Goal: Task Accomplishment & Management: Manage account settings

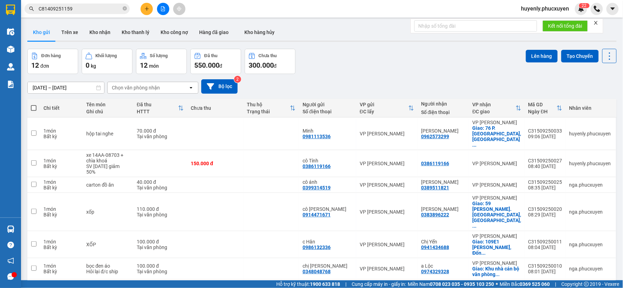
click at [375, 57] on div "Đơn hàng 12 đơn Khối lượng 0 kg Số lượng 12 món Đã thu 550.000 đ Chưa thu 300.0…" at bounding box center [321, 61] width 589 height 25
click at [90, 32] on button "Kho nhận" at bounding box center [100, 32] width 32 height 17
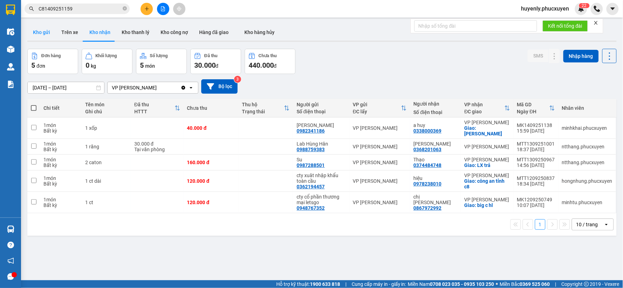
click at [45, 32] on button "Kho gửi" at bounding box center [41, 32] width 28 height 17
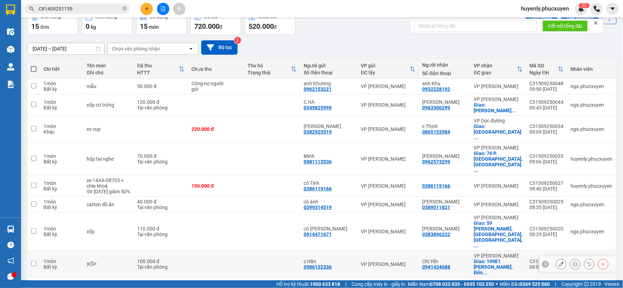
scroll to position [75, 0]
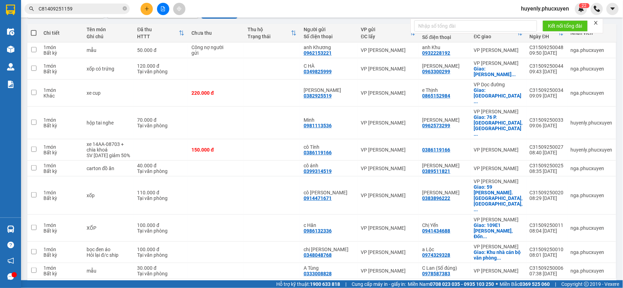
click at [592, 284] on div "10 / trang" at bounding box center [588, 289] width 32 height 11
click at [582, 249] on span "100 / trang" at bounding box center [583, 246] width 25 height 7
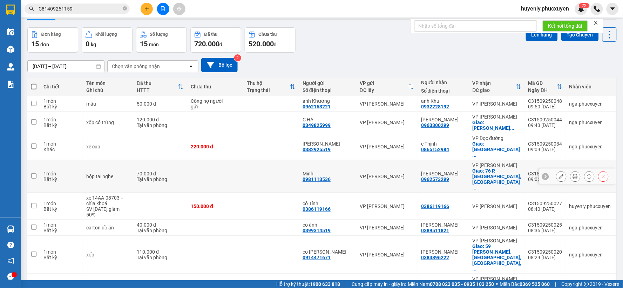
scroll to position [15, 0]
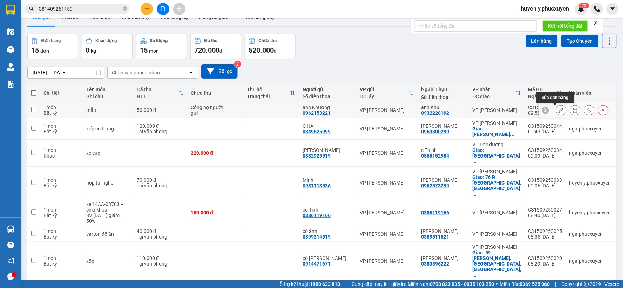
click at [559, 113] on button at bounding box center [561, 110] width 10 height 12
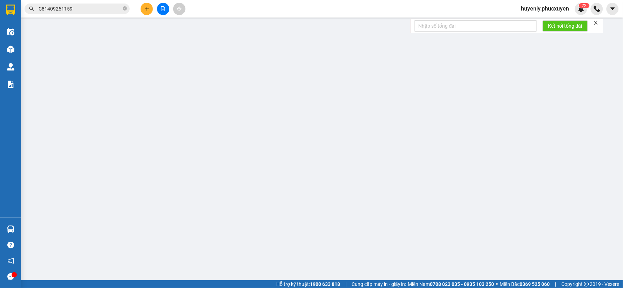
type input "0962153221"
type input "anh Khương"
type input "0932228192"
type input "anh Khu"
type input "50.000"
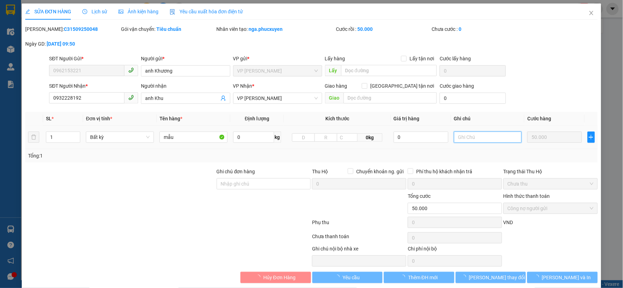
click at [489, 135] on input "text" at bounding box center [488, 136] width 68 height 11
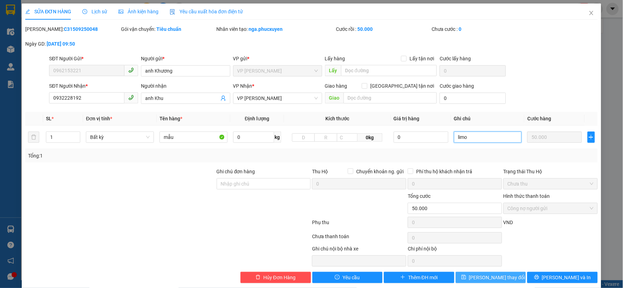
type input "limo"
click at [490, 282] on button "Lưu thay đổi" at bounding box center [490, 277] width 70 height 11
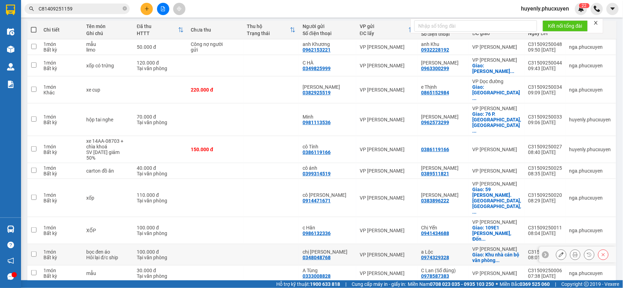
scroll to position [54, 0]
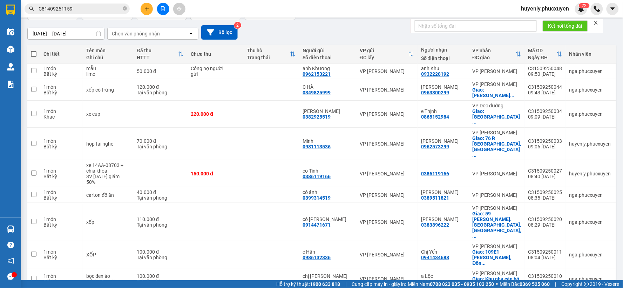
click at [140, 13] on div at bounding box center [163, 9] width 53 height 12
click at [145, 11] on icon "plus" at bounding box center [146, 8] width 5 height 5
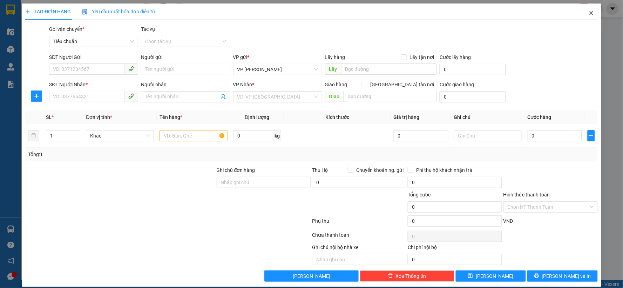
click at [588, 22] on span "Close" at bounding box center [591, 14] width 20 height 20
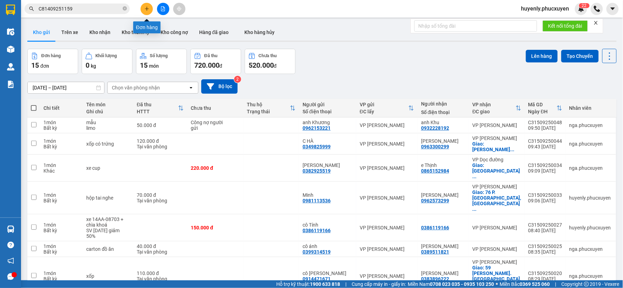
click at [146, 10] on icon "plus" at bounding box center [146, 8] width 5 height 5
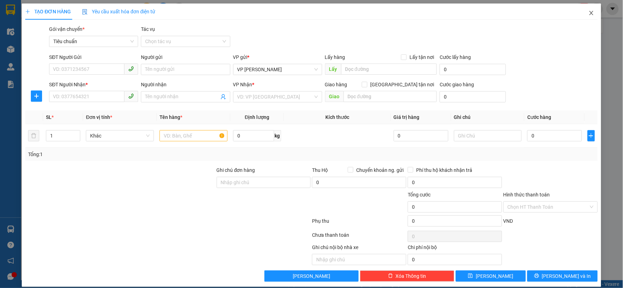
drag, startPoint x: 583, startPoint y: 15, endPoint x: 156, endPoint y: 16, distance: 427.4
click at [582, 15] on span "Close" at bounding box center [591, 14] width 20 height 20
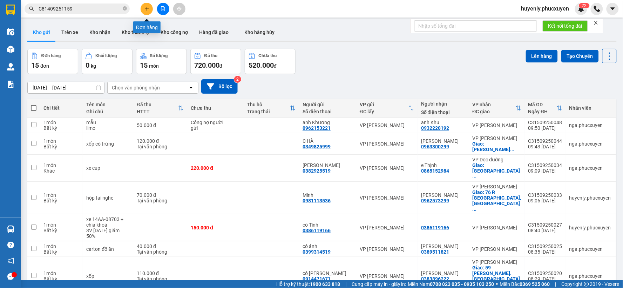
click at [144, 12] on button at bounding box center [146, 9] width 12 height 12
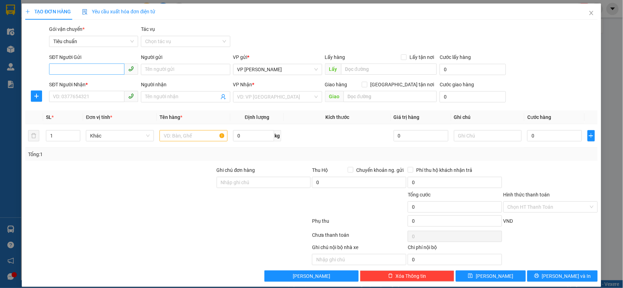
drag, startPoint x: 90, startPoint y: 76, endPoint x: 89, endPoint y: 69, distance: 7.4
click at [90, 76] on div "SĐT Người Gửi VD: 0371234567" at bounding box center [93, 65] width 89 height 25
click at [90, 65] on input "SĐT Người Gửi" at bounding box center [86, 68] width 75 height 11
click at [87, 85] on b "*" at bounding box center [87, 85] width 2 height 6
click at [87, 91] on input "SĐT Người Nhận *" at bounding box center [86, 96] width 75 height 11
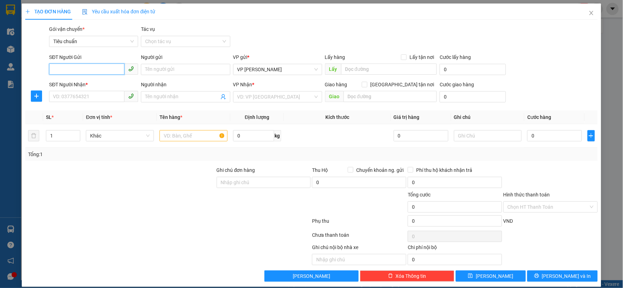
click at [112, 69] on input "SĐT Người Gửi" at bounding box center [86, 68] width 75 height 11
click at [124, 97] on span at bounding box center [131, 96] width 14 height 11
drag, startPoint x: 174, startPoint y: 94, endPoint x: 206, endPoint y: 76, distance: 36.2
click at [174, 94] on input "Người nhận" at bounding box center [182, 97] width 74 height 8
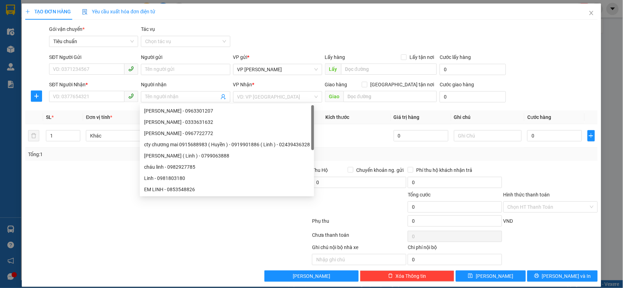
click at [297, 32] on div "Gói vận chuyển * Tiêu chuẩn Tác vụ Chọn tác vụ" at bounding box center [323, 37] width 551 height 25
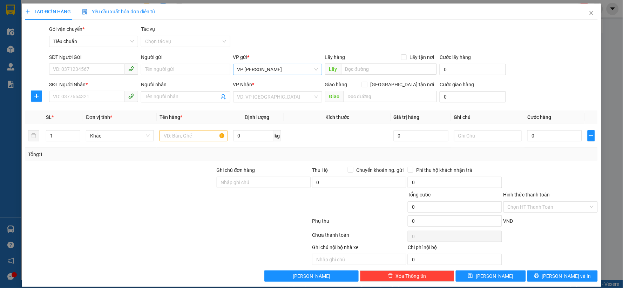
click at [289, 69] on span "VP [PERSON_NAME]" at bounding box center [277, 69] width 81 height 11
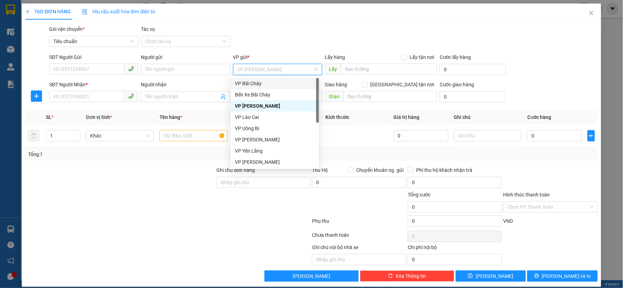
click at [270, 83] on div "VP Bãi Cháy" at bounding box center [275, 84] width 80 height 8
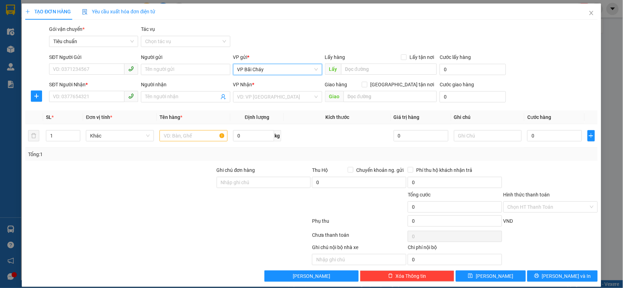
click at [286, 71] on span "VP Bãi Cháy" at bounding box center [277, 69] width 81 height 11
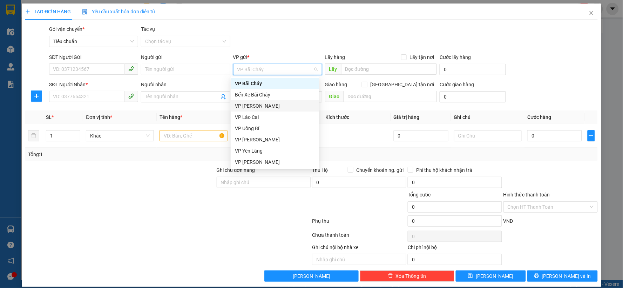
click at [273, 107] on div "VP [PERSON_NAME]" at bounding box center [275, 106] width 80 height 8
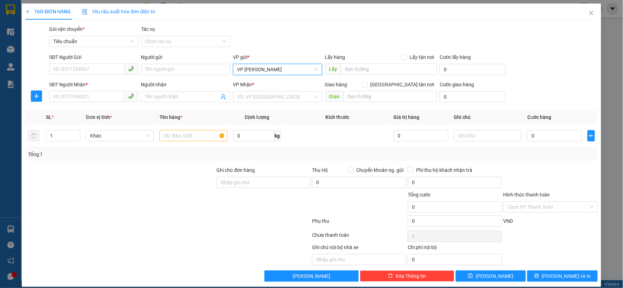
click at [264, 104] on div "VP Nhận * VD: VP Sài Gòn" at bounding box center [277, 93] width 89 height 25
click at [275, 102] on div "VP Nhận * VD: VP Sài Gòn" at bounding box center [277, 93] width 89 height 25
click at [276, 101] on input "search" at bounding box center [275, 96] width 76 height 11
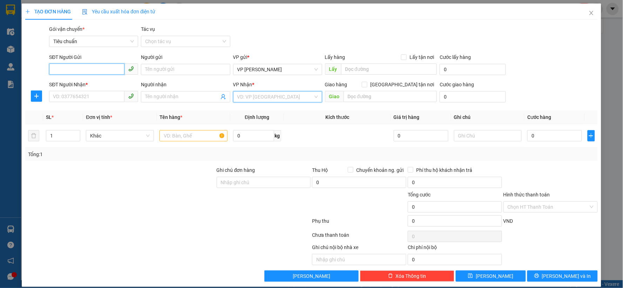
click at [96, 65] on input "SĐT Người Gửi" at bounding box center [86, 68] width 75 height 11
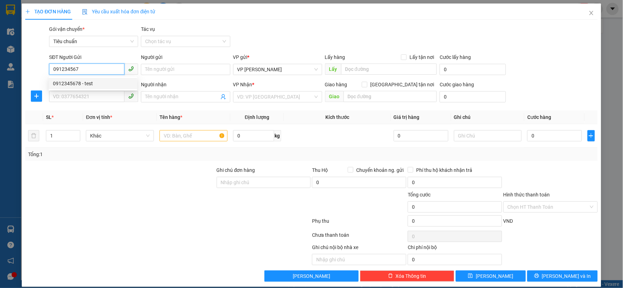
drag, startPoint x: 88, startPoint y: 78, endPoint x: 90, endPoint y: 85, distance: 6.9
click at [89, 83] on div "0912345678 - test" at bounding box center [93, 83] width 88 height 11
type input "0912345678"
type input "test"
type input "aeon long biên"
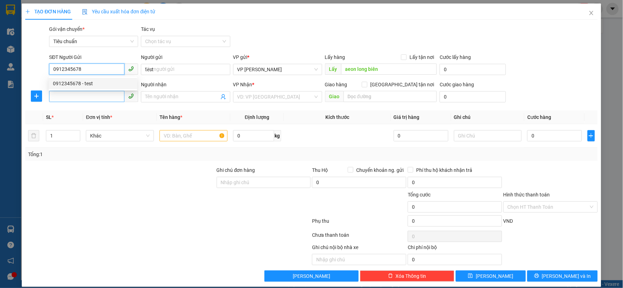
type input "0912345678"
click at [90, 93] on input "SĐT Người Nhận *" at bounding box center [86, 96] width 75 height 11
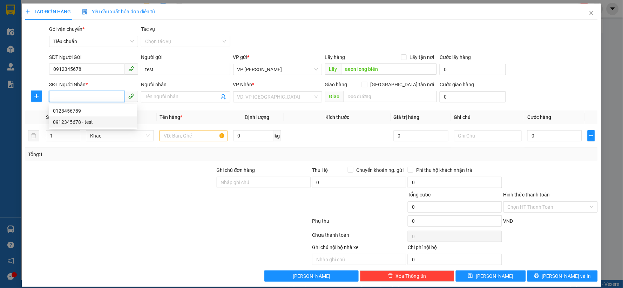
click at [95, 123] on div "0912345678 - test" at bounding box center [93, 122] width 80 height 8
type input "0912345678"
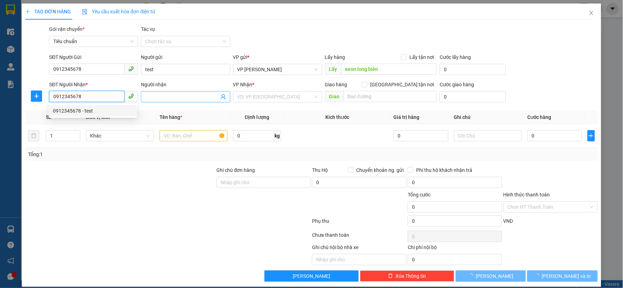
type input "test"
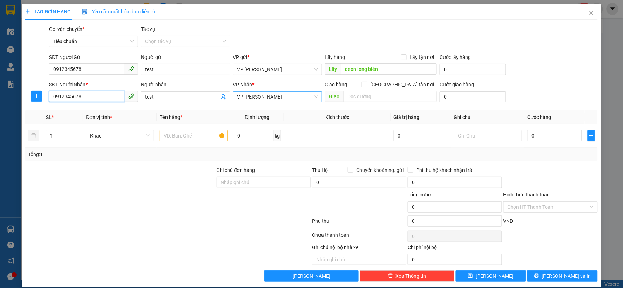
click at [262, 97] on span "VP [PERSON_NAME]" at bounding box center [277, 96] width 81 height 11
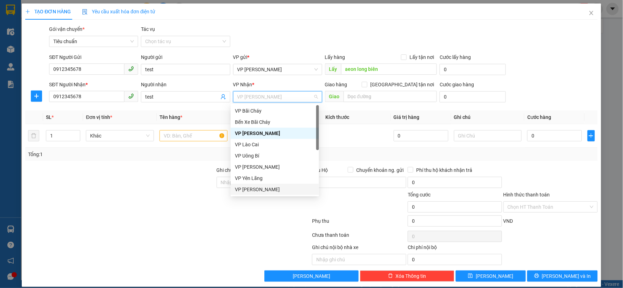
drag, startPoint x: 254, startPoint y: 188, endPoint x: 350, endPoint y: 146, distance: 105.4
click at [255, 188] on div "VP [PERSON_NAME]" at bounding box center [275, 189] width 80 height 8
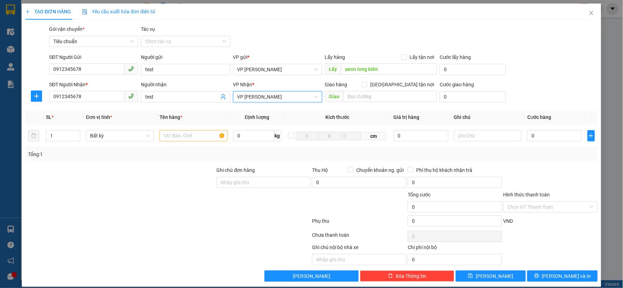
click at [362, 117] on th "Kích thước" at bounding box center [337, 117] width 107 height 14
click at [389, 97] on input "text" at bounding box center [390, 96] width 94 height 11
paste input "Trường Đại Học Kinh Tế Quốc Dân (NEU)"
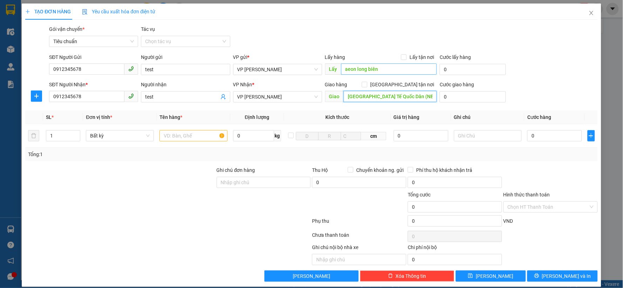
scroll to position [0, 6]
type input "Trường Đại Học Kinh Tế Quốc Dân (NEU)"
click at [384, 68] on input "aeon long biên" at bounding box center [389, 68] width 96 height 11
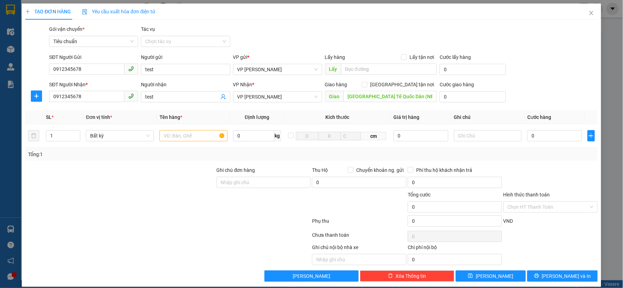
drag, startPoint x: 400, startPoint y: 82, endPoint x: 396, endPoint y: 80, distance: 4.4
click at [367, 82] on span at bounding box center [365, 85] width 6 height 6
click at [366, 82] on input "Giao tận nơi" at bounding box center [364, 84] width 5 height 5
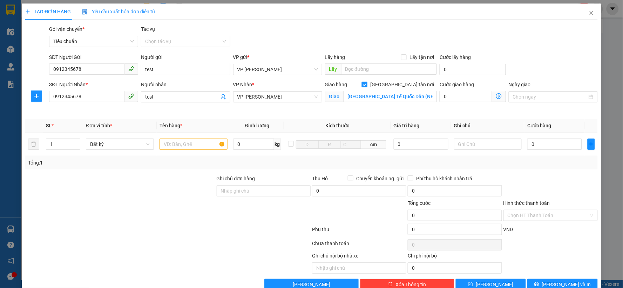
click at [404, 83] on span "Giao tận nơi" at bounding box center [401, 85] width 69 height 8
click at [366, 83] on input "Giao tận nơi" at bounding box center [364, 84] width 5 height 5
checkbox input "false"
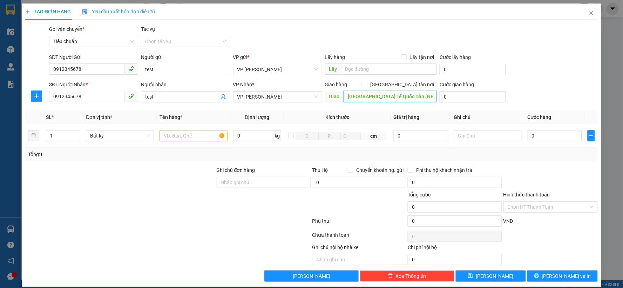
click at [424, 96] on input "Trường Đại Học Kinh Tế Quốc Dân (NEU)" at bounding box center [390, 96] width 94 height 11
paste input "207 Đ. Giải Phóng, Đồng Tâm, Hai Bà Trưng, Hà Nội, Việt Nam"
type input "Trường Đại Học Kinh Tế Quốc Dân (NEU), 207 Đ. Giải Phóng, Đồng Tâm, Hai Bà Trưn…"
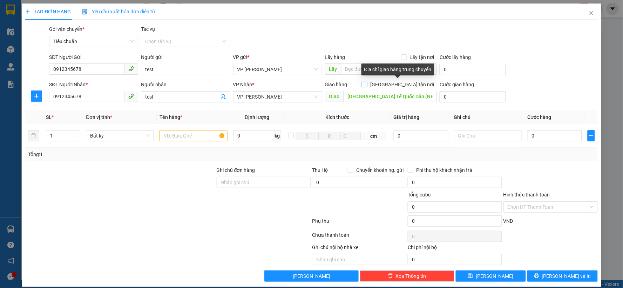
click at [366, 85] on input "Giao tận nơi" at bounding box center [364, 84] width 5 height 5
checkbox input "true"
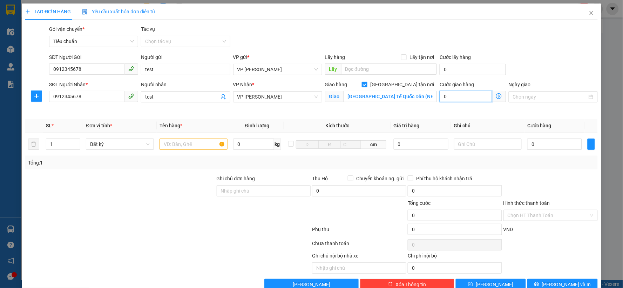
click at [476, 96] on input "0" at bounding box center [465, 96] width 53 height 11
click at [496, 96] on icon "dollar-circle" at bounding box center [499, 96] width 6 height 6
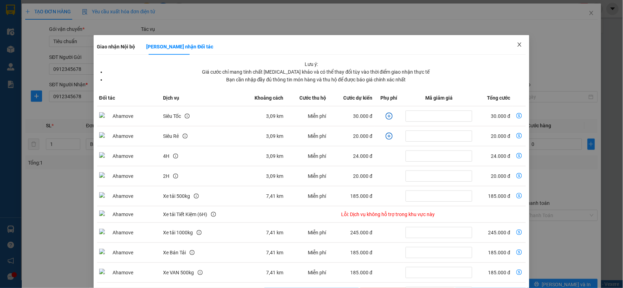
click at [518, 49] on span "Close" at bounding box center [519, 45] width 20 height 20
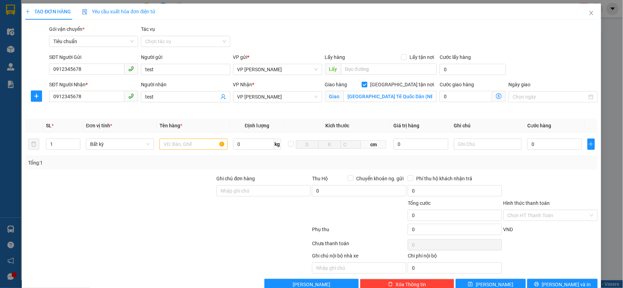
click at [496, 97] on icon "dollar-circle" at bounding box center [499, 96] width 6 height 6
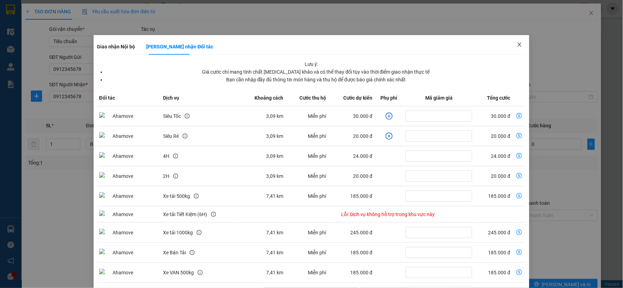
click at [518, 49] on span "Close" at bounding box center [519, 45] width 20 height 20
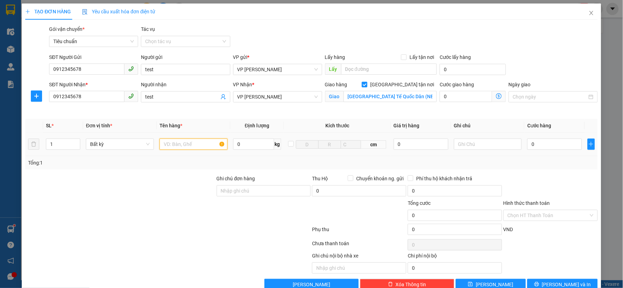
click at [183, 144] on input "text" at bounding box center [193, 143] width 68 height 11
type input "xốp đồ ăn"
click at [558, 149] on input "0" at bounding box center [554, 143] width 55 height 11
type input "4"
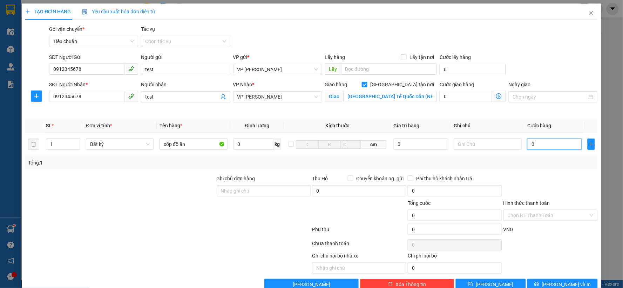
type input "4"
type input "40"
type input "40.000"
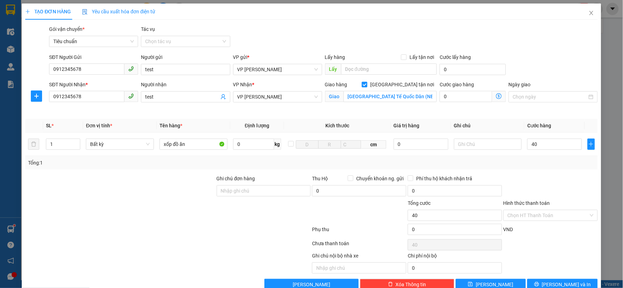
type input "40.000"
click at [526, 115] on div "Transit Pickup Surcharge Ids Transit Deliver Surcharge Ids Transit Deliver Surc…" at bounding box center [311, 157] width 572 height 264
click at [496, 95] on icon "dollar-circle" at bounding box center [499, 96] width 6 height 6
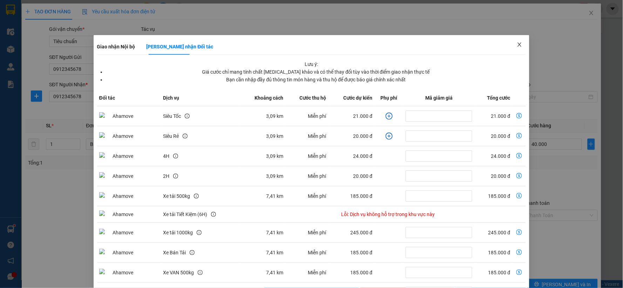
click at [517, 46] on icon "close" at bounding box center [519, 44] width 4 height 4
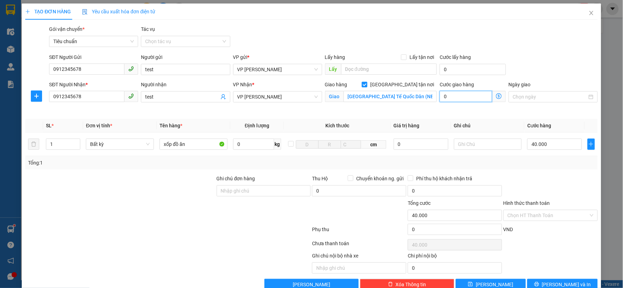
click at [475, 97] on input "0" at bounding box center [465, 96] width 53 height 11
type input "40.004"
type input "40"
type input "40.040"
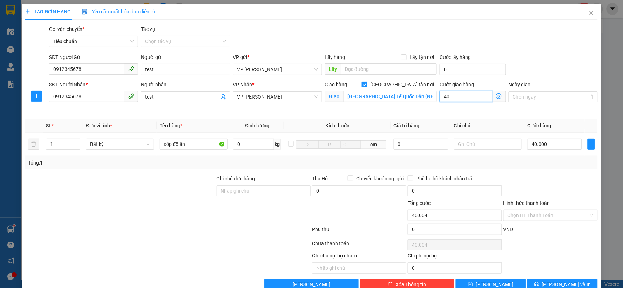
type input "40.040"
type input "40.000"
type input "80.000"
click at [514, 169] on div "Transit Pickup Surcharge Ids Transit Deliver Surcharge Ids Transit Deliver Surc…" at bounding box center [311, 157] width 572 height 264
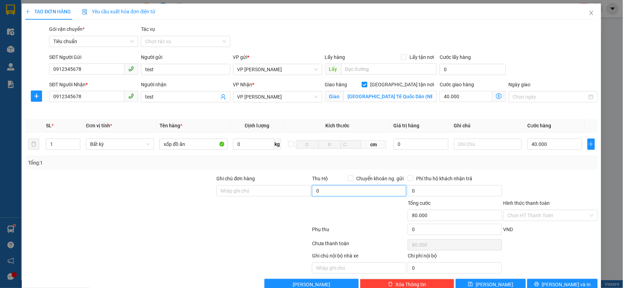
click at [340, 191] on input "0" at bounding box center [359, 190] width 94 height 11
type input "5.200.000"
click at [521, 165] on div "Tổng: 1" at bounding box center [311, 163] width 566 height 8
click at [418, 190] on input "0" at bounding box center [454, 190] width 94 height 11
click at [528, 177] on div at bounding box center [550, 186] width 96 height 25
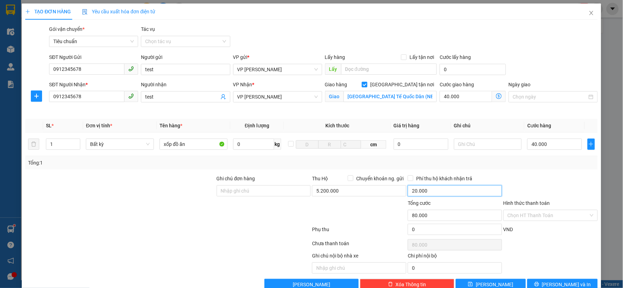
click at [433, 188] on input "20.000" at bounding box center [454, 190] width 94 height 11
type input "0"
click at [541, 139] on input "40.000" at bounding box center [554, 143] width 55 height 11
type input "6"
type input "40.006"
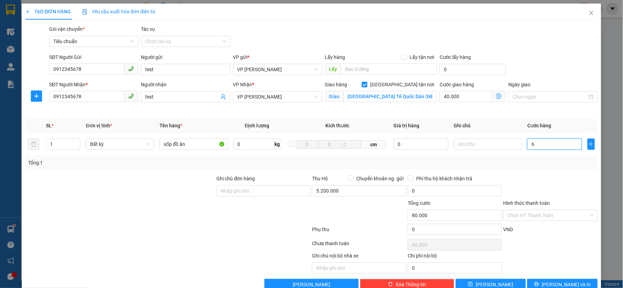
type input "40.006"
type input "60"
type input "40.060"
type input "60.000"
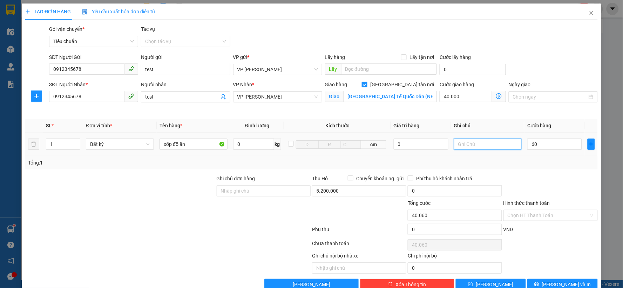
type input "100.000"
click at [493, 145] on input "text" at bounding box center [488, 143] width 68 height 11
type input "D"
type input "Đã bao gồm phí thu hộ"
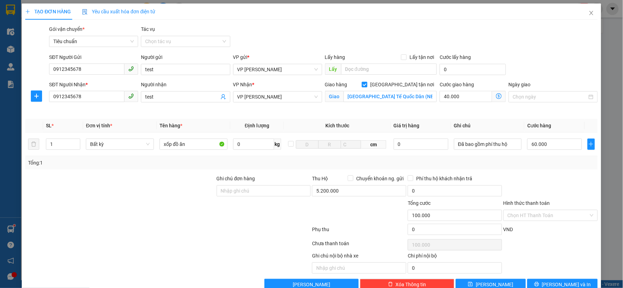
click at [583, 179] on div at bounding box center [550, 186] width 96 height 25
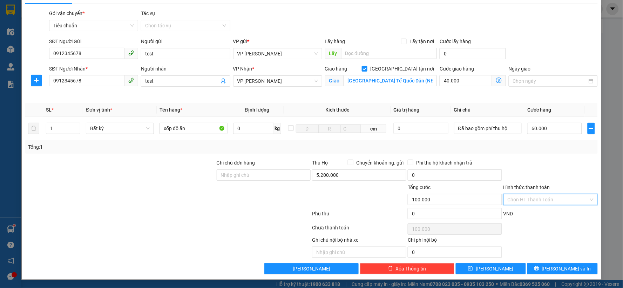
click at [542, 199] on input "Hình thức thanh toán" at bounding box center [547, 199] width 81 height 11
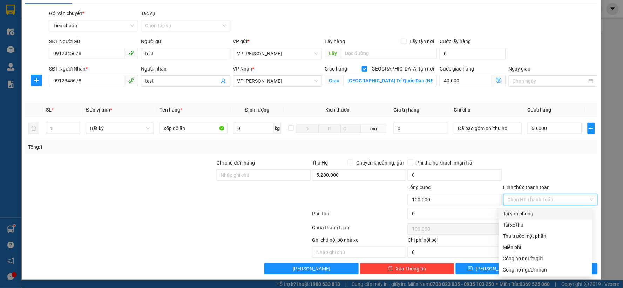
click at [556, 162] on div at bounding box center [550, 171] width 96 height 25
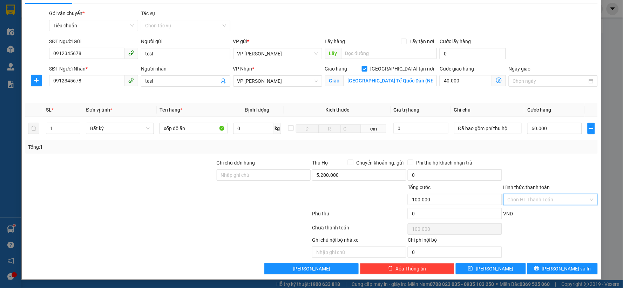
click at [559, 199] on input "Hình thức thanh toán" at bounding box center [547, 199] width 81 height 11
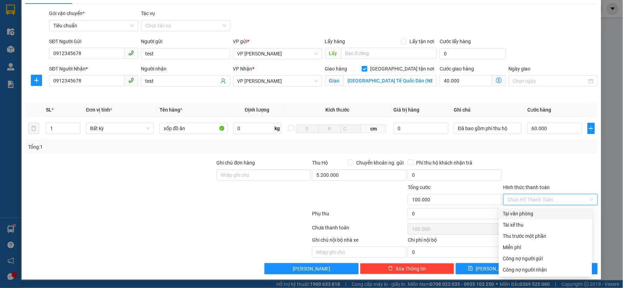
click at [523, 211] on div "Tại văn phòng" at bounding box center [545, 213] width 85 height 8
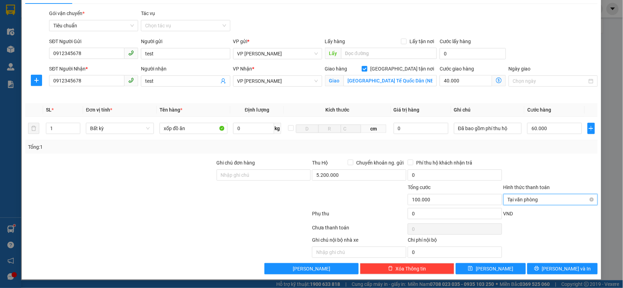
click at [524, 198] on span "Tại văn phòng" at bounding box center [550, 199] width 86 height 11
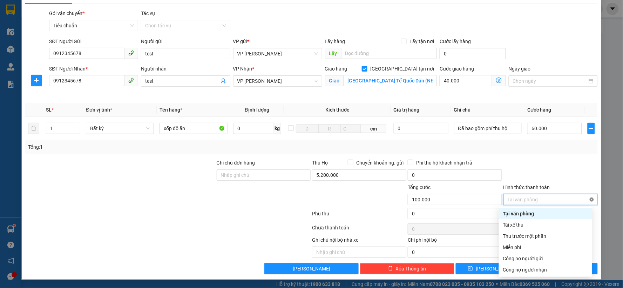
type input "100.000"
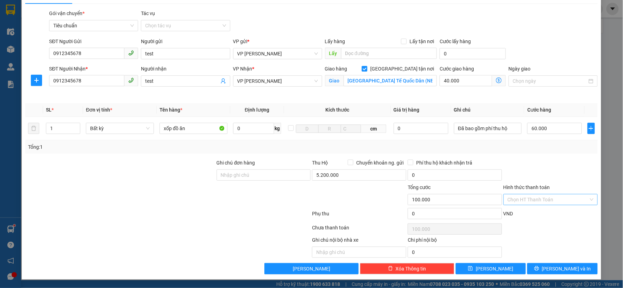
click at [551, 172] on div at bounding box center [550, 171] width 96 height 25
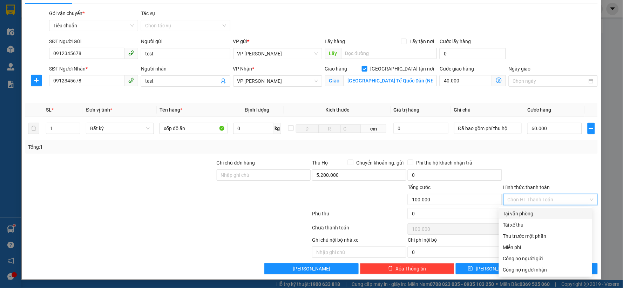
click at [535, 195] on input "Hình thức thanh toán" at bounding box center [547, 199] width 81 height 11
click at [525, 233] on div "Thu trước một phần" at bounding box center [545, 236] width 85 height 8
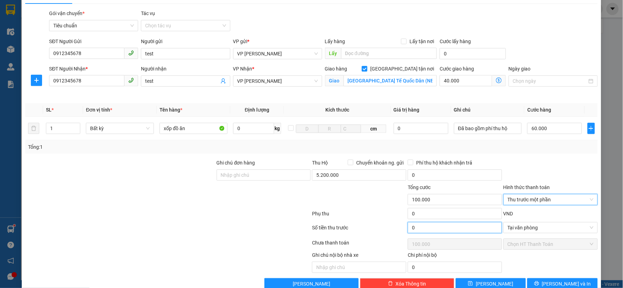
click at [429, 230] on input "0" at bounding box center [454, 227] width 94 height 11
type input "5"
type input "99.995"
type input "50"
type input "99.950"
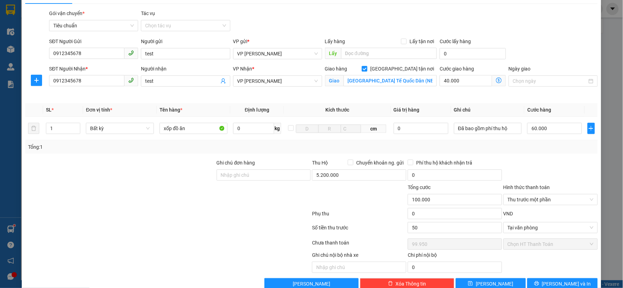
type input "50.000"
click at [531, 215] on div "VND" at bounding box center [550, 215] width 96 height 12
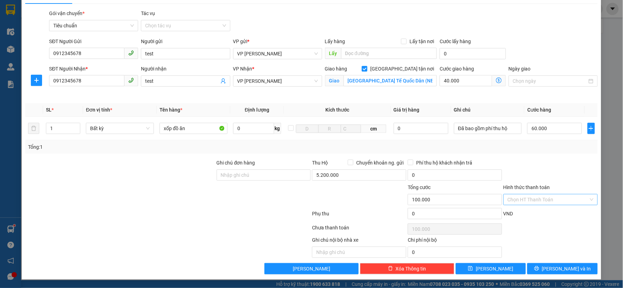
click at [568, 161] on div at bounding box center [550, 171] width 96 height 25
drag, startPoint x: 526, startPoint y: 190, endPoint x: 528, endPoint y: 199, distance: 8.5
click at [527, 191] on div "Hình thức thanh toán" at bounding box center [550, 188] width 94 height 11
click at [528, 199] on input "Hình thức thanh toán" at bounding box center [547, 199] width 81 height 11
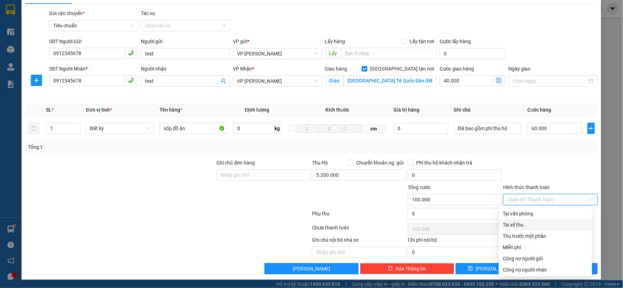
click at [576, 170] on div at bounding box center [550, 171] width 96 height 25
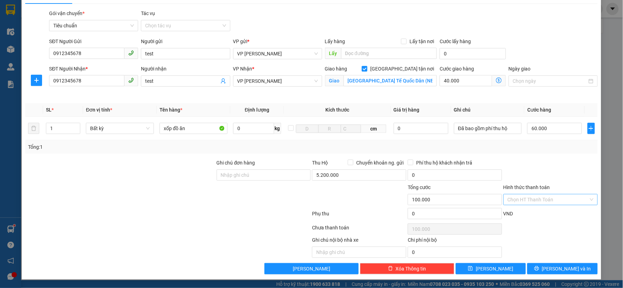
click at [550, 199] on input "Hình thức thanh toán" at bounding box center [547, 199] width 81 height 11
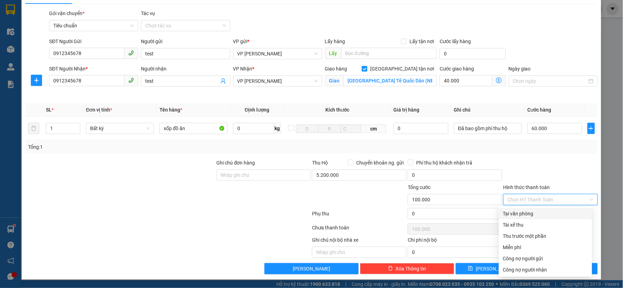
click at [546, 214] on div "Tại văn phòng" at bounding box center [545, 213] width 85 height 8
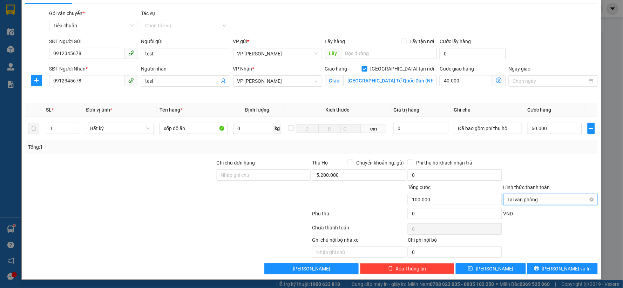
click at [545, 202] on span "Tại văn phòng" at bounding box center [550, 199] width 86 height 11
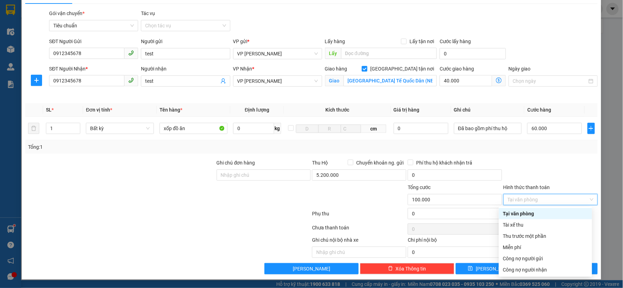
click at [531, 156] on div "Transit Pickup Surcharge Ids Transit Deliver Surcharge Ids Transit Deliver Surc…" at bounding box center [311, 141] width 572 height 264
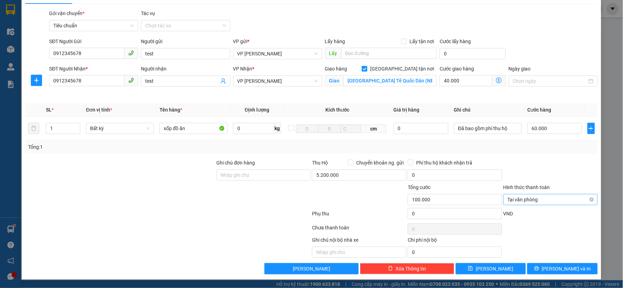
click at [538, 201] on span "Tại văn phòng" at bounding box center [550, 199] width 86 height 11
click at [542, 148] on div "Tổng: 1" at bounding box center [311, 147] width 566 height 8
type input "100.000"
drag, startPoint x: 489, startPoint y: 266, endPoint x: 497, endPoint y: 266, distance: 8.1
click at [489, 266] on span "Lưu" at bounding box center [493, 268] width 37 height 8
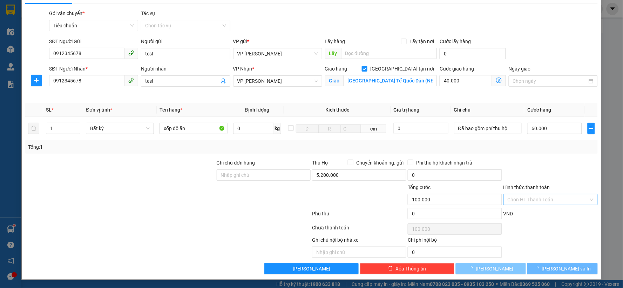
checkbox input "false"
type input "0"
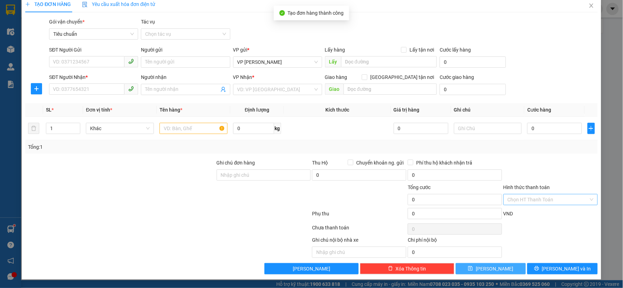
scroll to position [7, 0]
click at [589, 5] on icon "close" at bounding box center [591, 6] width 4 height 4
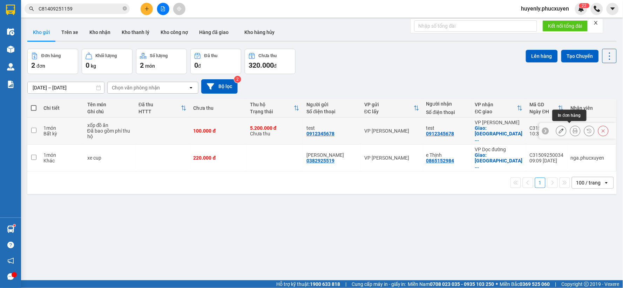
click at [572, 128] on icon at bounding box center [574, 130] width 5 height 5
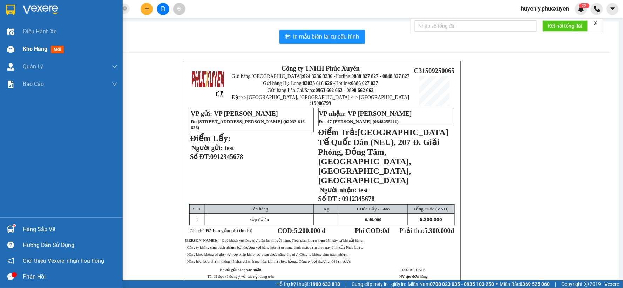
click at [44, 51] on span "Kho hàng" at bounding box center [35, 49] width 25 height 7
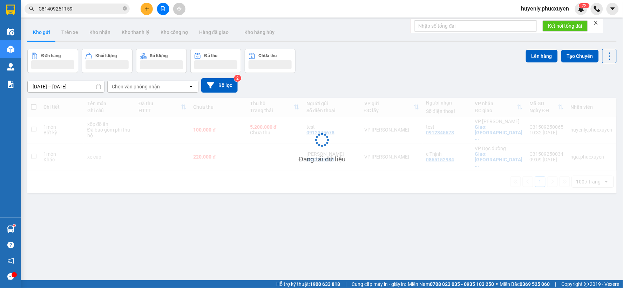
click at [151, 14] on div at bounding box center [163, 9] width 53 height 12
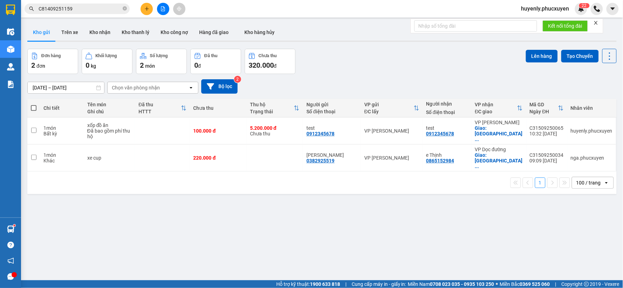
click at [152, 11] on button at bounding box center [146, 9] width 12 height 12
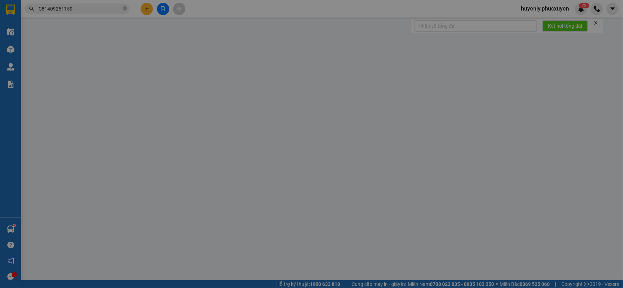
click at [152, 11] on span "Yêu cầu xuất hóa đơn điện tử" at bounding box center [118, 12] width 73 height 6
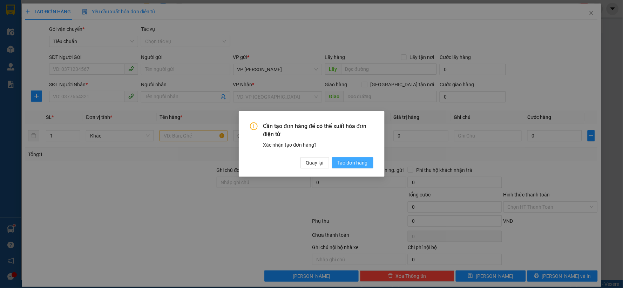
click at [361, 162] on span "Tạo đơn hàng" at bounding box center [352, 163] width 30 height 8
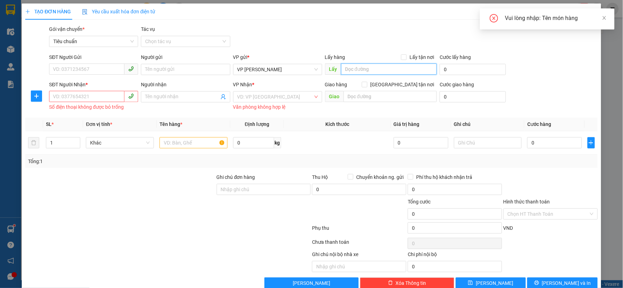
click at [365, 66] on input "text" at bounding box center [389, 68] width 96 height 11
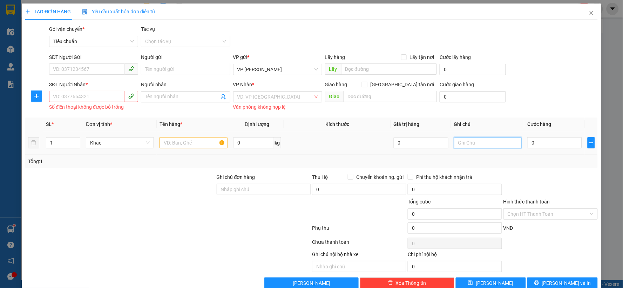
click at [485, 144] on input "text" at bounding box center [488, 142] width 68 height 11
click at [588, 13] on icon "close" at bounding box center [591, 13] width 6 height 6
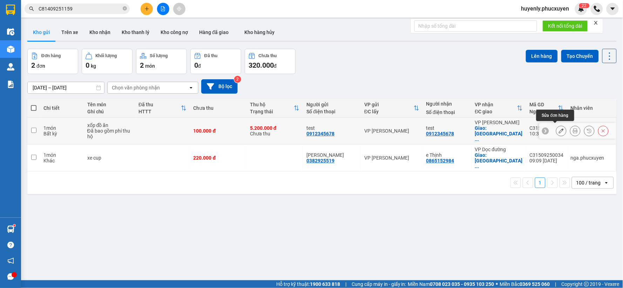
click at [558, 130] on icon at bounding box center [560, 130] width 5 height 5
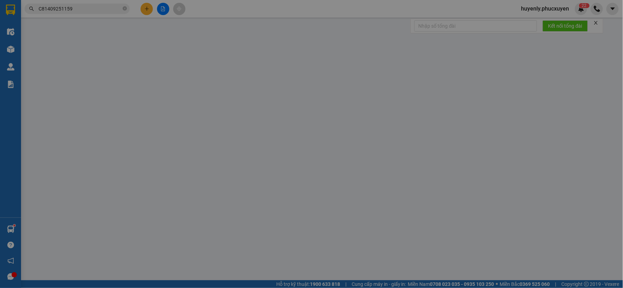
type input "0912345678"
type input "test"
type input "0912345678"
type input "test"
checkbox input "true"
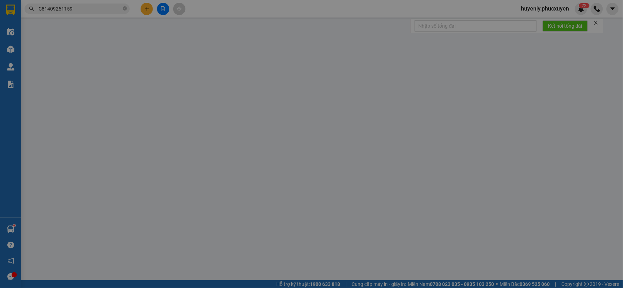
type input "Trường Đại Học Kinh Tế Quốc Dân (NEU), 207 Đ. Giải Phóng, Đồng Tâm, Hai Bà Trưn…"
type input "100.000"
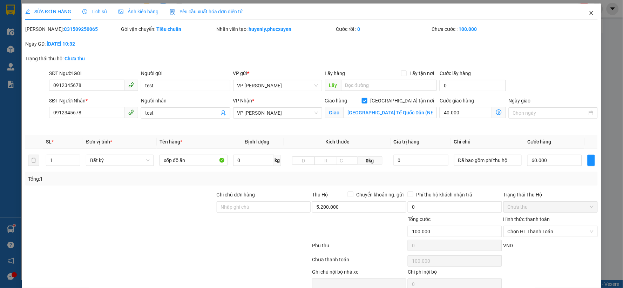
click at [588, 15] on icon "close" at bounding box center [591, 13] width 6 height 6
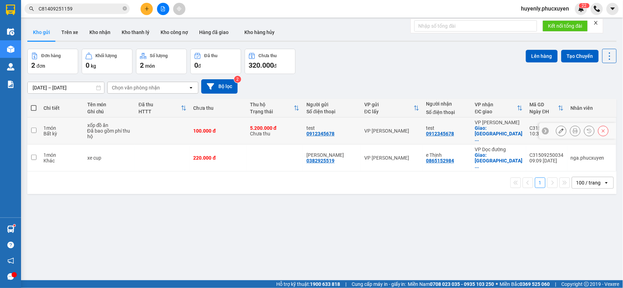
click at [405, 128] on div "VP [PERSON_NAME]" at bounding box center [391, 131] width 55 height 6
checkbox input "true"
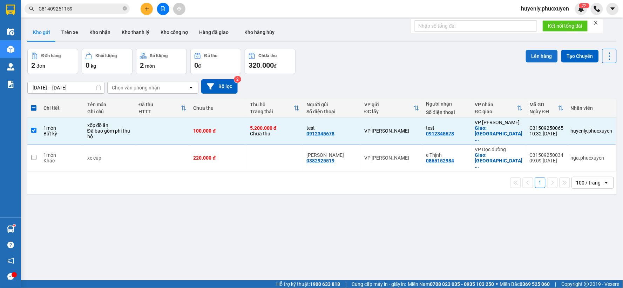
click at [534, 57] on button "Lên hàng" at bounding box center [541, 56] width 32 height 13
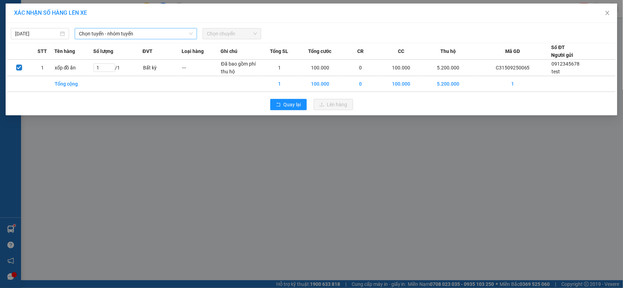
click at [149, 38] on span "Chọn tuyến - nhóm tuyến" at bounding box center [136, 33] width 114 height 11
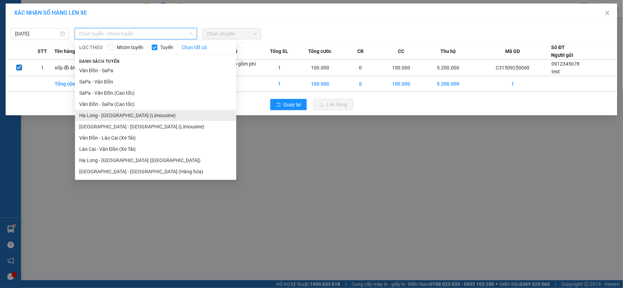
click at [128, 117] on li "Hạ Long - [GEOGRAPHIC_DATA] (Limousine)" at bounding box center [155, 115] width 161 height 11
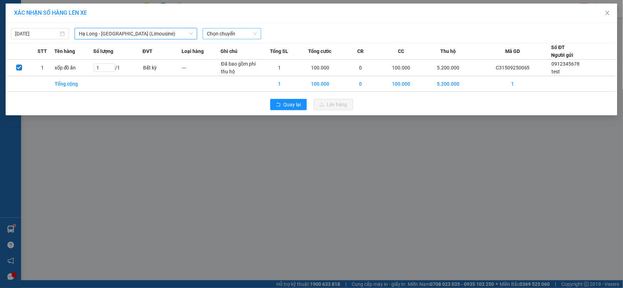
drag, startPoint x: 229, startPoint y: 44, endPoint x: 233, endPoint y: 34, distance: 10.6
click at [230, 42] on div "15/09/2025 Hạ Long - Hà Nội (Limousine) Hạ Long - Hà Nội (Limousine) LỌC THEO N…" at bounding box center [311, 69] width 611 height 92
click at [233, 34] on span "Chọn chuyến" at bounding box center [232, 33] width 50 height 11
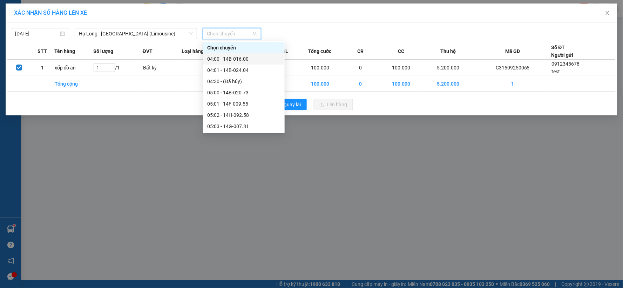
click at [242, 57] on div "04:00 - 14B-016.00" at bounding box center [243, 59] width 73 height 8
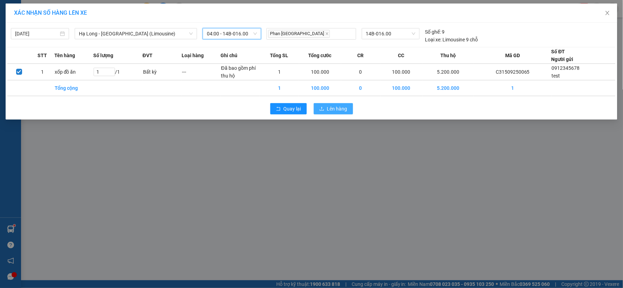
click at [332, 105] on span "Lên hàng" at bounding box center [337, 109] width 20 height 8
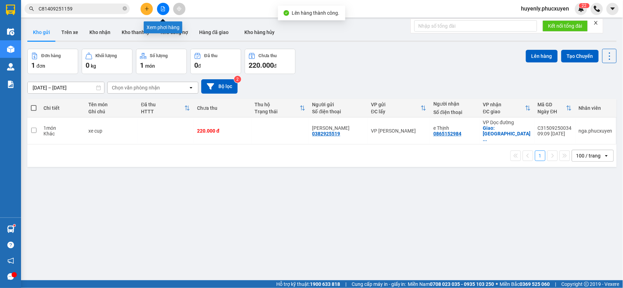
click at [166, 4] on button at bounding box center [163, 9] width 12 height 12
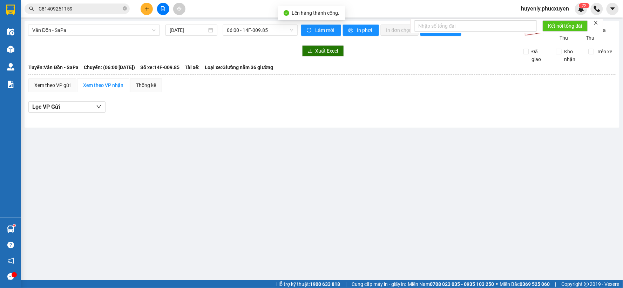
click at [73, 36] on div "Vân Đồn - SaPa 15/09/2025 06:00 - 14F-009.85" at bounding box center [162, 33] width 269 height 17
click at [74, 33] on span "Vân Đồn - SaPa" at bounding box center [93, 30] width 123 height 11
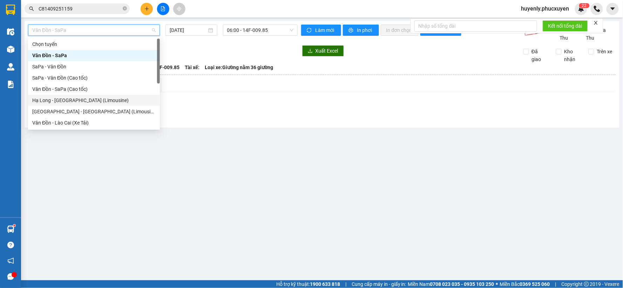
click at [102, 101] on div "Hạ Long - [GEOGRAPHIC_DATA] (Limousine)" at bounding box center [93, 100] width 123 height 8
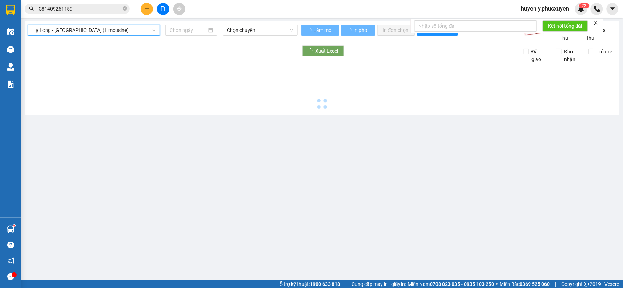
type input "[DATE]"
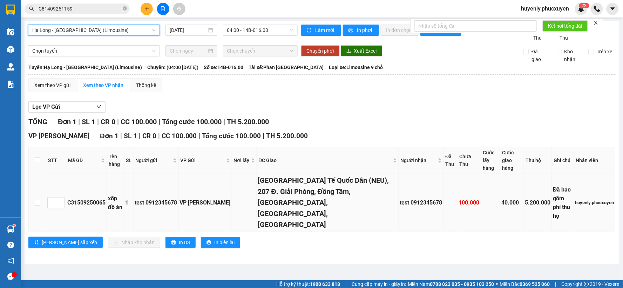
click at [87, 198] on div "C31509250065" at bounding box center [86, 202] width 38 height 9
copy div "C31509250065"
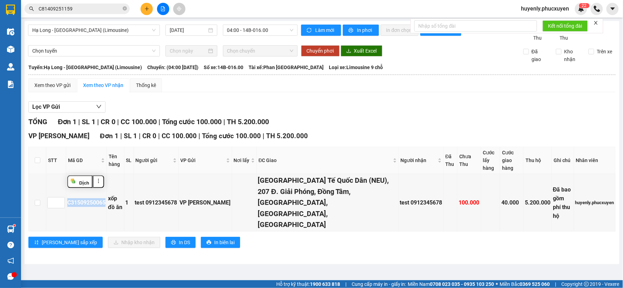
click at [109, 8] on input "C81409251159" at bounding box center [80, 9] width 83 height 8
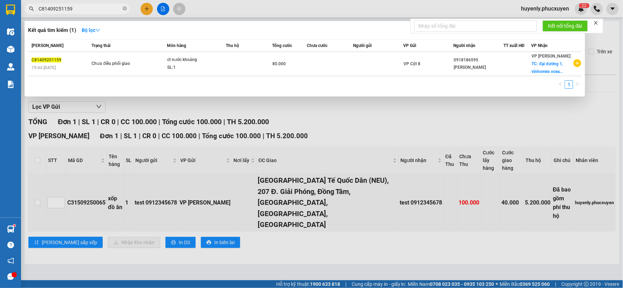
click at [109, 8] on input "C81409251159" at bounding box center [80, 9] width 83 height 8
paste input "31509250065"
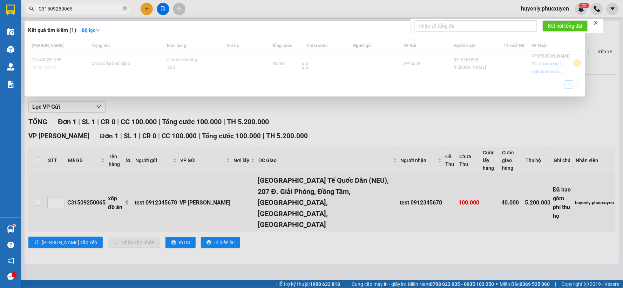
type input "C31509250065"
click at [360, 63] on div at bounding box center [304, 66] width 553 height 54
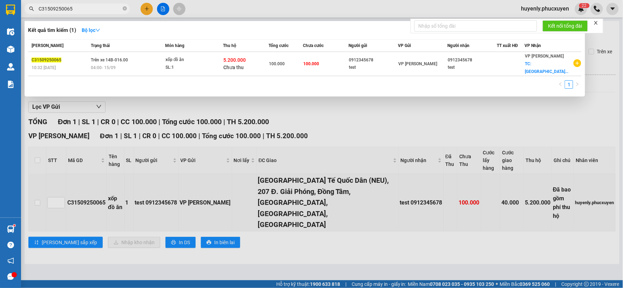
click at [360, 63] on div "0912345678" at bounding box center [373, 59] width 49 height 7
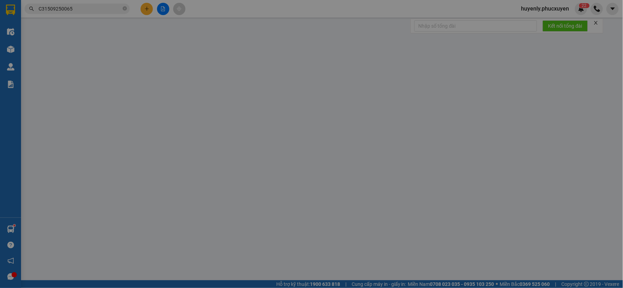
click at [360, 63] on div "Total Paid Fee Total UnPaid Fee Cash Collection Total Fee Mã ĐH: Gói vận chuyển…" at bounding box center [311, 153] width 572 height 257
type input "0912345678"
type input "test"
type input "0912345678"
type input "test"
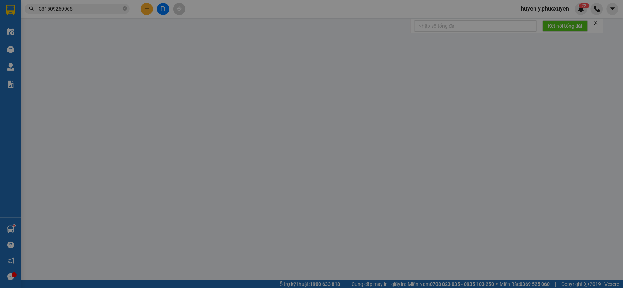
checkbox input "true"
type input "Trường Đại Học Kinh Tế Quốc Dân (NEU), 207 Đ. Giải Phóng, Đồng Tâm, Hai Bà Trưn…"
type input "100.000"
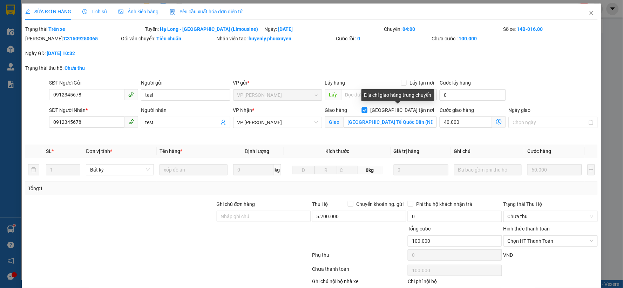
click at [406, 109] on span "Giao tận nơi" at bounding box center [401, 110] width 69 height 8
click at [366, 109] on input "Giao tận nơi" at bounding box center [364, 109] width 5 height 5
checkbox input "false"
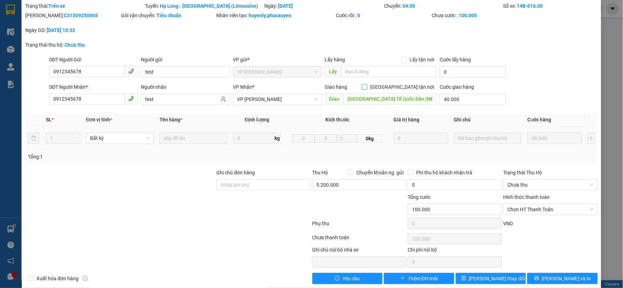
scroll to position [33, 0]
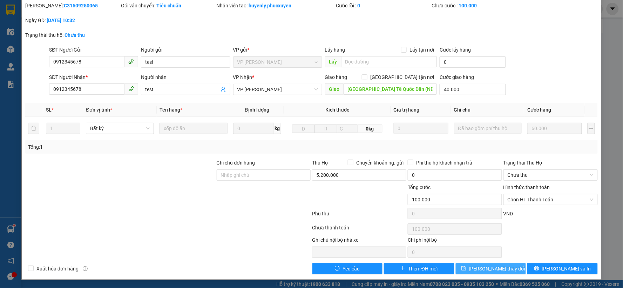
click at [489, 273] on button "Lưu thay đổi" at bounding box center [490, 268] width 70 height 11
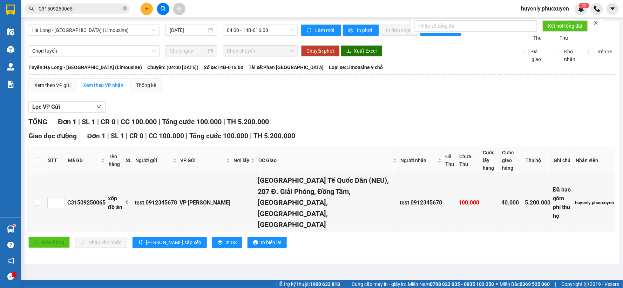
drag, startPoint x: 97, startPoint y: 15, endPoint x: 102, endPoint y: 11, distance: 6.6
click at [99, 12] on div "Kết quả tìm kiếm ( 1 ) Bộ lọc Mã ĐH Trạng thái Món hàng Thu hộ Tổng cước Chưa c…" at bounding box center [68, 9] width 137 height 12
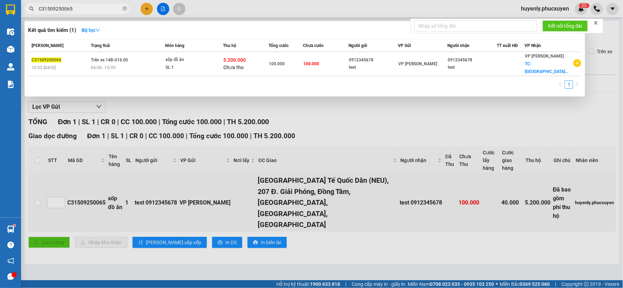
click at [102, 11] on input "C31509250065" at bounding box center [80, 9] width 83 height 8
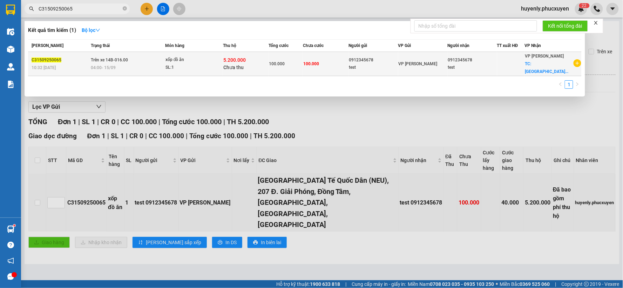
click at [487, 64] on div "test" at bounding box center [472, 67] width 49 height 7
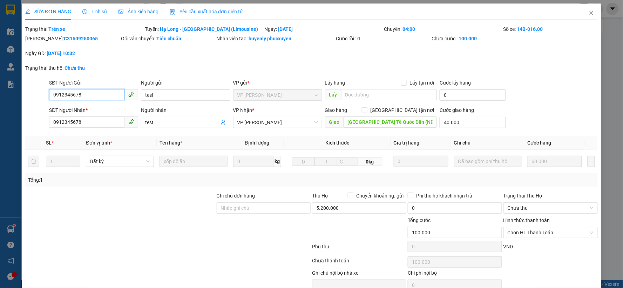
type input "0912345678"
type input "test"
type input "0912345678"
type input "test"
type input "Trường Đại Học Kinh Tế Quốc Dân (NEU), 207 Đ. Giải Phóng, Đồng Tâm, Hai Bà Trưn…"
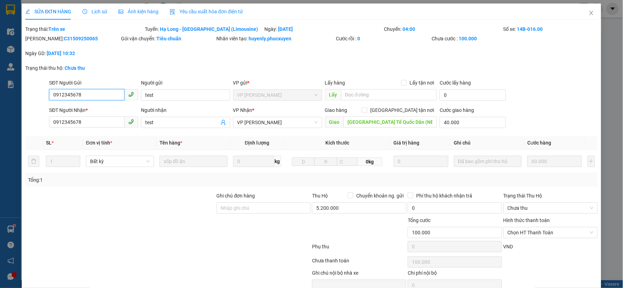
type input "40.000"
type input "100.000"
click at [588, 15] on span "Close" at bounding box center [591, 14] width 20 height 20
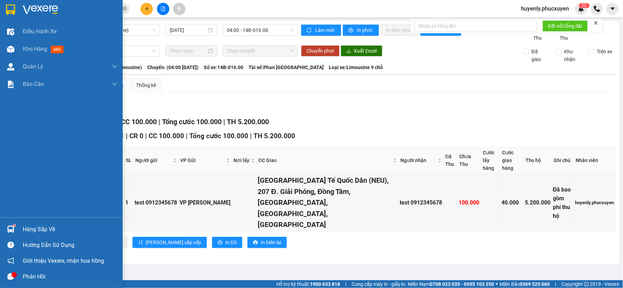
click at [20, 230] on div "Hàng sắp về" at bounding box center [61, 229] width 123 height 16
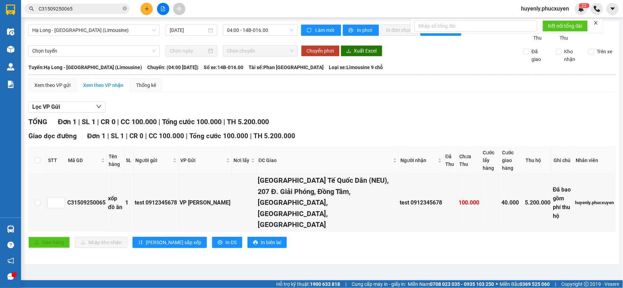
click at [500, 214] on section "Kết quả tìm kiếm ( 1 ) Bộ lọc Mã ĐH Trạng thái Món hàng Thu hộ Tổng cước Chưa c…" at bounding box center [311, 144] width 623 height 288
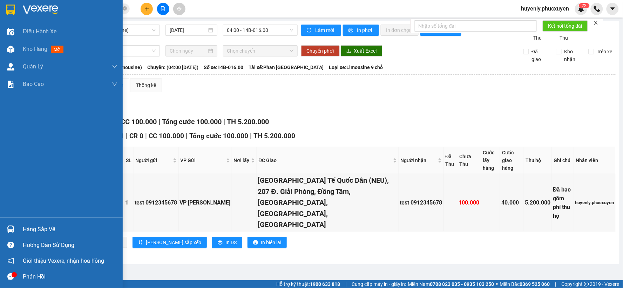
click at [13, 227] on img at bounding box center [10, 228] width 7 height 7
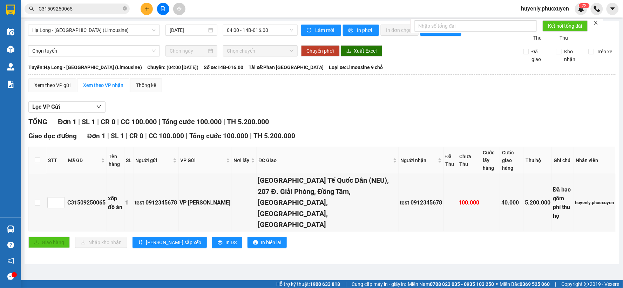
click at [458, 104] on section "Kết quả tìm kiếm ( 1 ) Bộ lọc Mã ĐH Trạng thái Món hàng Thu hộ Tổng cước Chưa c…" at bounding box center [311, 144] width 623 height 288
click at [80, 198] on div "C31509250065" at bounding box center [86, 202] width 38 height 9
copy div "C31509250065"
click at [95, 13] on span "C31509250065" at bounding box center [77, 9] width 105 height 11
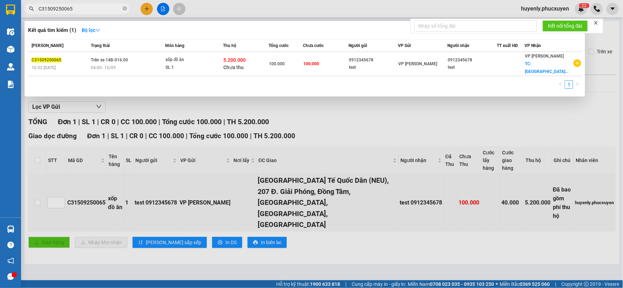
click at [95, 12] on input "C31509250065" at bounding box center [80, 9] width 83 height 8
click at [95, 9] on input "C31509250065" at bounding box center [80, 9] width 83 height 8
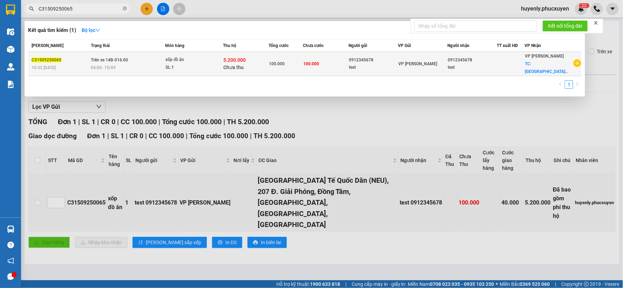
click at [333, 60] on td "100.000" at bounding box center [326, 64] width 46 height 24
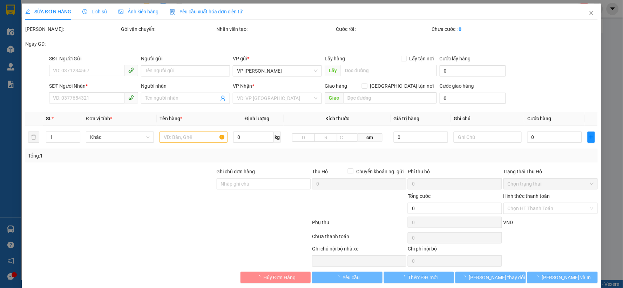
type input "0912345678"
type input "test"
type input "0912345678"
type input "test"
type input "Trường Đại Học Kinh Tế Quốc Dân (NEU), 207 Đ. Giải Phóng, Đồng Tâm, Hai Bà Trưn…"
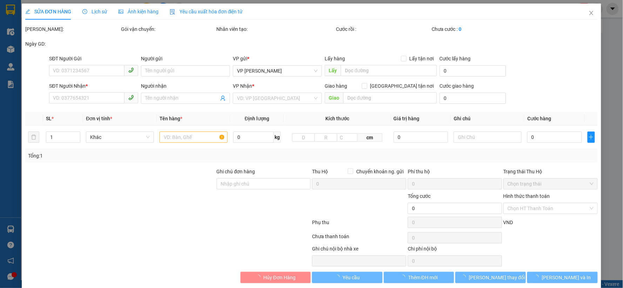
type input "40.000"
type input "100.000"
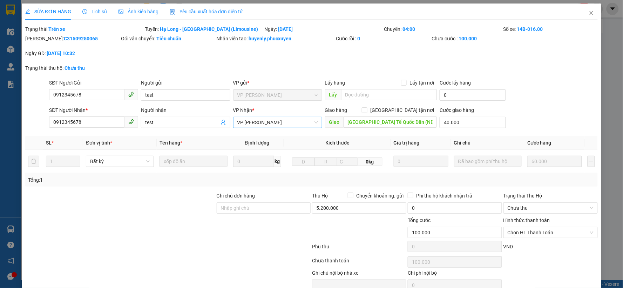
drag, startPoint x: 273, startPoint y: 115, endPoint x: 271, endPoint y: 121, distance: 6.6
click at [272, 117] on div "VP Nhận * VP Minh Khai" at bounding box center [277, 118] width 89 height 25
click at [271, 121] on span "VP [PERSON_NAME]" at bounding box center [277, 122] width 81 height 11
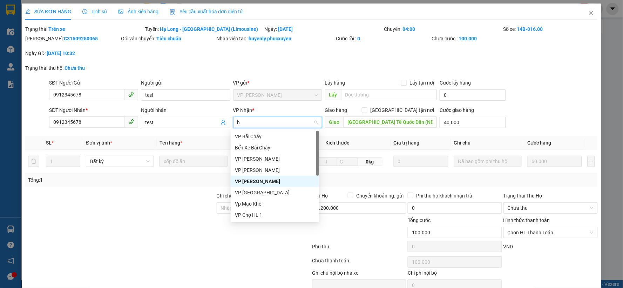
type input "ha"
drag, startPoint x: 257, startPoint y: 160, endPoint x: 444, endPoint y: 130, distance: 188.9
click at [260, 159] on div "VP [PERSON_NAME]" at bounding box center [275, 159] width 80 height 8
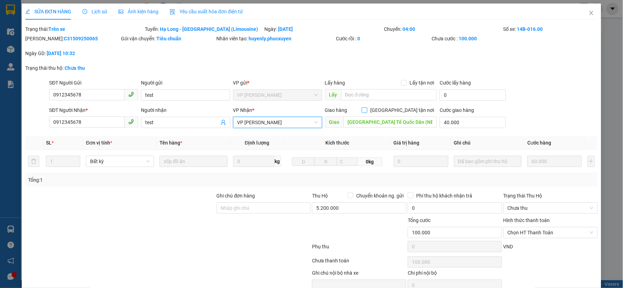
click at [367, 113] on span at bounding box center [365, 110] width 6 height 6
click at [366, 112] on input "Giao tận nơi" at bounding box center [364, 109] width 5 height 5
checkbox input "true"
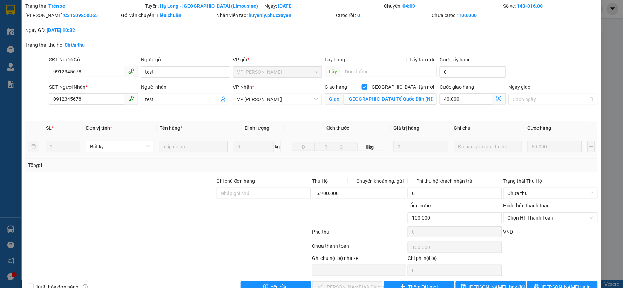
scroll to position [41, 0]
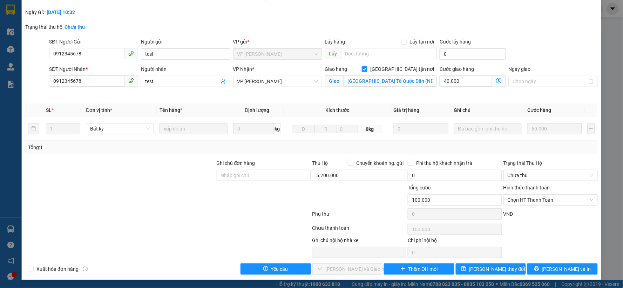
click at [503, 275] on div "SỬA ĐƠN HÀNG Lịch sử Ảnh kiện hàng Yêu cầu xuất hóa đơn điện tử Total Paid Fee …" at bounding box center [311, 121] width 579 height 317
click at [502, 272] on button "Lưu thay đổi" at bounding box center [490, 268] width 70 height 11
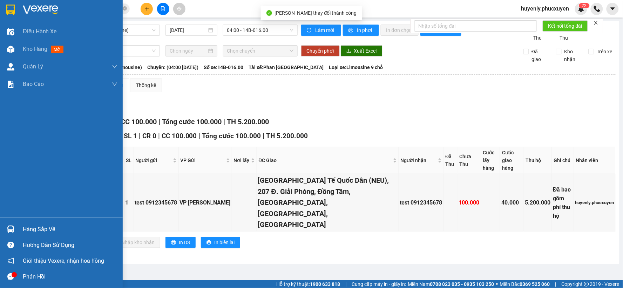
click at [20, 228] on div "Hàng sắp về" at bounding box center [61, 229] width 123 height 16
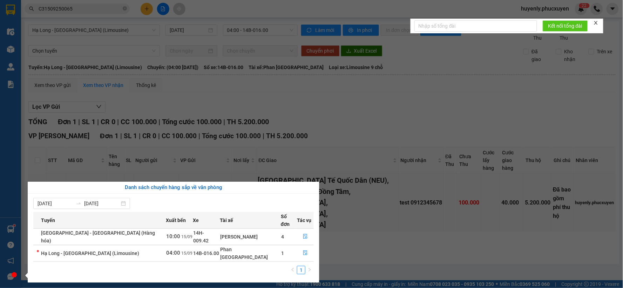
click at [457, 118] on section "Kết quả tìm kiếm ( 1 ) Bộ lọc Mã ĐH Trạng thái Món hàng Thu hộ Tổng cước Chưa c…" at bounding box center [311, 144] width 623 height 288
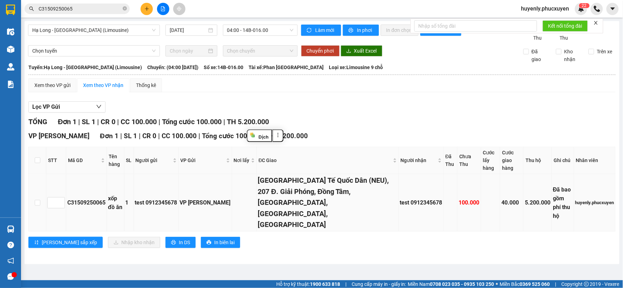
click at [81, 198] on div "C31509250065" at bounding box center [86, 202] width 38 height 9
copy div "C31509250065"
click at [69, 12] on input "C31509250065" at bounding box center [80, 9] width 83 height 8
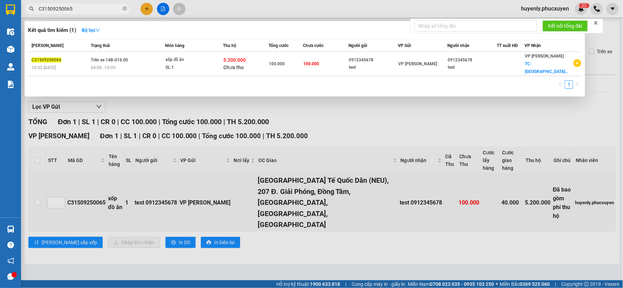
click at [69, 12] on input "C31509250065" at bounding box center [80, 9] width 83 height 8
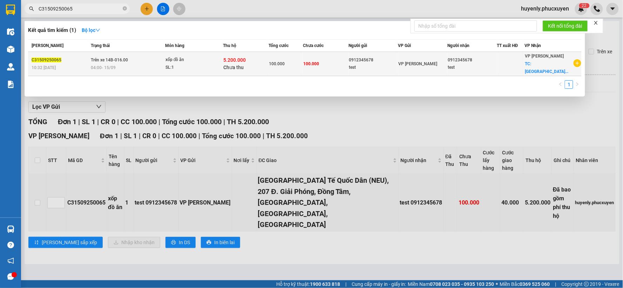
click at [215, 55] on td "xốp đồ ăn SL: 1" at bounding box center [194, 64] width 58 height 24
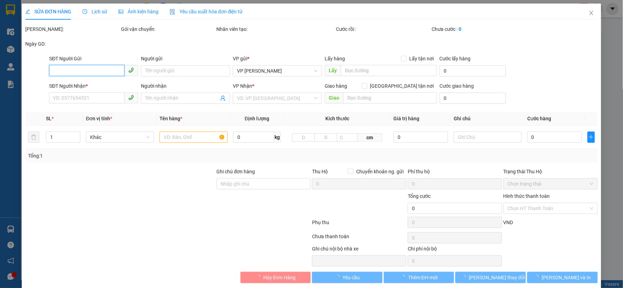
type input "0912345678"
type input "test"
type input "0912345678"
type input "test"
checkbox input "true"
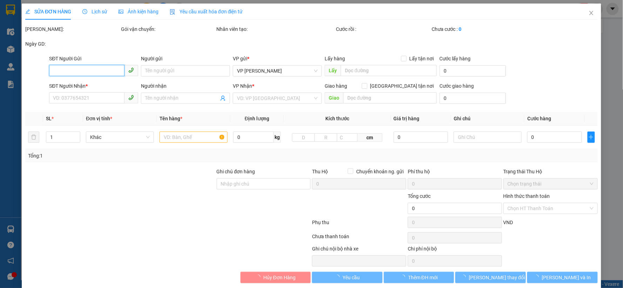
type input "Trường Đại Học Kinh Tế Quốc Dân (NEU), 207 Đ. Giải Phóng, Đồng Tâm, Hai Bà Trưn…"
type input "100.000"
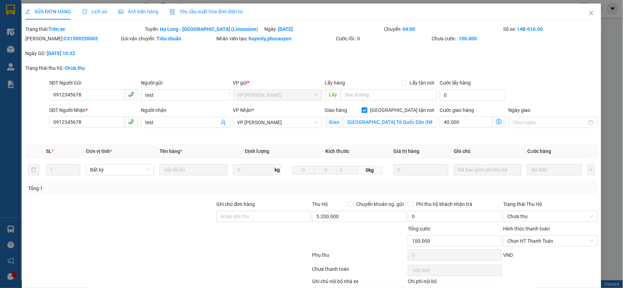
click at [401, 109] on span "Giao tận nơi" at bounding box center [401, 110] width 69 height 8
click at [366, 109] on input "Giao tận nơi" at bounding box center [364, 109] width 5 height 5
checkbox input "false"
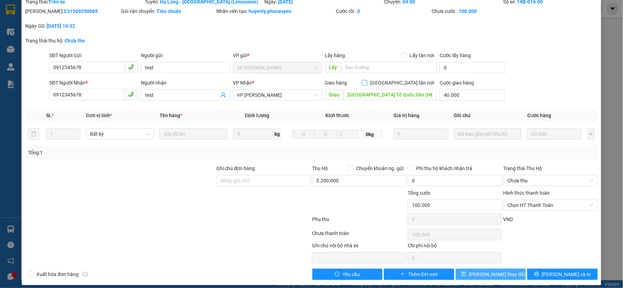
scroll to position [33, 0]
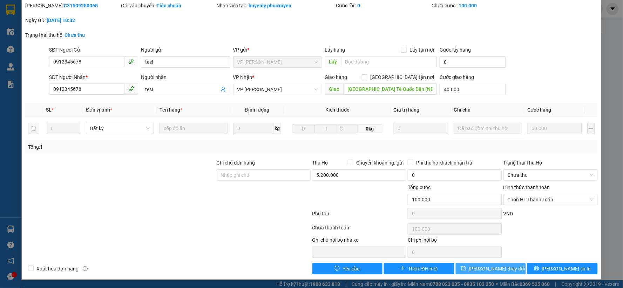
click at [501, 269] on span "Lưu thay đổi" at bounding box center [497, 268] width 56 height 8
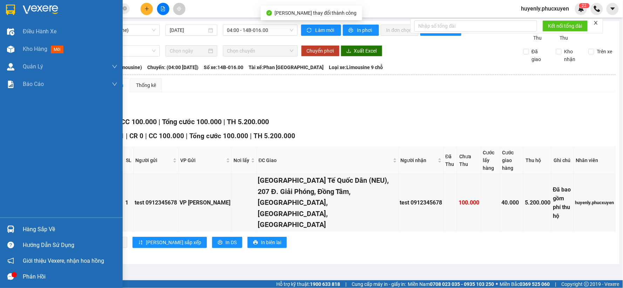
drag, startPoint x: 30, startPoint y: 228, endPoint x: 70, endPoint y: 237, distance: 40.8
click at [30, 228] on div "Hàng sắp về" at bounding box center [70, 229] width 95 height 11
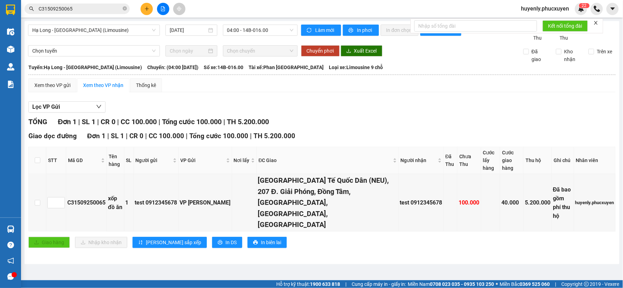
click at [430, 117] on section "Kết quả tìm kiếm ( 1 ) Bộ lọc Mã ĐH Trạng thái Món hàng Thu hộ Tổng cước Chưa c…" at bounding box center [311, 144] width 623 height 288
click at [112, 4] on span "C31509250065" at bounding box center [77, 9] width 105 height 11
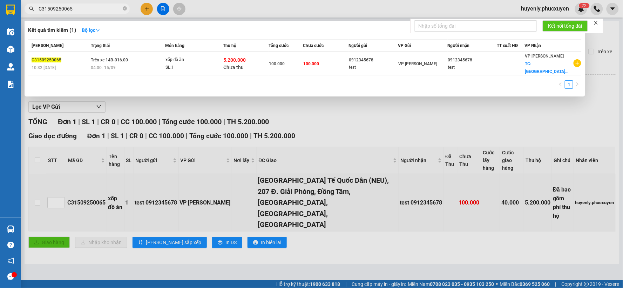
click at [114, 12] on input "C31509250065" at bounding box center [80, 9] width 83 height 8
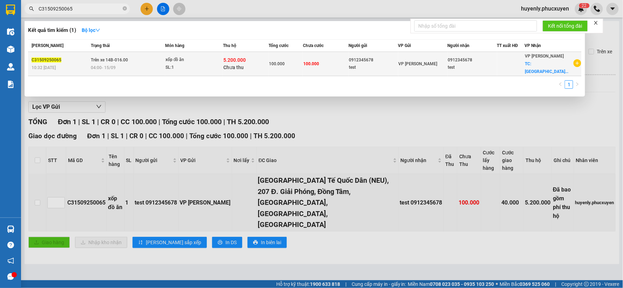
click at [289, 63] on div "100.000" at bounding box center [286, 64] width 34 height 8
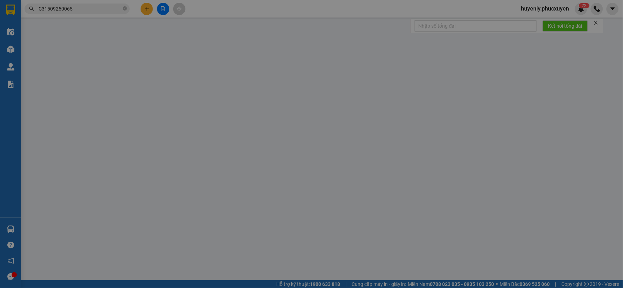
type input "0912345678"
type input "test"
type input "0912345678"
type input "test"
type input "Trường Đại Học Kinh Tế Quốc Dân (NEU), 207 Đ. Giải Phóng, Đồng Tâm, Hai Bà Trưn…"
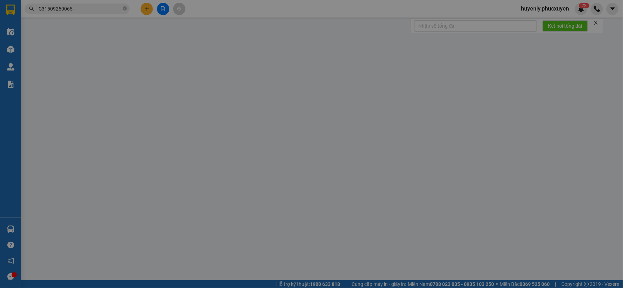
type input "40.000"
type input "100.000"
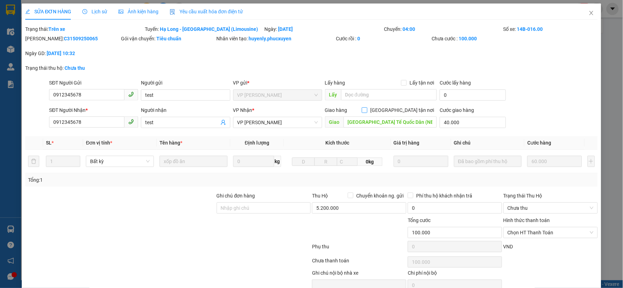
click at [366, 108] on input "Giao tận nơi" at bounding box center [364, 109] width 5 height 5
checkbox input "true"
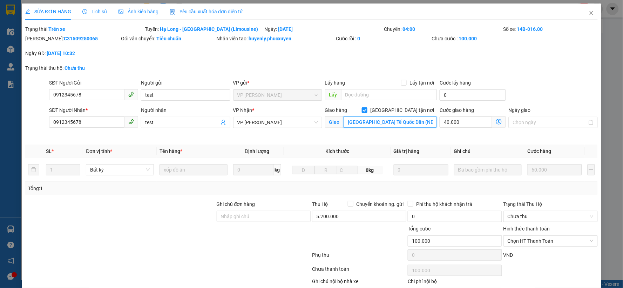
click at [409, 122] on input "Trường Đại Học Kinh Tế Quốc Dân (NEU), 207 Đ. Giải Phóng, Đồng Tâm, Hai Bà Trưn…" at bounding box center [390, 121] width 94 height 11
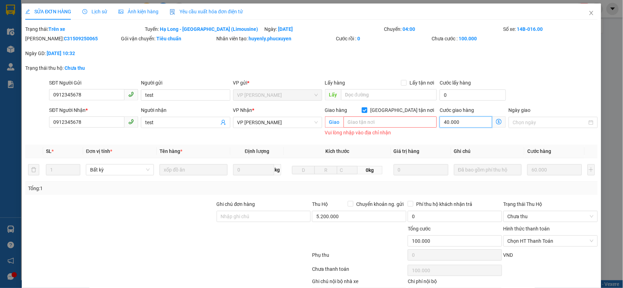
click at [475, 124] on input "40.000" at bounding box center [465, 121] width 53 height 11
type input "60.000"
type input "0"
click at [424, 112] on span "Giao tận nơi" at bounding box center [401, 110] width 69 height 8
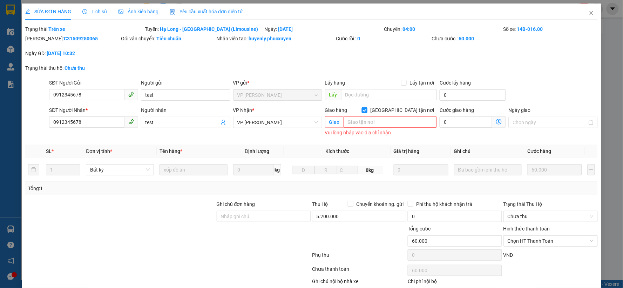
click at [366, 112] on input "Giao tận nơi" at bounding box center [364, 109] width 5 height 5
checkbox input "false"
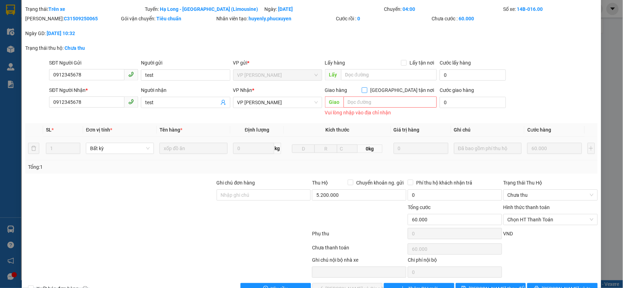
scroll to position [40, 0]
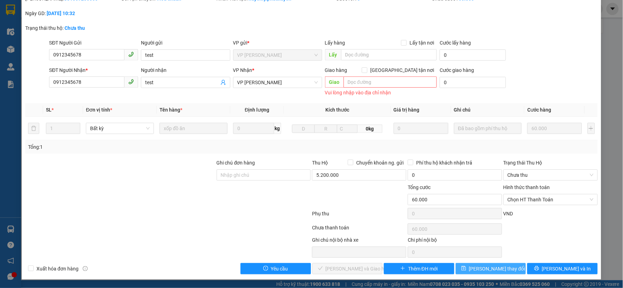
click at [480, 273] on button "Lưu thay đổi" at bounding box center [490, 268] width 70 height 11
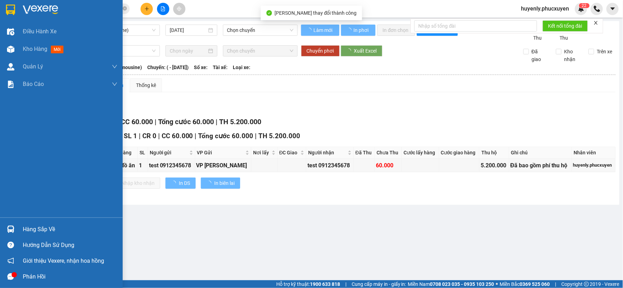
click at [16, 228] on div at bounding box center [11, 229] width 12 height 12
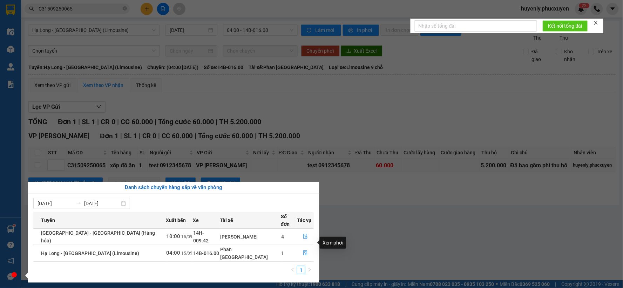
click at [493, 221] on section "Kết quả tìm kiếm ( 1 ) Bộ lọc Mã ĐH Trạng thái Món hàng Thu hộ Tổng cước Chưa c…" at bounding box center [311, 144] width 623 height 288
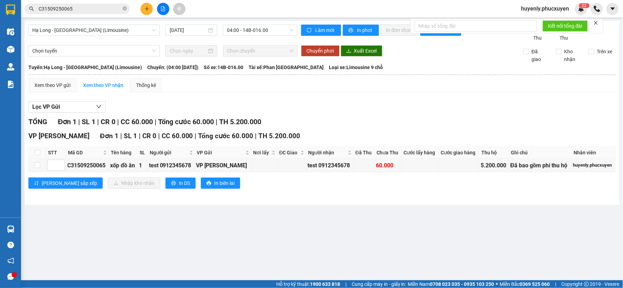
click at [48, 75] on th at bounding box center [322, 74] width 588 height 6
click at [67, 89] on div "Xem theo VP gửi" at bounding box center [52, 85] width 48 height 14
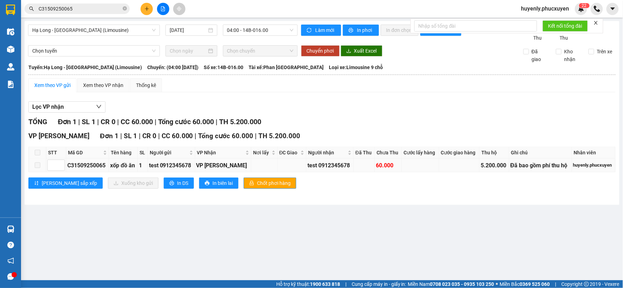
click at [90, 162] on div "C31509250065" at bounding box center [87, 165] width 40 height 9
click at [310, 107] on div "Lọc VP nhận" at bounding box center [321, 107] width 587 height 12
drag, startPoint x: 79, startPoint y: 155, endPoint x: 78, endPoint y: 162, distance: 6.8
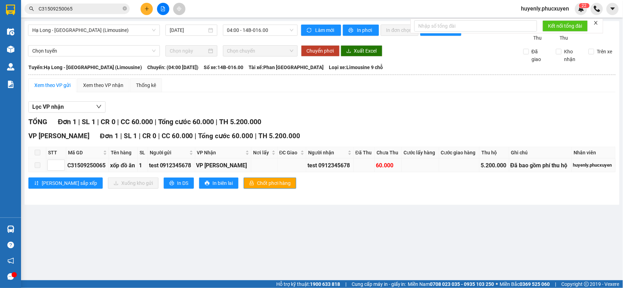
click at [77, 160] on table "STT Mã GD Tên hàng SL Người gửi VP Nhận Nơi lấy ĐC Giao Người nhận Đã Thu Chưa …" at bounding box center [322, 159] width 586 height 26
click at [79, 160] on td "C31509250065" at bounding box center [87, 165] width 43 height 14
copy div "C31509250065"
click at [89, 11] on input "C31509250065" at bounding box center [80, 9] width 83 height 8
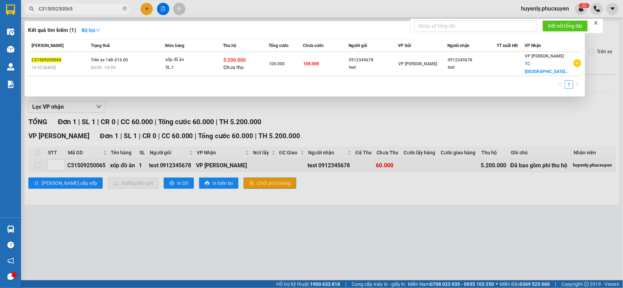
drag, startPoint x: 89, startPoint y: 11, endPoint x: 184, endPoint y: 16, distance: 95.1
click at [89, 12] on input "C31509250065" at bounding box center [80, 9] width 83 height 8
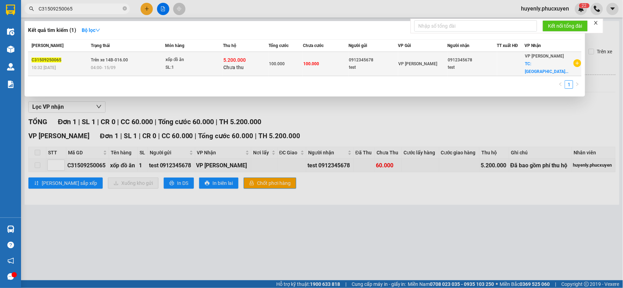
click at [310, 56] on td "100.000" at bounding box center [326, 64] width 46 height 24
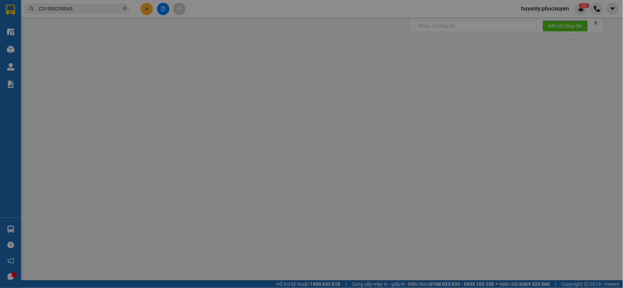
type input "0912345678"
type input "test"
type input "0912345678"
type input "test"
type input "60.000"
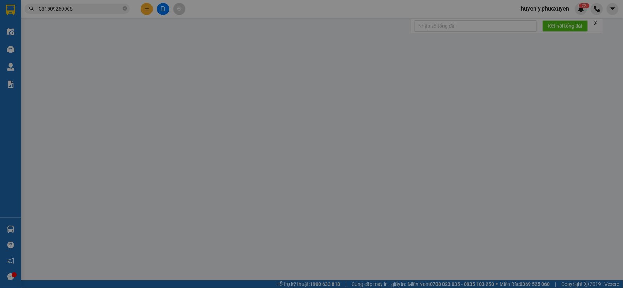
type input "60.000"
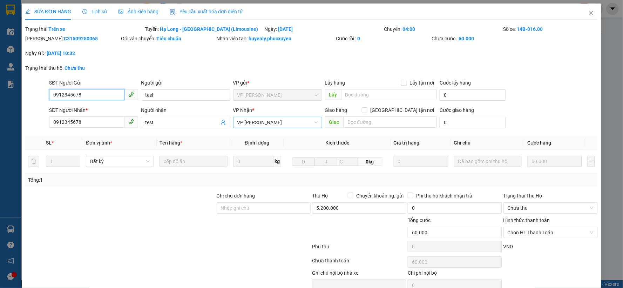
click at [282, 126] on span "VP [PERSON_NAME]" at bounding box center [277, 122] width 81 height 11
type input "minh"
drag, startPoint x: 278, startPoint y: 135, endPoint x: 328, endPoint y: 145, distance: 50.5
click at [278, 134] on div "VP [PERSON_NAME]" at bounding box center [275, 136] width 80 height 8
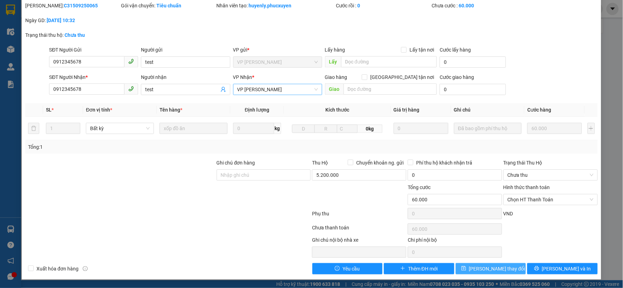
click at [490, 267] on span "Lưu thay đổi" at bounding box center [497, 268] width 56 height 8
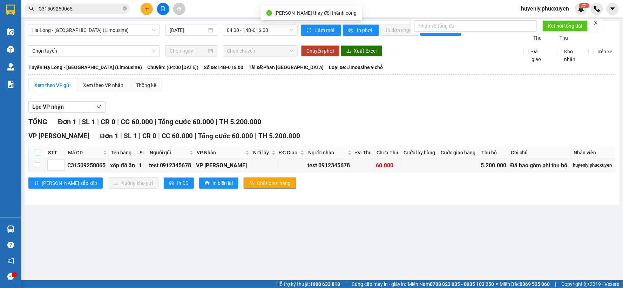
click at [37, 152] on input "checkbox" at bounding box center [38, 153] width 6 height 6
checkbox input "true"
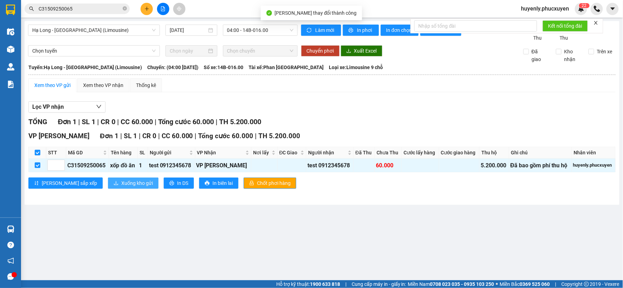
click at [121, 180] on span "Xuống kho gửi" at bounding box center [137, 183] width 32 height 8
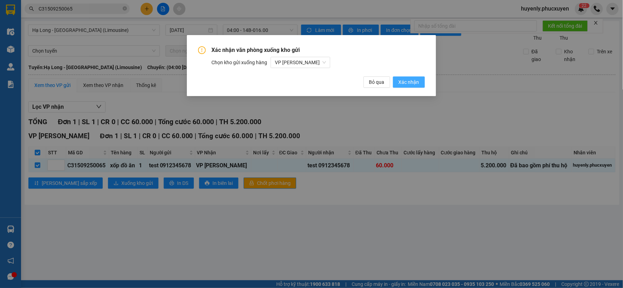
click at [409, 85] on span "Xác nhận" at bounding box center [408, 82] width 21 height 8
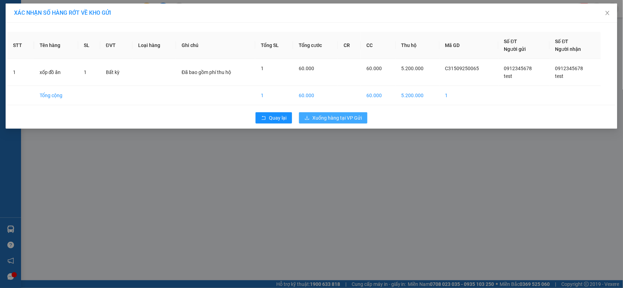
click at [338, 114] on span "Xuống hàng tại VP Gửi" at bounding box center [336, 118] width 49 height 8
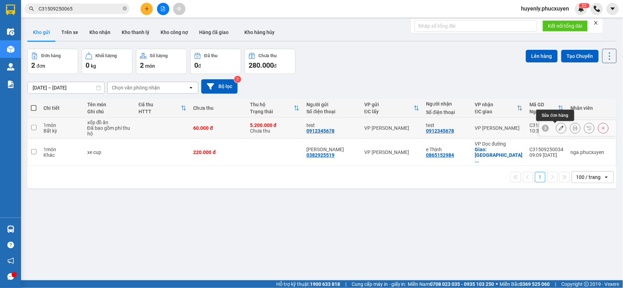
click at [558, 127] on icon at bounding box center [560, 127] width 5 height 5
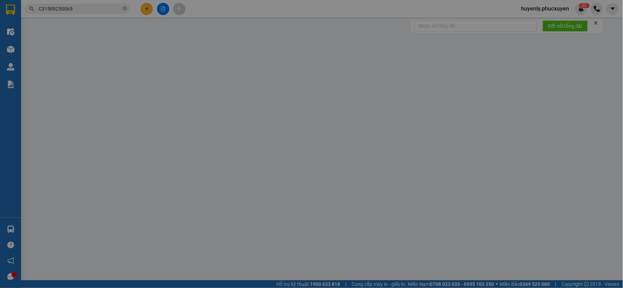
type input "0912345678"
type input "test"
type input "0912345678"
type input "test"
type input "60.000"
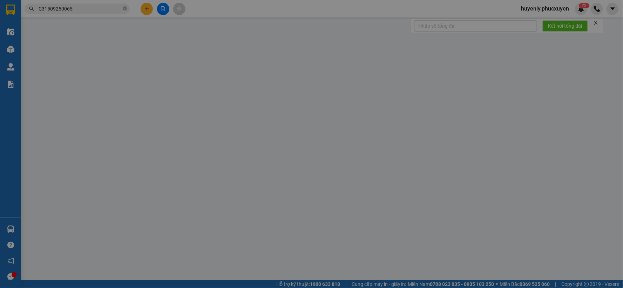
type input "60.000"
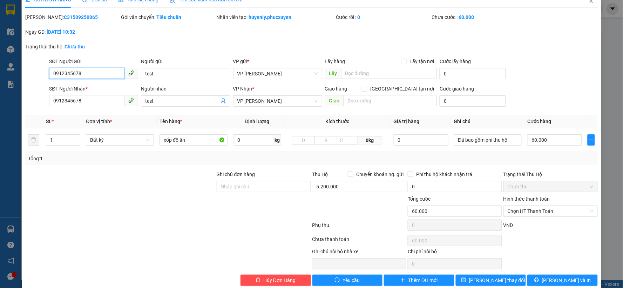
scroll to position [23, 0]
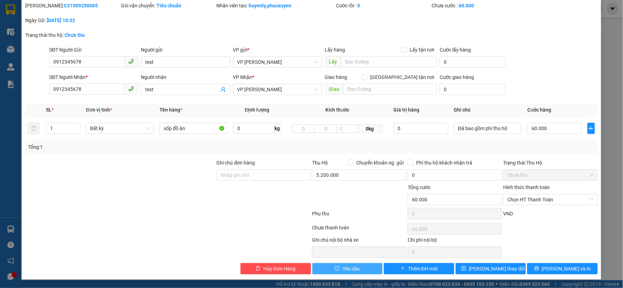
click at [358, 270] on button "Yêu cầu" at bounding box center [347, 268] width 70 height 11
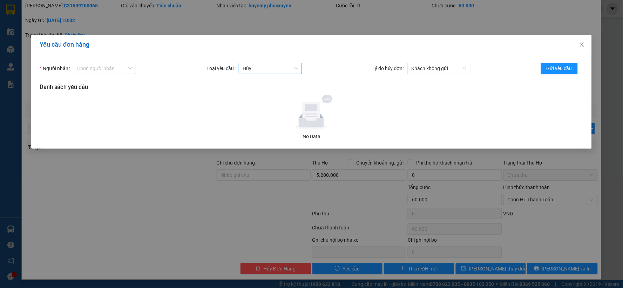
click at [257, 65] on span "Hủy" at bounding box center [270, 68] width 55 height 11
click at [400, 107] on div at bounding box center [311, 112] width 538 height 35
click at [97, 69] on input "Người nhận" at bounding box center [102, 68] width 50 height 11
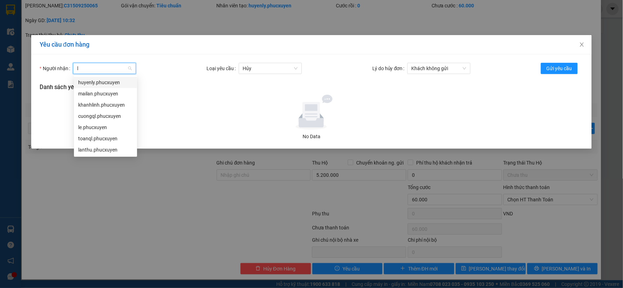
type input "ly"
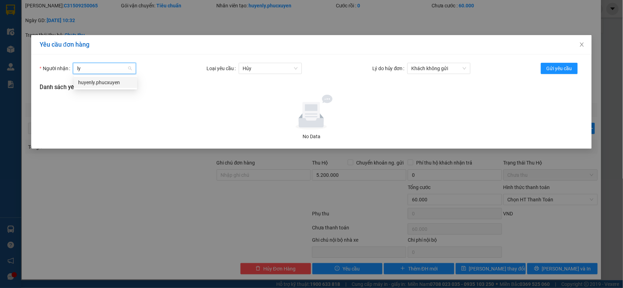
click at [98, 81] on div "huyenly.phucxuyen" at bounding box center [105, 82] width 55 height 8
click at [554, 67] on span "Gửi yêu cầu" at bounding box center [559, 68] width 26 height 8
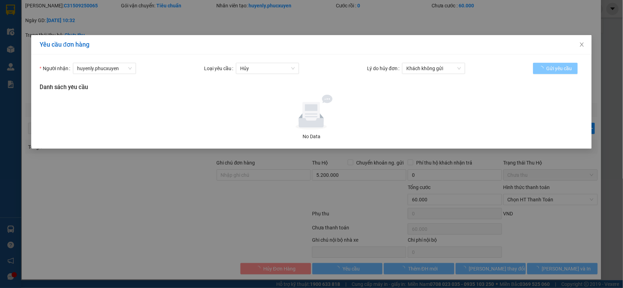
click at [554, 67] on span "Gửi yêu cầu" at bounding box center [559, 68] width 26 height 8
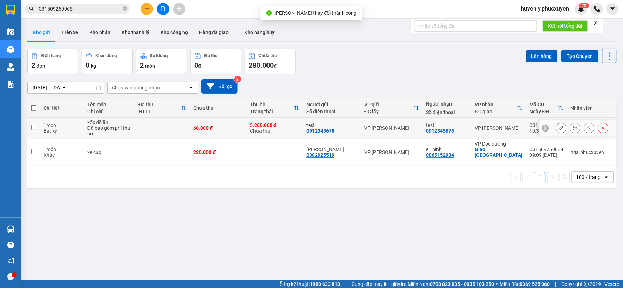
click at [558, 128] on icon at bounding box center [560, 127] width 5 height 5
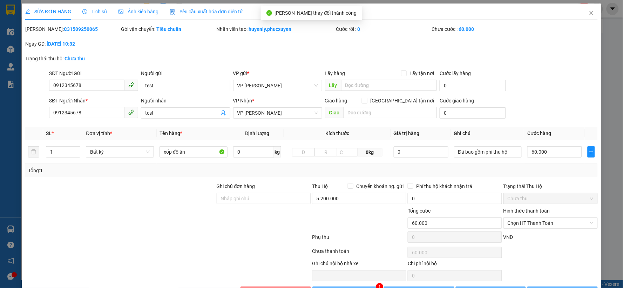
type input "0912345678"
type input "test"
type input "0912345678"
type input "test"
type input "60.000"
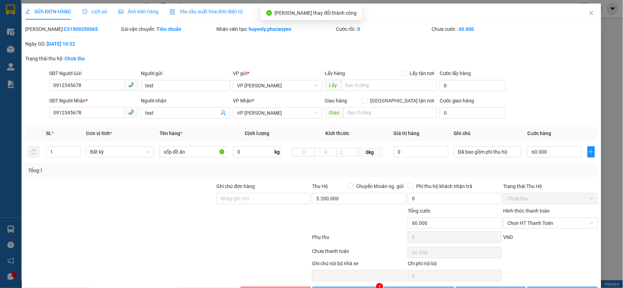
type input "60.000"
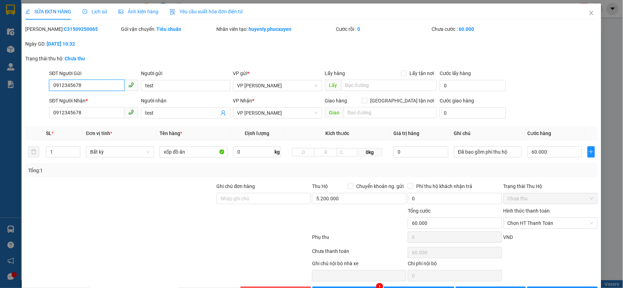
scroll to position [23, 0]
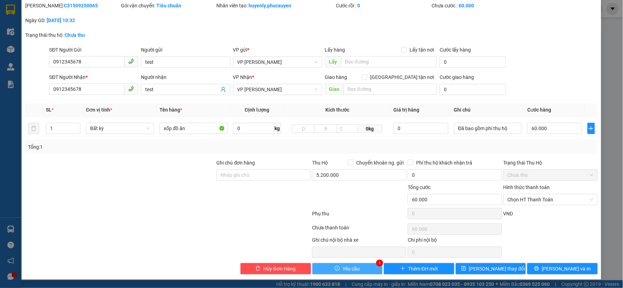
click at [368, 266] on button "Yêu cầu" at bounding box center [347, 268] width 70 height 11
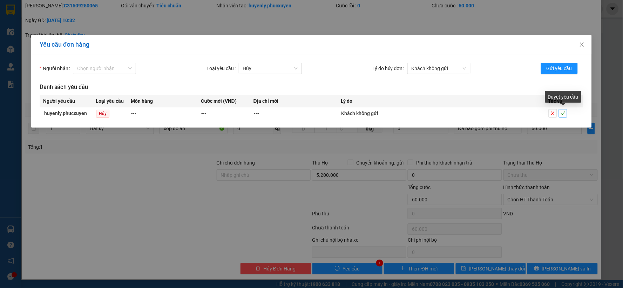
click at [563, 116] on icon "check" at bounding box center [562, 113] width 5 height 5
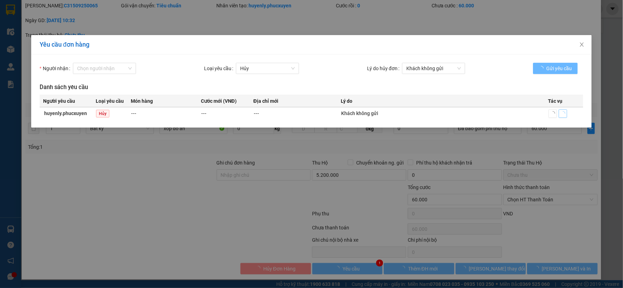
click at [563, 111] on icon "loading" at bounding box center [562, 113] width 5 height 5
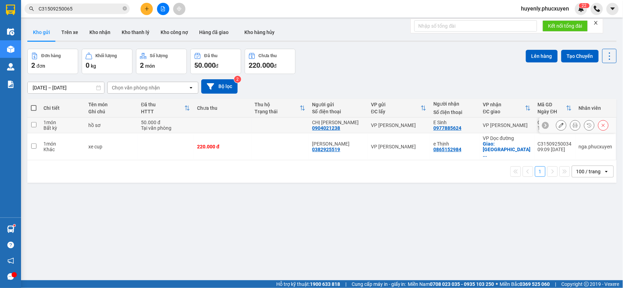
click at [235, 122] on td at bounding box center [221, 125] width 57 height 16
checkbox input "true"
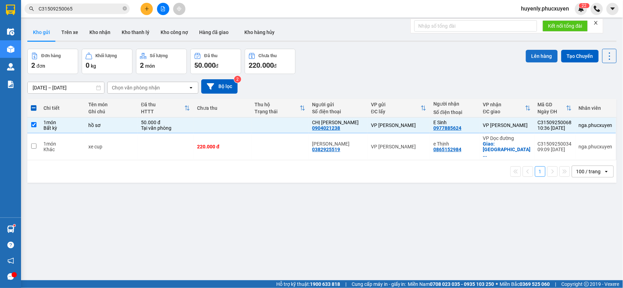
click at [534, 53] on button "Lên hàng" at bounding box center [541, 56] width 32 height 13
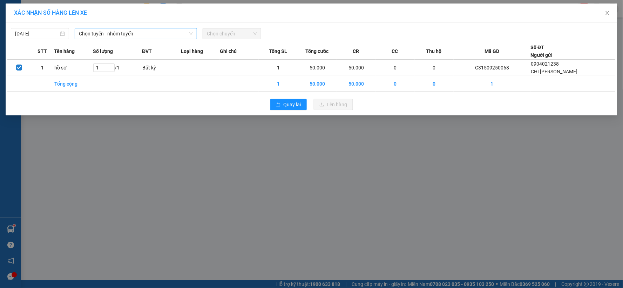
click at [138, 35] on span "Chọn tuyến - nhóm tuyến" at bounding box center [136, 33] width 114 height 11
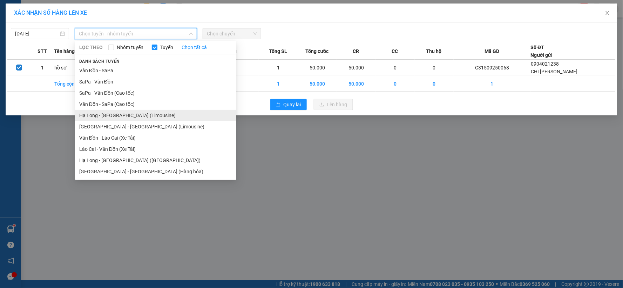
click at [152, 112] on li "Hạ Long - [GEOGRAPHIC_DATA] (Limousine)" at bounding box center [155, 115] width 161 height 11
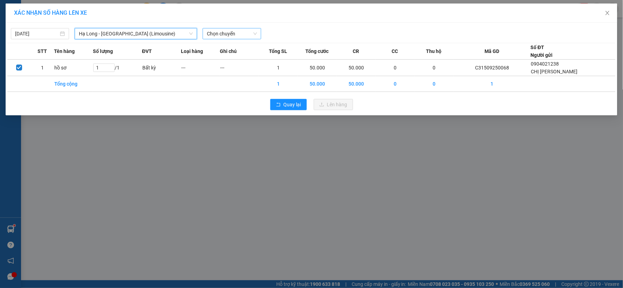
click at [226, 34] on span "Chọn chuyến" at bounding box center [232, 33] width 50 height 11
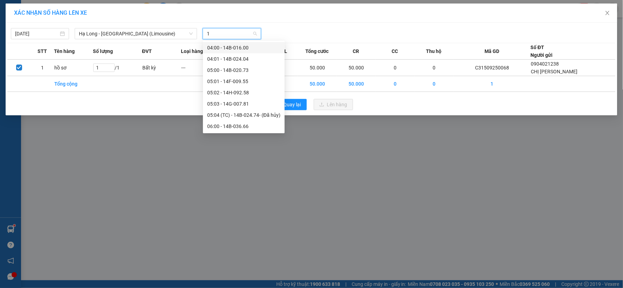
type input "12"
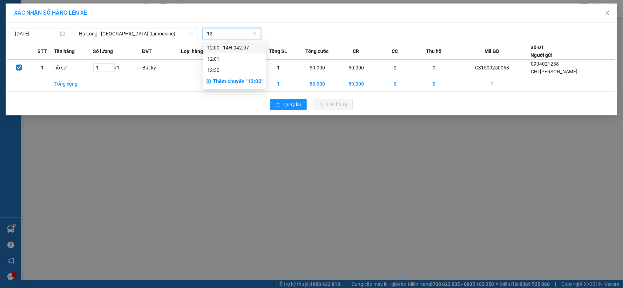
click at [246, 47] on div "12:00 - 14H-042.97" at bounding box center [234, 48] width 55 height 8
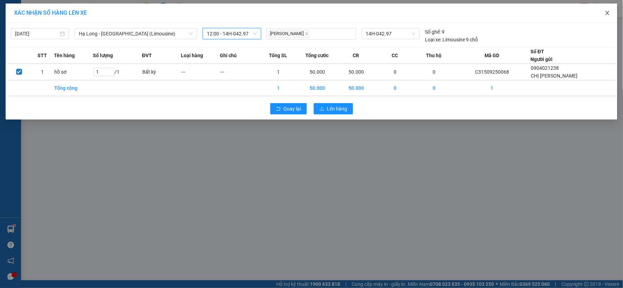
click at [604, 15] on span "Close" at bounding box center [607, 14] width 20 height 20
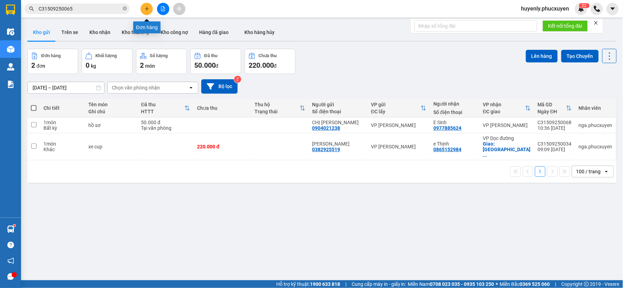
click at [151, 5] on button at bounding box center [146, 9] width 12 height 12
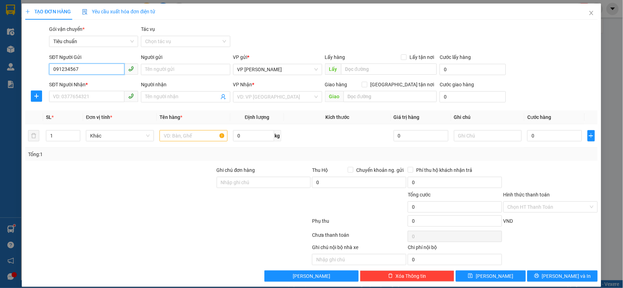
type input "0912345678"
type input "test"
type input "aeon long biên"
type input "0912345678"
click at [95, 92] on input "SĐT Người Nhận *" at bounding box center [86, 96] width 75 height 11
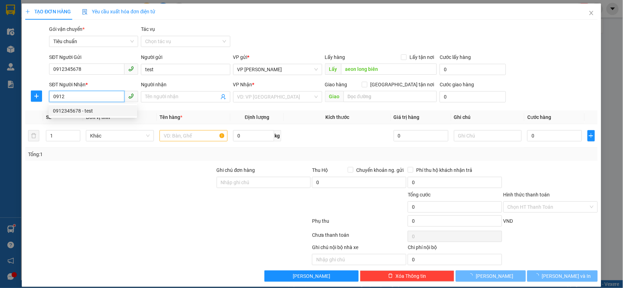
click at [104, 112] on div "0912345678 - test" at bounding box center [93, 111] width 80 height 8
type input "0912345678"
type input "test"
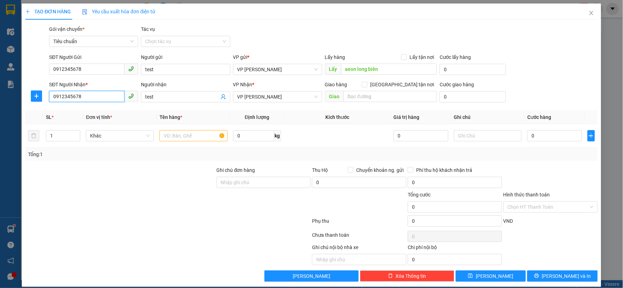
drag, startPoint x: 113, startPoint y: 95, endPoint x: 200, endPoint y: 105, distance: 87.5
click at [113, 95] on input "0912345678" at bounding box center [86, 96] width 75 height 11
type input "0912345678"
drag, startPoint x: 192, startPoint y: 101, endPoint x: 192, endPoint y: 96, distance: 5.3
click at [192, 101] on span "test" at bounding box center [185, 96] width 89 height 11
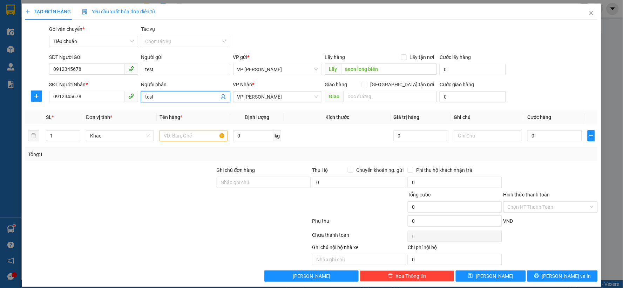
drag, startPoint x: 193, startPoint y: 96, endPoint x: 221, endPoint y: 94, distance: 28.8
click at [193, 96] on input "test" at bounding box center [182, 97] width 74 height 8
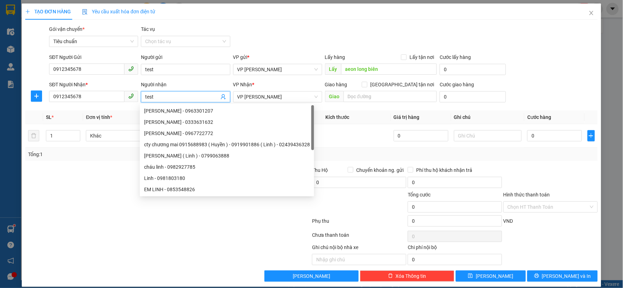
click at [222, 95] on icon "user-add" at bounding box center [223, 97] width 6 height 6
click at [226, 77] on div "0912345678 - test" at bounding box center [221, 79] width 51 height 8
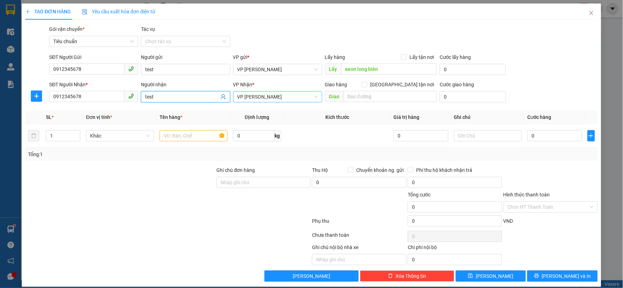
click at [282, 95] on span "VP [PERSON_NAME]" at bounding box center [277, 96] width 81 height 11
click at [366, 92] on input "text" at bounding box center [390, 96] width 94 height 11
type input "s"
click at [384, 95] on input "text" at bounding box center [390, 96] width 94 height 11
paste input "1 P. Nguyễn Khắc Nhu, Trúc Bạch, Ba Đình, Hà Nội, Việt Nam"
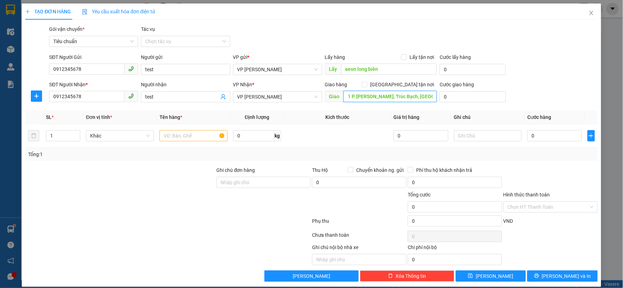
scroll to position [0, 50]
type input "1 P. Nguyễn Khắc Nhu, Trúc Bạch, Ba Đình, Hà Nội, Việt Nam"
click at [385, 68] on input "aeon long biên" at bounding box center [389, 68] width 96 height 11
click at [345, 32] on div "Gói vận chuyển * Tiêu chuẩn Tác vụ Chọn tác vụ" at bounding box center [323, 37] width 551 height 25
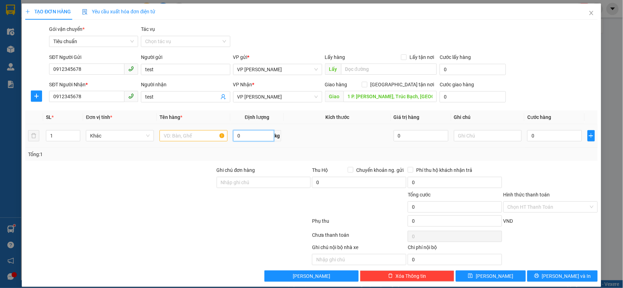
click at [257, 135] on input "0" at bounding box center [253, 135] width 41 height 11
type input "15"
click at [331, 137] on td at bounding box center [337, 135] width 107 height 23
click at [196, 137] on input "text" at bounding box center [193, 135] width 68 height 11
type input "thùng carton đồ ăn"
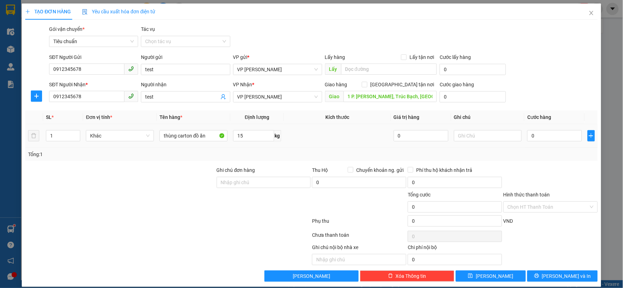
click at [337, 145] on td at bounding box center [337, 135] width 107 height 23
click at [557, 138] on input "0" at bounding box center [554, 135] width 55 height 11
type input "5"
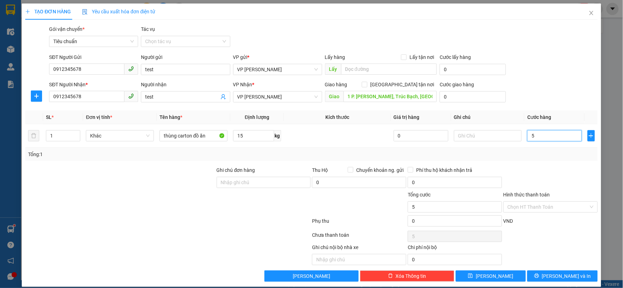
type input "50"
type input "50.000"
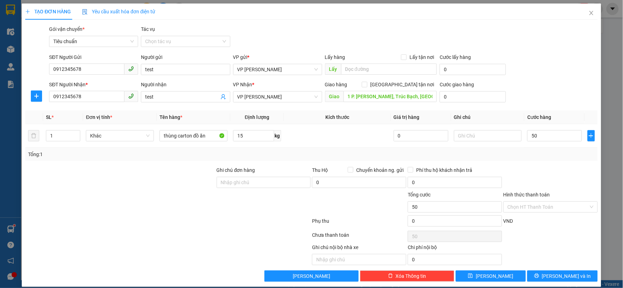
type input "50.000"
click at [524, 41] on div "Gói vận chuyển * Tiêu chuẩn Tác vụ Chọn tác vụ" at bounding box center [323, 37] width 551 height 25
click at [549, 136] on input "50.000" at bounding box center [554, 135] width 55 height 11
type input "7"
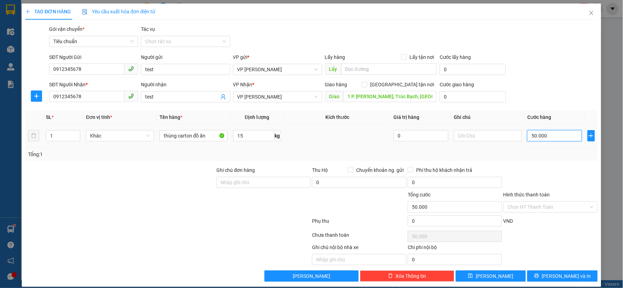
type input "7"
type input "70"
type input "70.000"
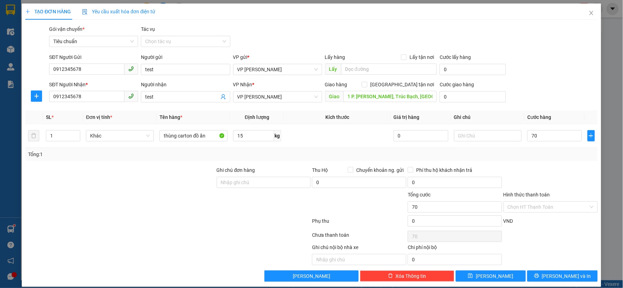
type input "70.000"
click at [536, 181] on div at bounding box center [550, 178] width 96 height 25
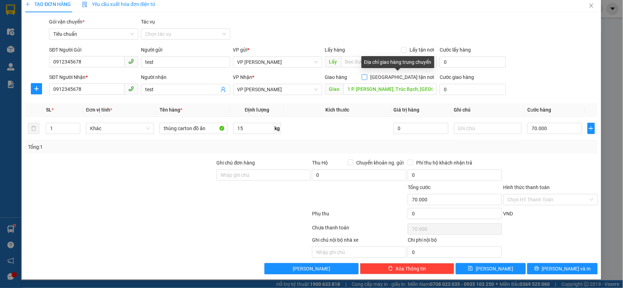
click at [367, 78] on span at bounding box center [365, 77] width 6 height 6
click at [366, 78] on input "Giao tận nơi" at bounding box center [364, 76] width 5 height 5
checkbox input "true"
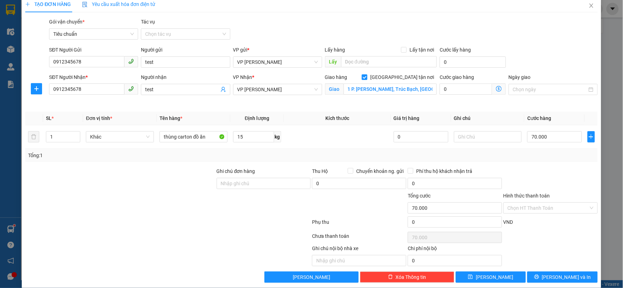
click at [496, 88] on icon "dollar-circle" at bounding box center [499, 89] width 6 height 6
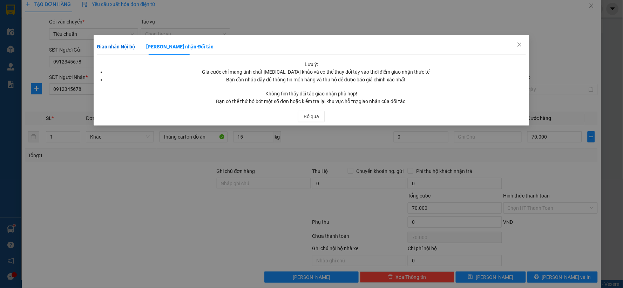
click at [127, 48] on b "Giao nhận Nội bộ" at bounding box center [116, 47] width 38 height 6
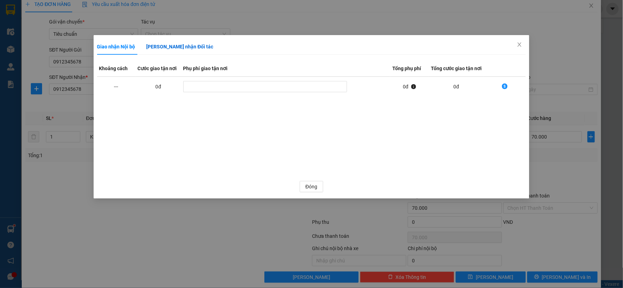
click at [173, 47] on b "Giao nhận Đối tác" at bounding box center [179, 47] width 67 height 6
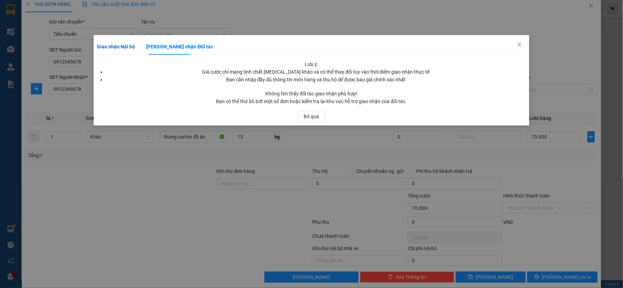
click at [112, 49] on b "Giao nhận Nội bộ" at bounding box center [116, 47] width 38 height 6
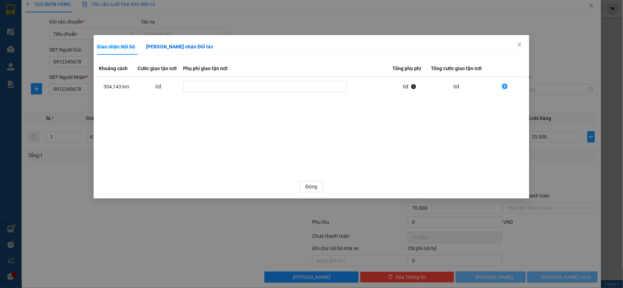
click at [169, 48] on b "Giao nhận Đối tác" at bounding box center [179, 47] width 67 height 6
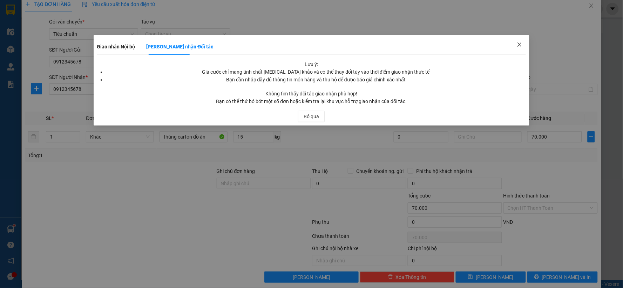
click at [519, 45] on icon "close" at bounding box center [519, 44] width 4 height 4
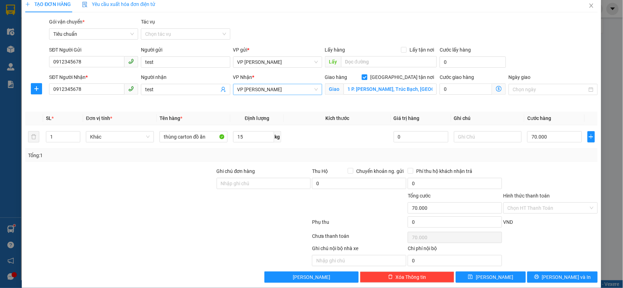
click at [284, 87] on span "VP [PERSON_NAME]" at bounding box center [277, 89] width 81 height 11
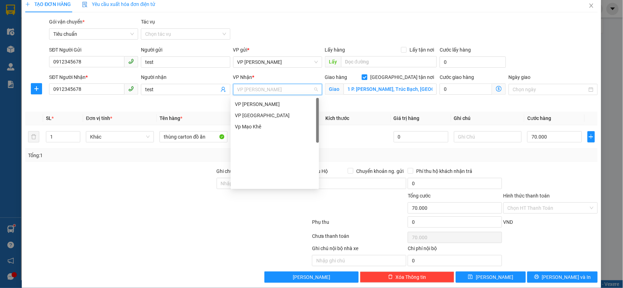
scroll to position [0, 0]
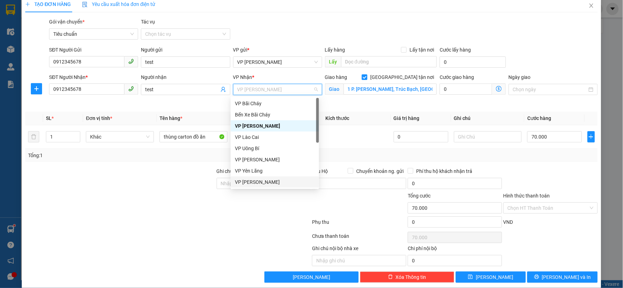
click at [273, 178] on div "VP [PERSON_NAME]" at bounding box center [275, 182] width 80 height 8
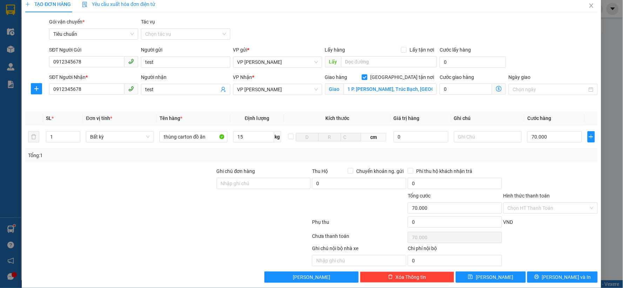
click at [496, 90] on icon "dollar-circle" at bounding box center [499, 89] width 6 height 6
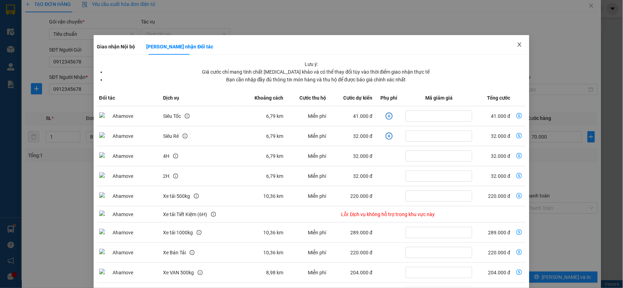
click at [517, 44] on icon "close" at bounding box center [519, 44] width 4 height 4
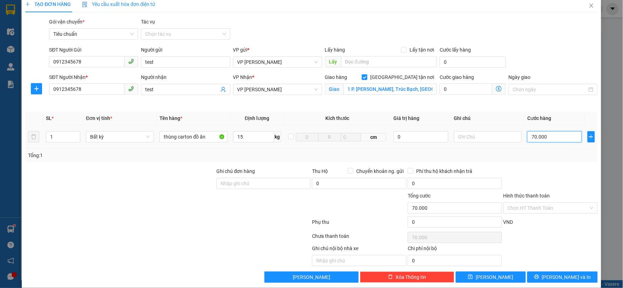
click at [554, 137] on input "70.000" at bounding box center [554, 136] width 55 height 11
click at [463, 89] on input "0" at bounding box center [465, 88] width 53 height 11
type input "70.006"
type input "6"
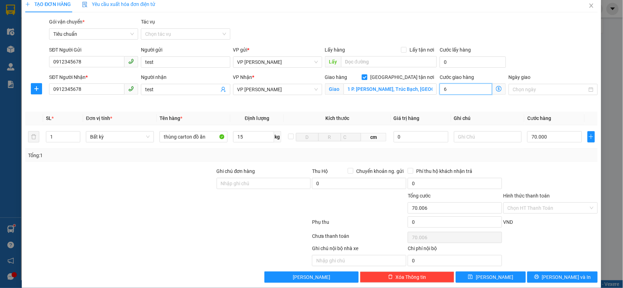
type input "70.060"
type input "60"
type input "130.000"
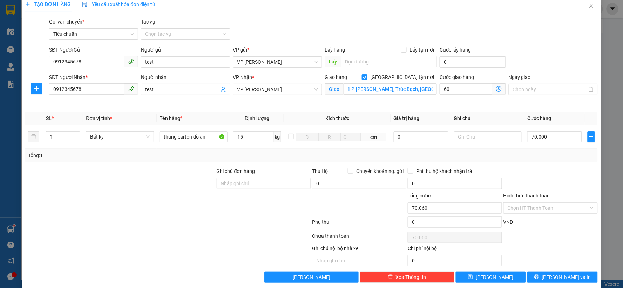
type input "60.000"
click at [438, 102] on div "Cước giao hàng 60.000 Giao nhận Nội bộ Giao nhận Đối tác Khoảng cách Cước giao …" at bounding box center [472, 89] width 69 height 33
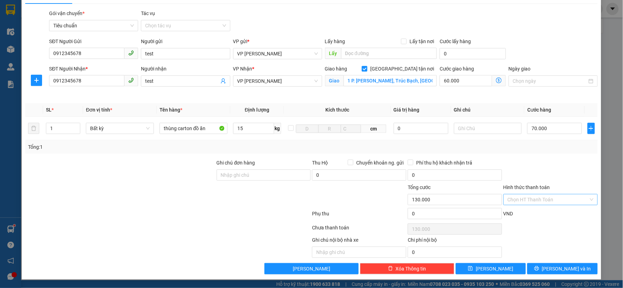
click at [535, 198] on input "Hình thức thanh toán" at bounding box center [547, 199] width 81 height 11
click at [551, 170] on div at bounding box center [550, 171] width 96 height 25
click at [540, 199] on input "Hình thức thanh toán" at bounding box center [547, 199] width 81 height 11
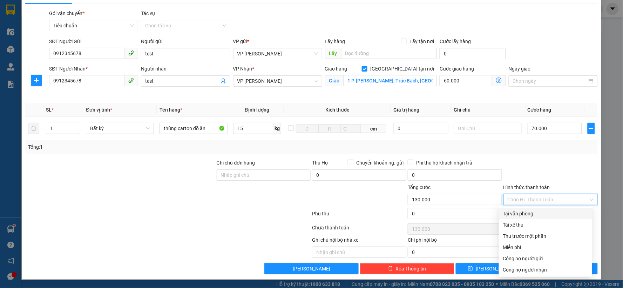
click at [530, 212] on div "Tại văn phòng" at bounding box center [545, 213] width 85 height 8
type input "0"
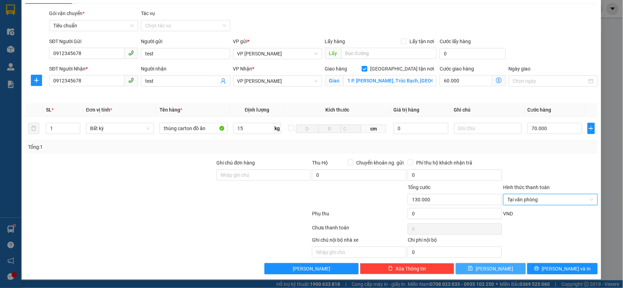
click at [496, 268] on button "Lưu" at bounding box center [490, 268] width 70 height 11
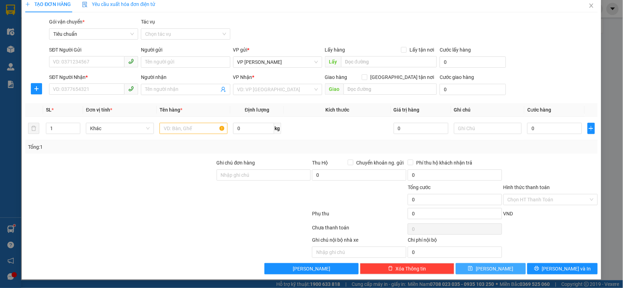
scroll to position [7, 0]
click at [581, 8] on span "Close" at bounding box center [591, 6] width 20 height 20
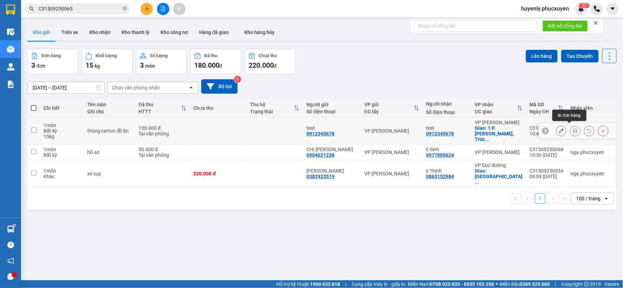
click at [572, 128] on icon at bounding box center [574, 130] width 5 height 5
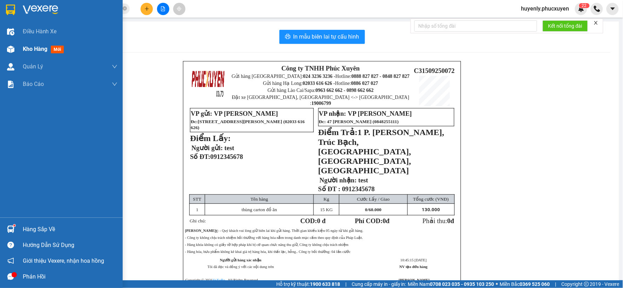
click at [19, 48] on div "Kho hàng mới" at bounding box center [61, 49] width 123 height 18
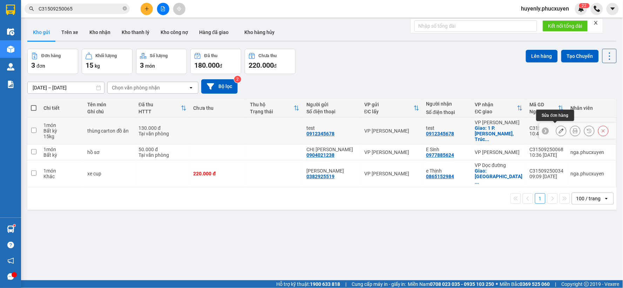
click at [558, 129] on icon at bounding box center [560, 130] width 5 height 5
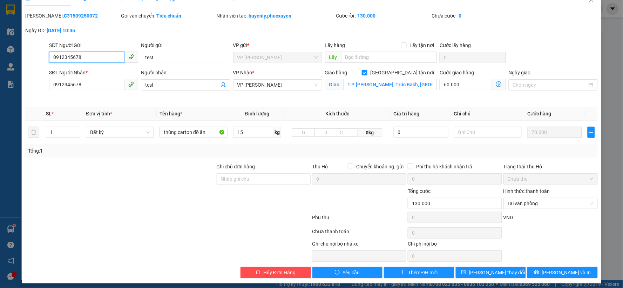
scroll to position [17, 0]
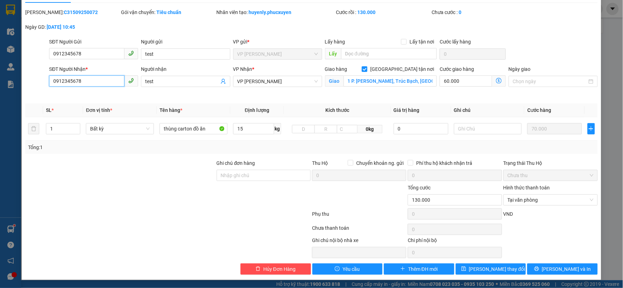
click at [97, 77] on input "0912345678" at bounding box center [86, 80] width 75 height 11
click at [556, 270] on span "Lưu và In" at bounding box center [566, 269] width 49 height 8
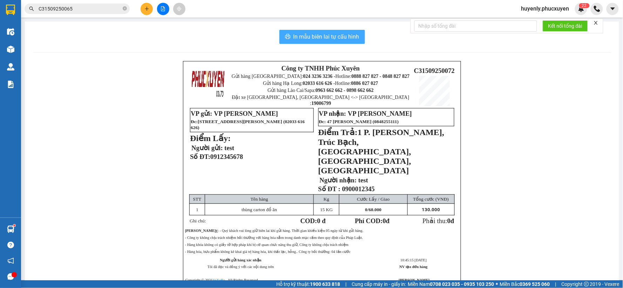
click at [334, 37] on span "In mẫu biên lai tự cấu hình" at bounding box center [326, 36] width 66 height 9
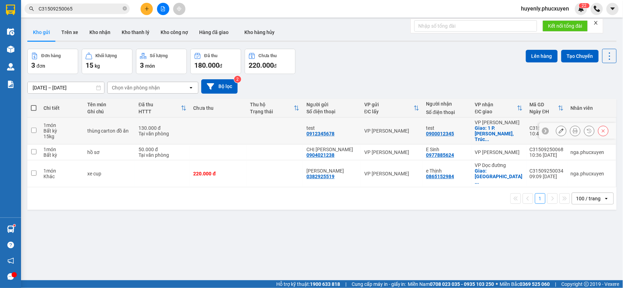
click at [558, 129] on icon at bounding box center [560, 130] width 5 height 5
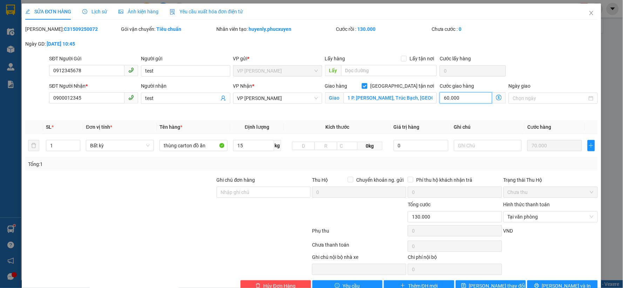
click at [474, 98] on input "60.000" at bounding box center [465, 97] width 53 height 11
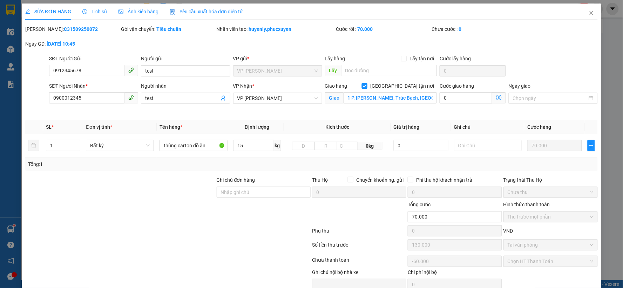
click at [419, 85] on span "Giao tận nơi" at bounding box center [401, 86] width 69 height 8
click at [366, 85] on input "Giao tận nơi" at bounding box center [364, 85] width 5 height 5
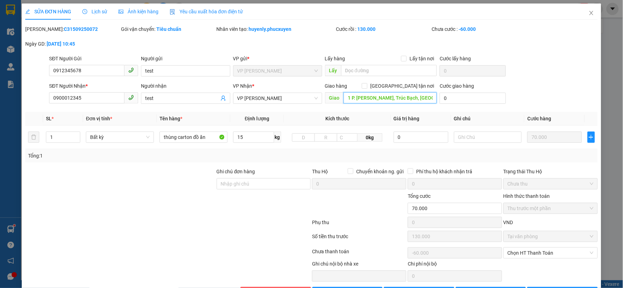
click at [410, 99] on input "1 P. Nguyễn Khắc Nhu, Trúc Bạch, Ba Đình, Hà Nội, Việt Nam" at bounding box center [390, 97] width 94 height 11
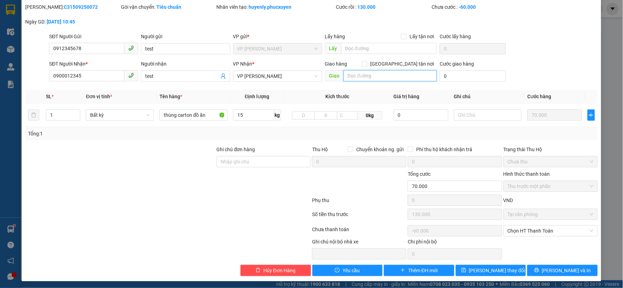
scroll to position [23, 0]
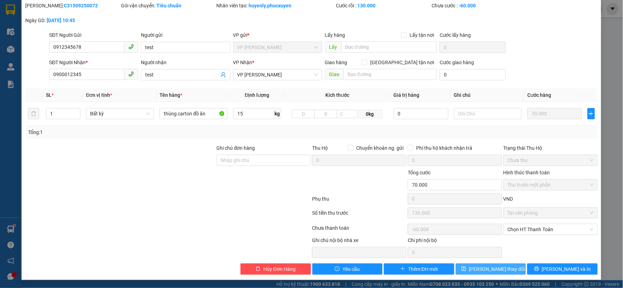
drag, startPoint x: 486, startPoint y: 269, endPoint x: 483, endPoint y: 258, distance: 10.9
click at [486, 268] on span "Lưu thay đổi" at bounding box center [497, 269] width 56 height 8
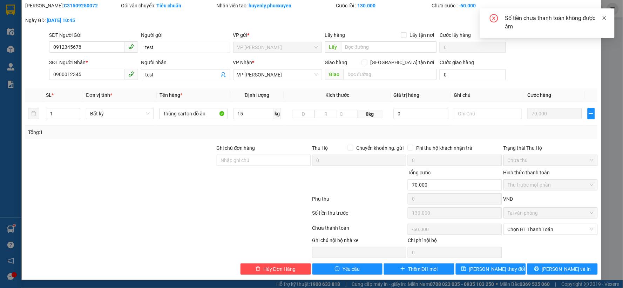
click at [606, 19] on icon "close" at bounding box center [604, 17] width 5 height 5
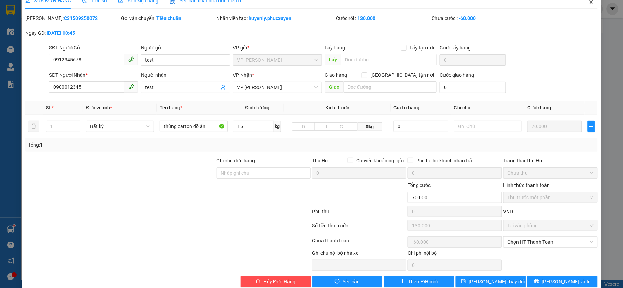
scroll to position [0, 0]
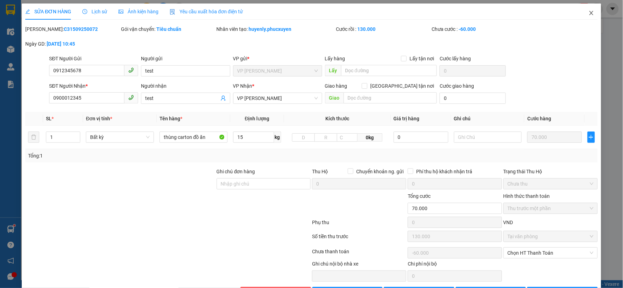
click at [588, 16] on icon "close" at bounding box center [591, 13] width 6 height 6
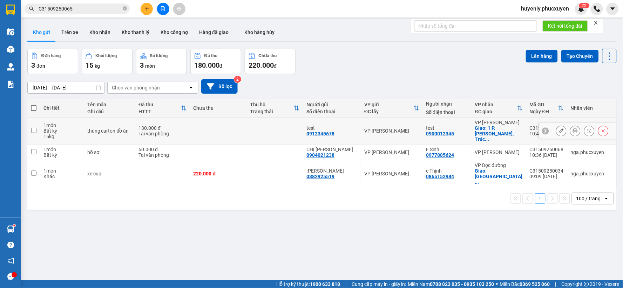
click at [558, 128] on icon at bounding box center [560, 130] width 5 height 5
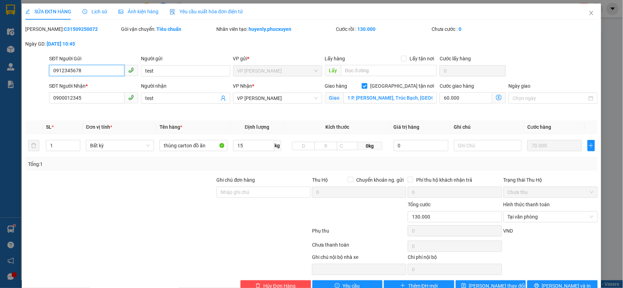
scroll to position [17, 0]
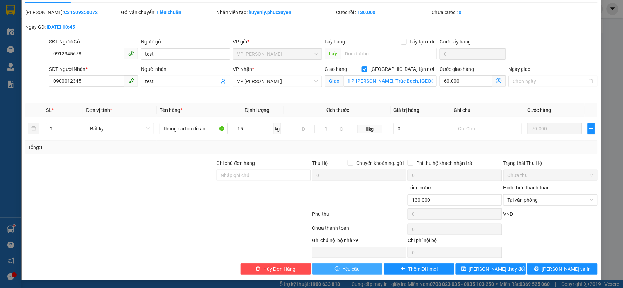
click at [362, 269] on button "Yêu cầu" at bounding box center [347, 268] width 70 height 11
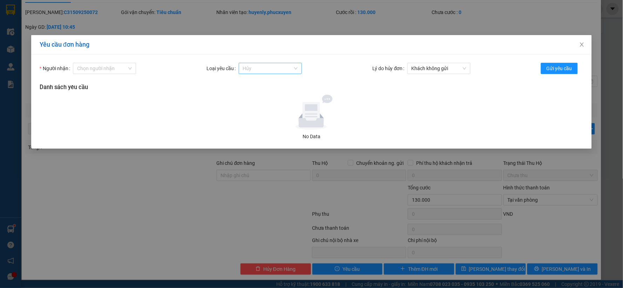
click at [280, 67] on span "Hủy" at bounding box center [270, 68] width 55 height 11
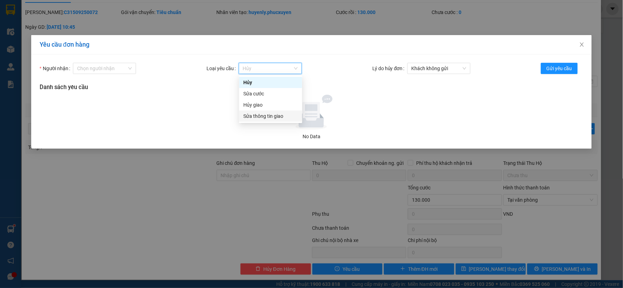
click at [289, 118] on div "Sửa thông tin giao" at bounding box center [270, 116] width 55 height 8
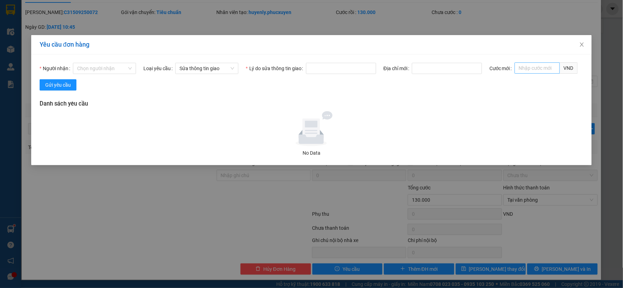
drag, startPoint x: 513, startPoint y: 68, endPoint x: 517, endPoint y: 67, distance: 4.7
click at [514, 67] on div "Cước mới VND" at bounding box center [533, 68] width 88 height 11
click at [520, 67] on input "Cước mới" at bounding box center [536, 67] width 45 height 11
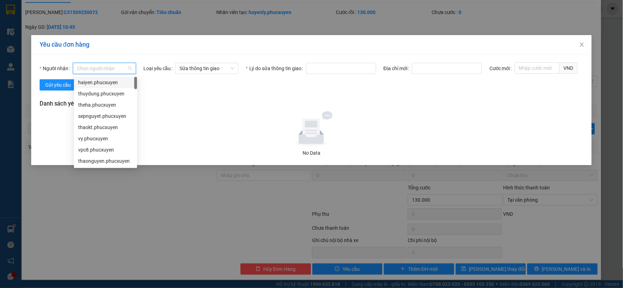
click at [125, 69] on input "Người nhận" at bounding box center [102, 68] width 50 height 11
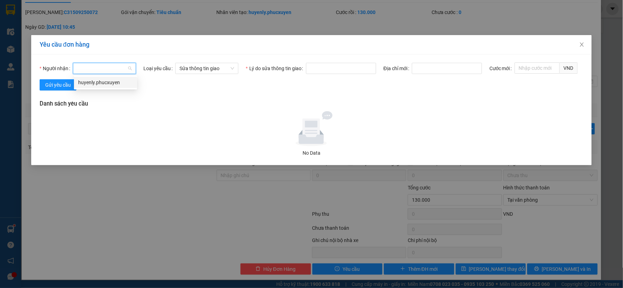
click at [135, 88] on body "Kết quả tìm kiếm ( 1 ) Bộ lọc Mã ĐH Trạng thái Món hàng Thu hộ Tổng cước Chưa c…" at bounding box center [311, 144] width 623 height 288
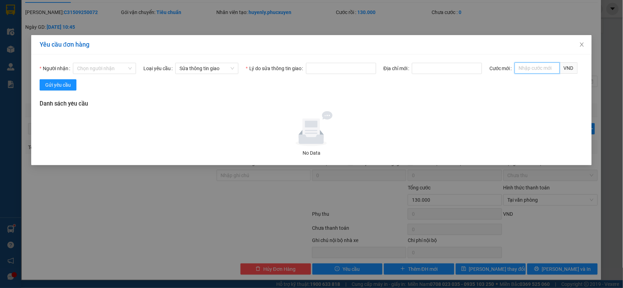
drag, startPoint x: 531, startPoint y: 67, endPoint x: 521, endPoint y: 74, distance: 12.3
click at [524, 74] on span "VND" at bounding box center [545, 68] width 63 height 11
drag, startPoint x: 533, startPoint y: 85, endPoint x: 516, endPoint y: 86, distance: 16.5
click at [530, 87] on div "50,000" at bounding box center [546, 82] width 63 height 11
click at [386, 108] on h3 "Danh sách yêu cầu" at bounding box center [311, 103] width 543 height 9
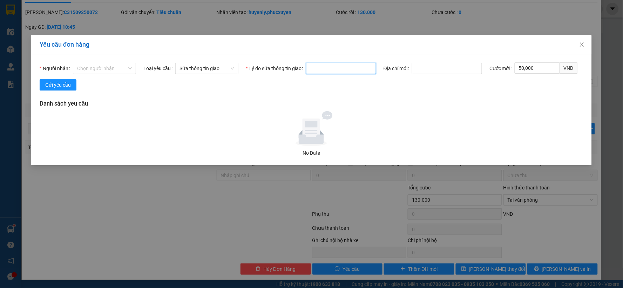
click at [344, 67] on input "Lý do sửa thông tin giao" at bounding box center [341, 68] width 70 height 11
click at [541, 70] on input "50,000" at bounding box center [536, 67] width 45 height 11
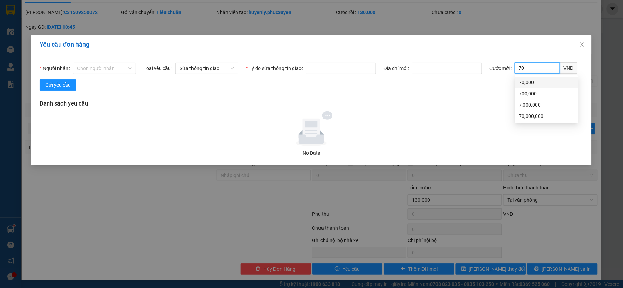
click at [545, 83] on div "70,000" at bounding box center [546, 82] width 55 height 8
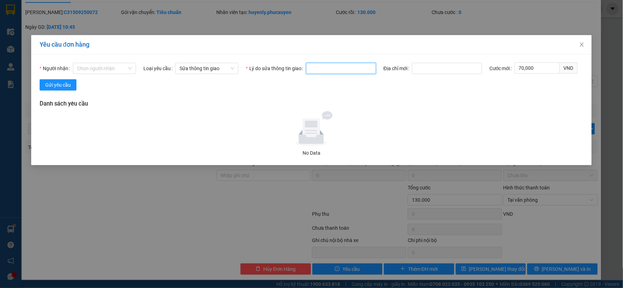
click at [341, 67] on input "Lý do sửa thông tin giao" at bounding box center [341, 68] width 70 height 11
drag, startPoint x: 57, startPoint y: 84, endPoint x: 61, endPoint y: 78, distance: 7.1
click at [58, 84] on span "Gửi yêu cầu" at bounding box center [58, 85] width 26 height 8
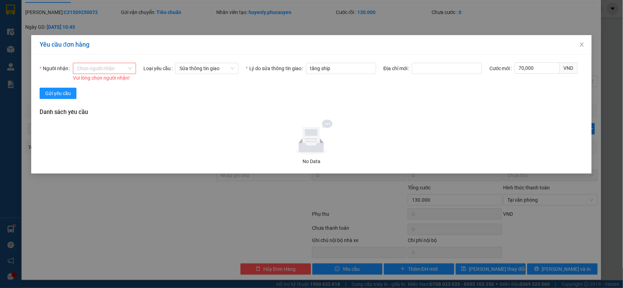
click at [112, 68] on input "Người nhận" at bounding box center [102, 68] width 50 height 11
drag, startPoint x: 110, startPoint y: 81, endPoint x: 83, endPoint y: 90, distance: 28.4
click at [108, 84] on div "huyenly.phucxuyen" at bounding box center [105, 82] width 55 height 8
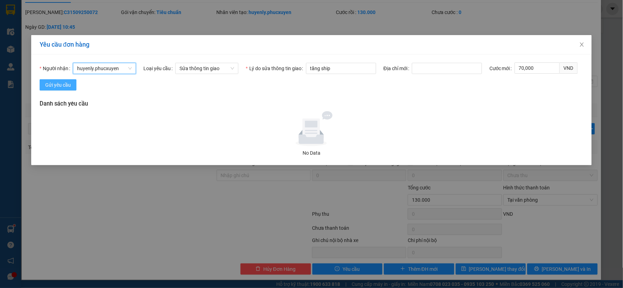
click at [64, 88] on form "Người nhận huyenly.phucxuyen huyenly.phucxuyen Vui lòng chọn người nhận! Loại y…" at bounding box center [311, 79] width 543 height 33
click at [65, 82] on span "Gửi yêu cầu" at bounding box center [58, 85] width 26 height 8
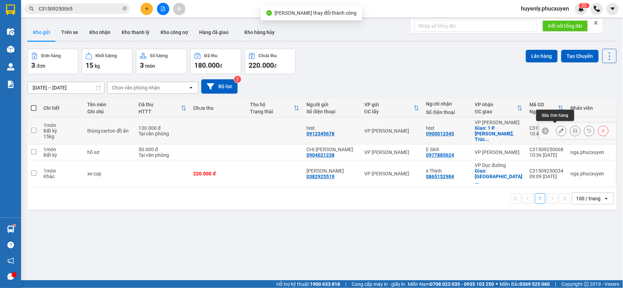
click at [558, 128] on icon at bounding box center [560, 130] width 5 height 5
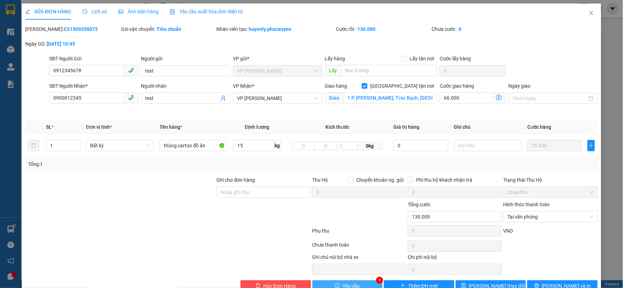
click at [356, 286] on span "Yêu cầu" at bounding box center [350, 286] width 17 height 8
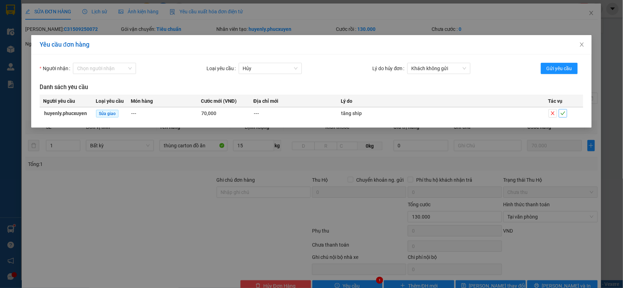
drag, startPoint x: 562, startPoint y: 114, endPoint x: 562, endPoint y: 110, distance: 3.9
click at [562, 114] on icon "check" at bounding box center [562, 113] width 5 height 5
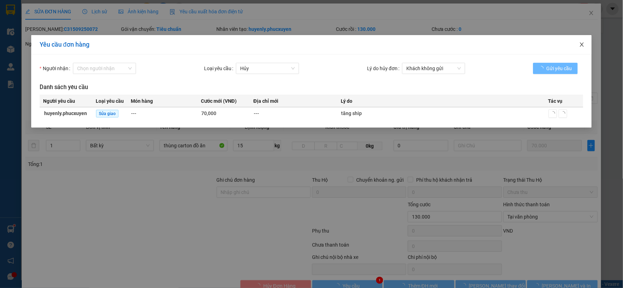
click at [584, 43] on span "Close" at bounding box center [582, 45] width 20 height 20
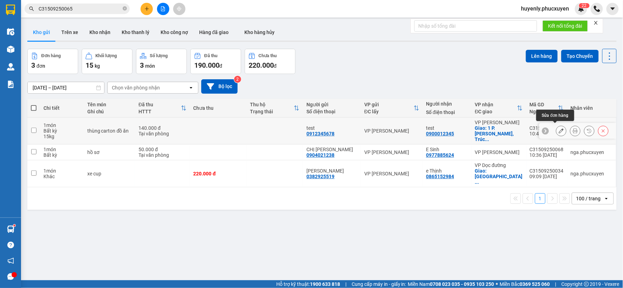
click at [558, 129] on icon at bounding box center [560, 130] width 5 height 5
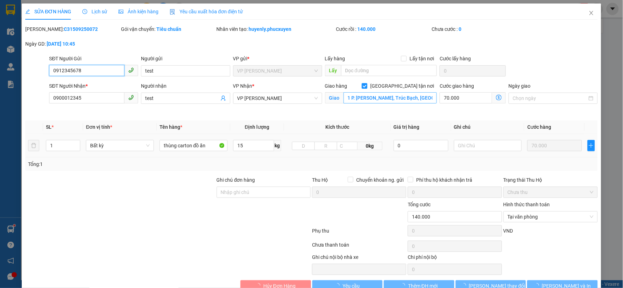
scroll to position [13, 0]
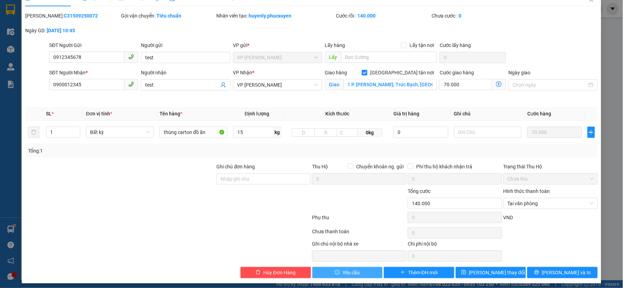
click at [344, 271] on span "Yêu cầu" at bounding box center [350, 272] width 17 height 8
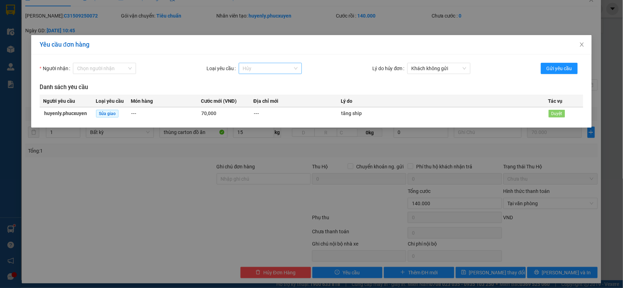
click at [270, 68] on span "Hủy" at bounding box center [270, 68] width 55 height 11
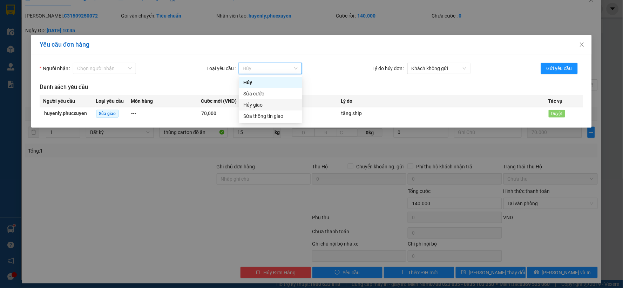
click at [265, 105] on div "Hủy giao" at bounding box center [270, 105] width 55 height 8
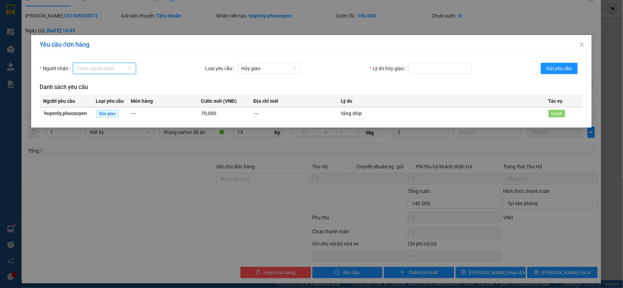
click at [112, 67] on input "Người nhận" at bounding box center [102, 68] width 50 height 11
click at [126, 83] on div "huyenly.phucxuyen" at bounding box center [105, 82] width 55 height 8
click at [428, 71] on input "Lý do hủy giao" at bounding box center [439, 68] width 63 height 11
drag, startPoint x: 563, startPoint y: 66, endPoint x: 565, endPoint y: 60, distance: 6.0
click at [563, 66] on span "Gửi yêu cầu" at bounding box center [559, 68] width 26 height 8
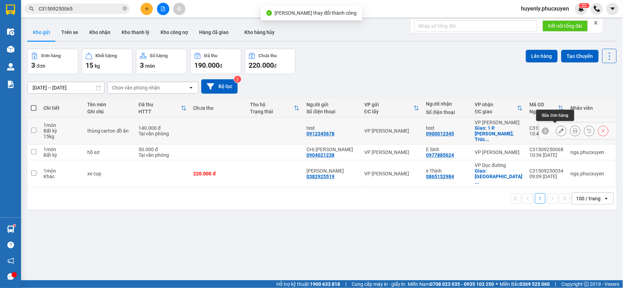
click at [558, 128] on icon at bounding box center [560, 130] width 5 height 5
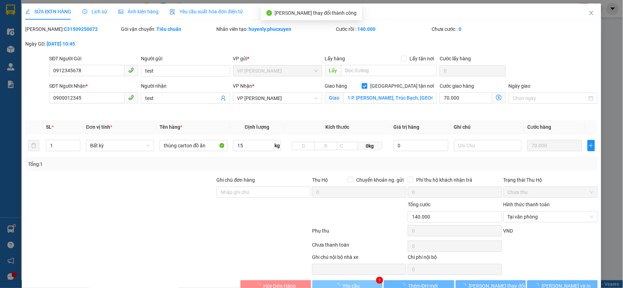
click at [363, 282] on button "Yêu cầu" at bounding box center [347, 285] width 70 height 11
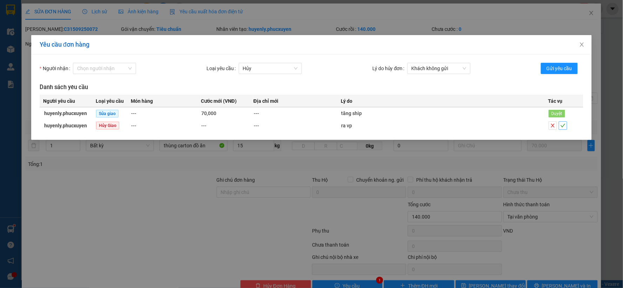
click at [564, 125] on icon "check" at bounding box center [562, 125] width 5 height 5
click at [582, 44] on icon "close" at bounding box center [581, 44] width 4 height 4
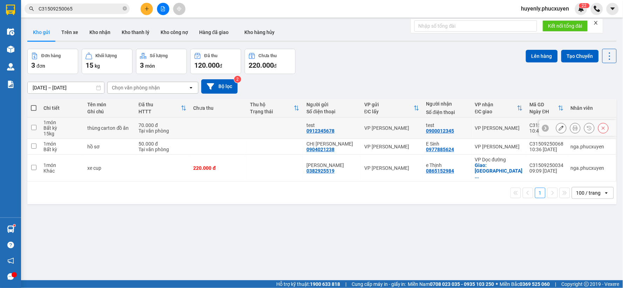
click at [558, 126] on icon at bounding box center [560, 127] width 5 height 5
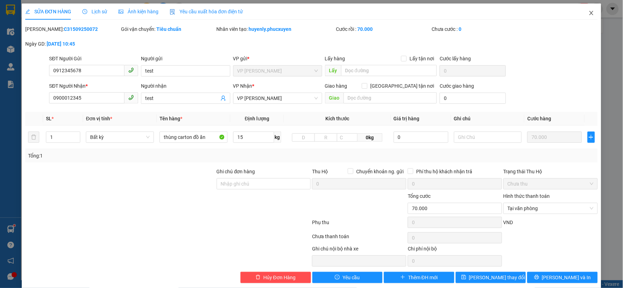
click at [587, 19] on span "Close" at bounding box center [591, 14] width 20 height 20
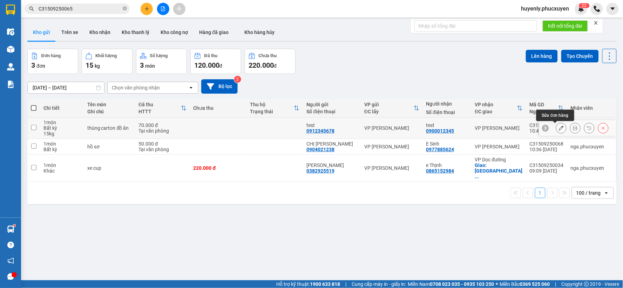
click at [558, 128] on icon at bounding box center [560, 127] width 5 height 5
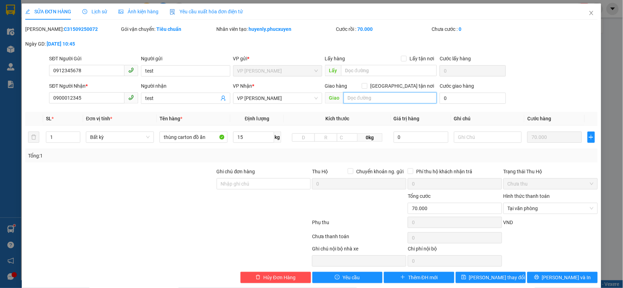
click at [366, 96] on input "text" at bounding box center [390, 97] width 94 height 11
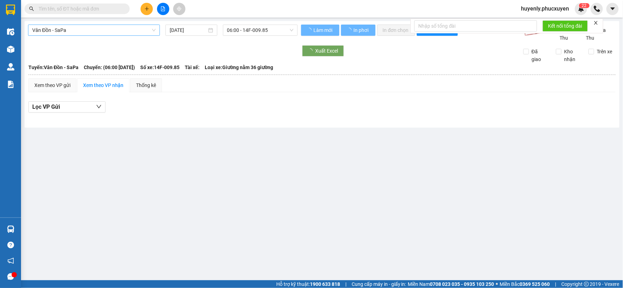
click at [111, 34] on span "Vân Đồn - SaPa" at bounding box center [93, 30] width 123 height 11
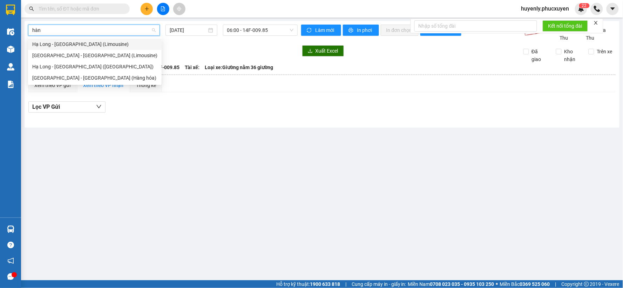
type input "hàng"
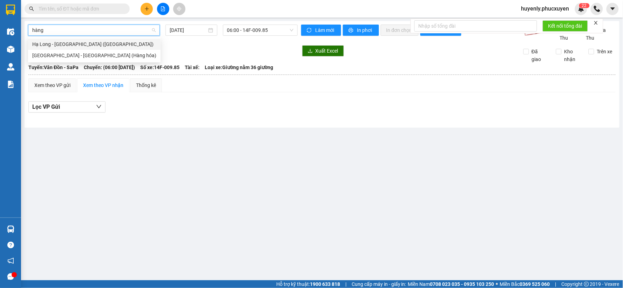
click at [88, 42] on div "Hạ Long - [GEOGRAPHIC_DATA] ([GEOGRAPHIC_DATA])" at bounding box center [94, 44] width 124 height 8
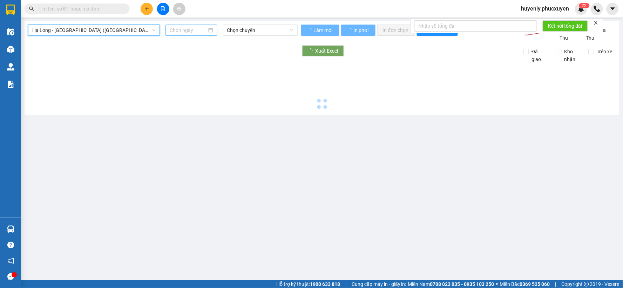
click at [183, 30] on input at bounding box center [188, 30] width 37 height 8
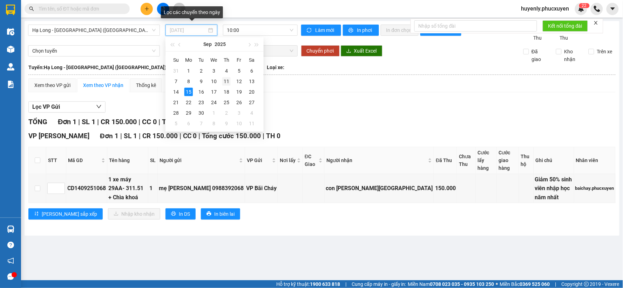
click at [226, 82] on div "11" at bounding box center [226, 81] width 8 height 8
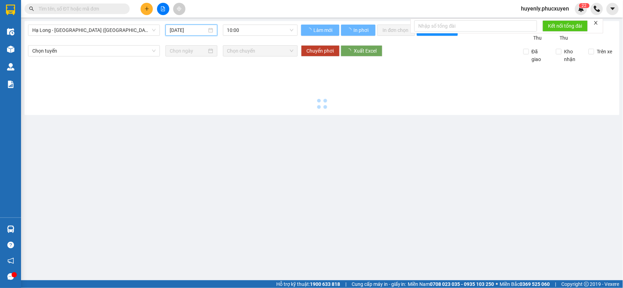
type input "[DATE]"
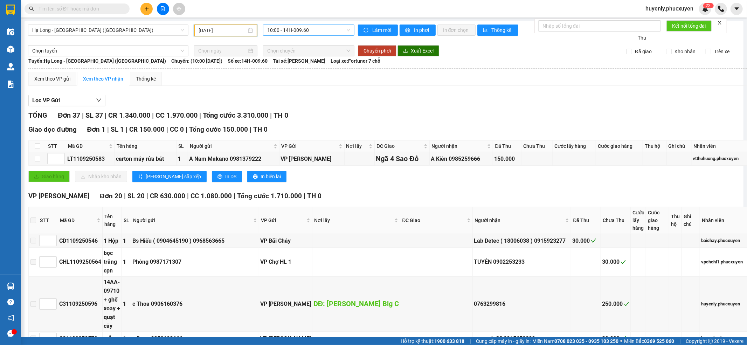
click at [279, 34] on span "10:00 - 14H-009.60" at bounding box center [308, 30] width 83 height 11
click at [201, 31] on input "[DATE]" at bounding box center [223, 31] width 48 height 8
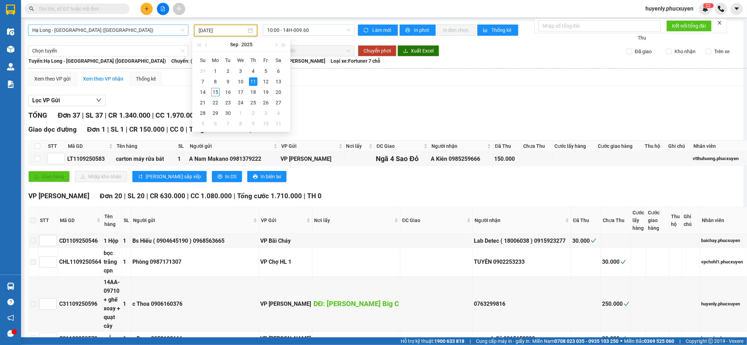
click at [98, 29] on span "Hạ Long - [GEOGRAPHIC_DATA] ([GEOGRAPHIC_DATA])" at bounding box center [108, 30] width 152 height 11
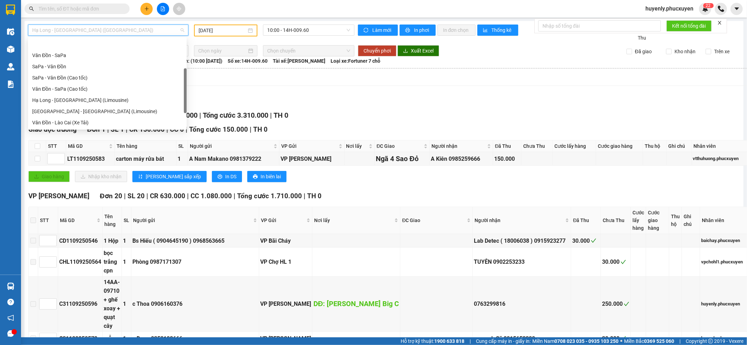
scroll to position [22, 0]
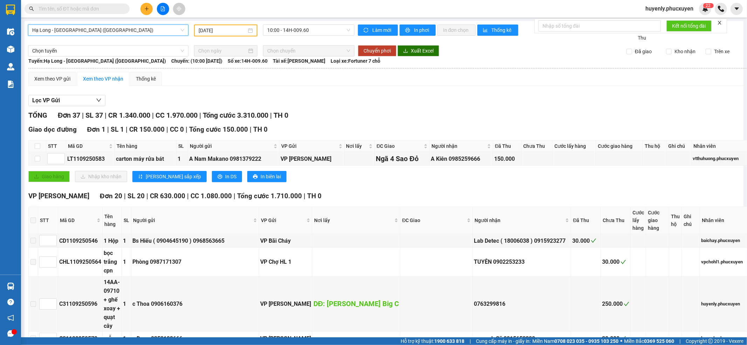
click at [112, 29] on span "Hạ Long - [GEOGRAPHIC_DATA] ([GEOGRAPHIC_DATA])" at bounding box center [108, 30] width 152 height 11
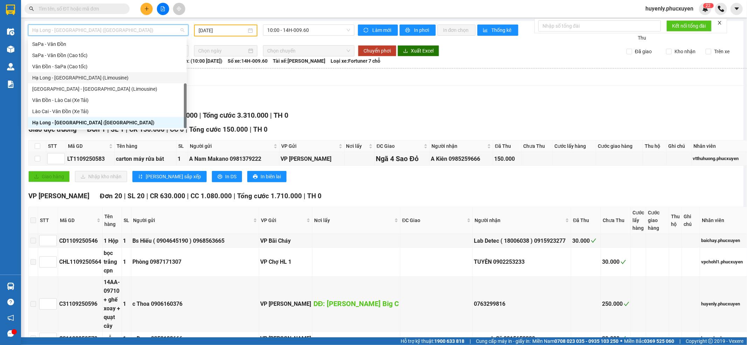
scroll to position [34, 0]
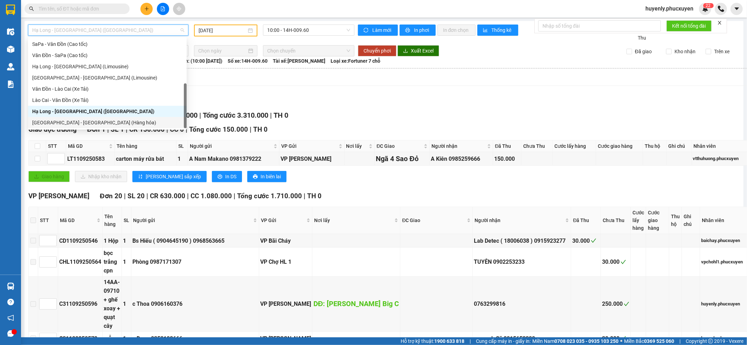
click at [90, 123] on div "[GEOGRAPHIC_DATA] - [GEOGRAPHIC_DATA] (Hàng hóa)" at bounding box center [107, 123] width 150 height 8
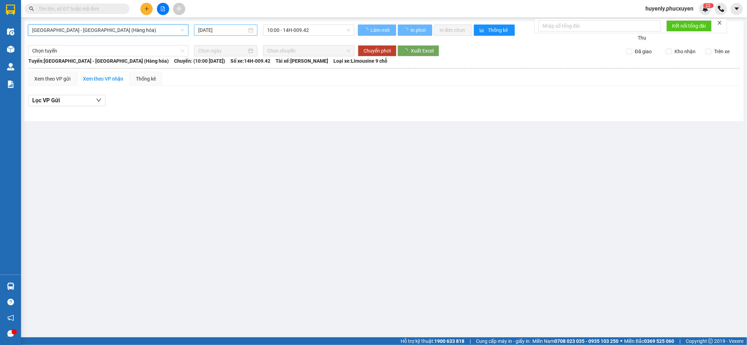
click at [201, 33] on input "[DATE]" at bounding box center [222, 30] width 49 height 8
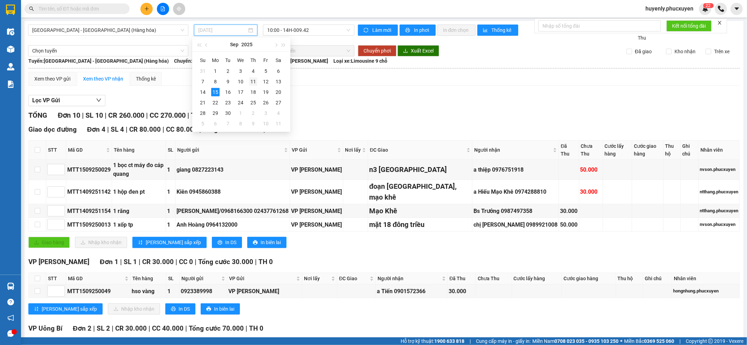
click at [255, 81] on div "11" at bounding box center [253, 81] width 8 height 8
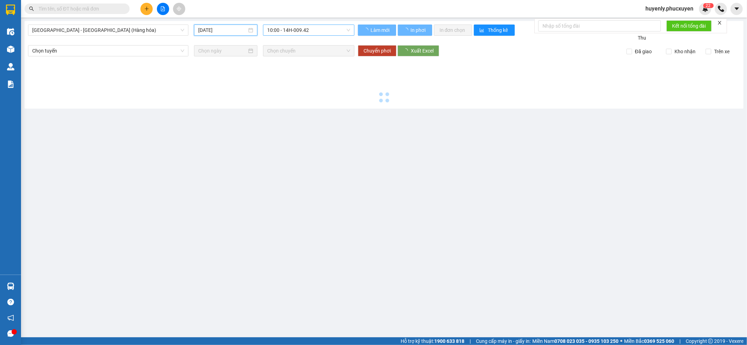
type input "[DATE]"
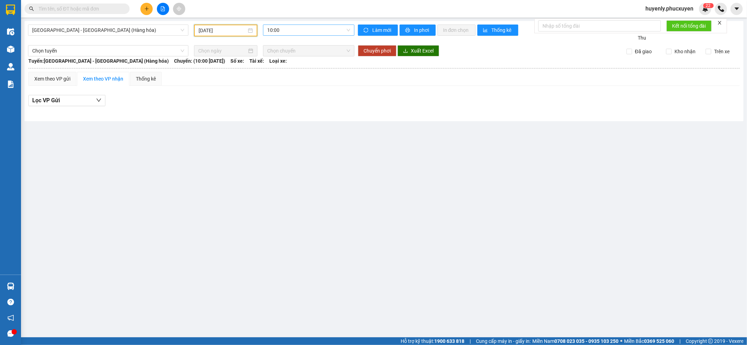
click at [293, 33] on span "10:00" at bounding box center [308, 30] width 83 height 11
click at [295, 68] on div "16:00 - 14H-009.60" at bounding box center [294, 67] width 55 height 8
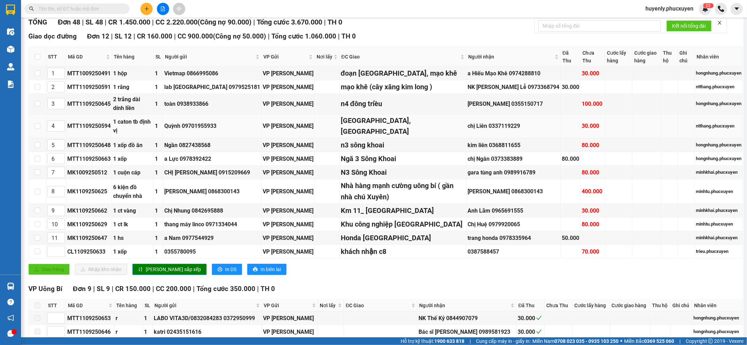
scroll to position [47, 0]
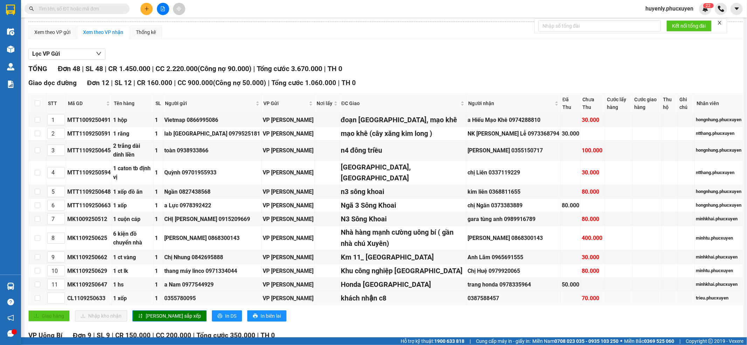
click at [96, 287] on div "CL1109250633" at bounding box center [88, 298] width 43 height 9
copy div "CL1109250633"
click at [105, 11] on input "text" at bounding box center [80, 9] width 83 height 8
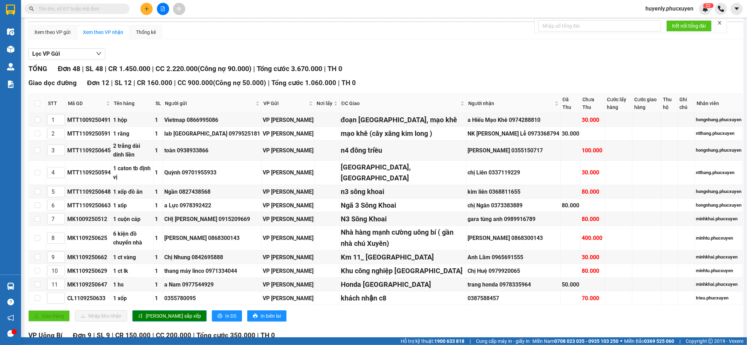
paste input "CL1109250633"
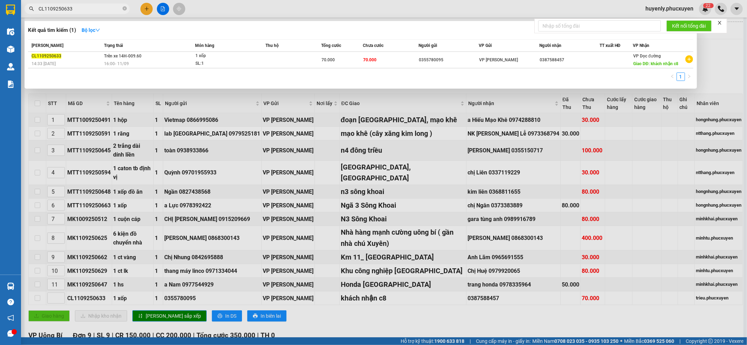
type input "CL1109250633"
click at [415, 150] on div at bounding box center [373, 172] width 747 height 345
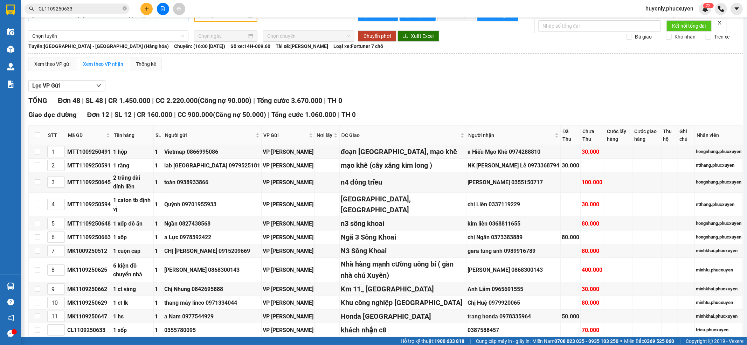
scroll to position [0, 0]
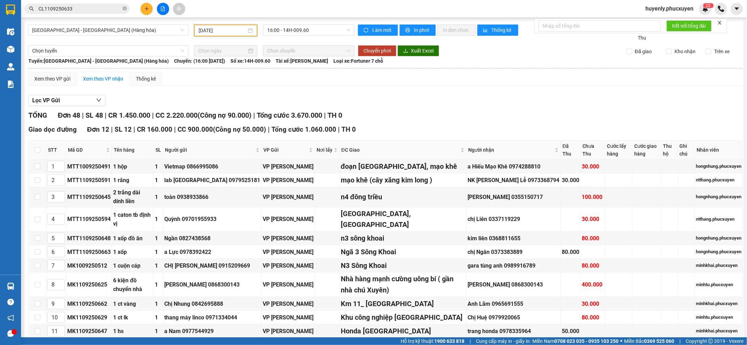
click at [214, 30] on input "[DATE]" at bounding box center [223, 31] width 48 height 8
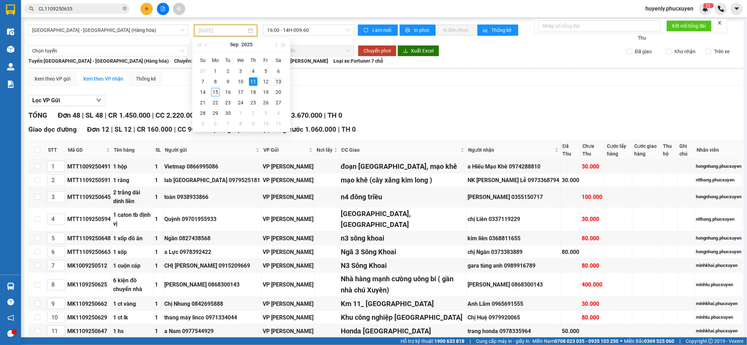
click at [279, 81] on div "13" at bounding box center [278, 81] width 8 height 8
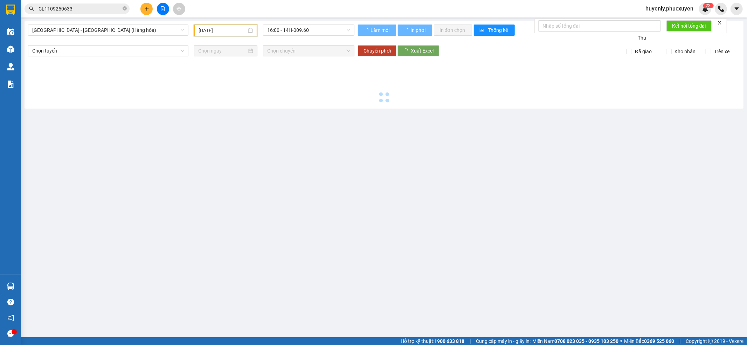
type input "[DATE]"
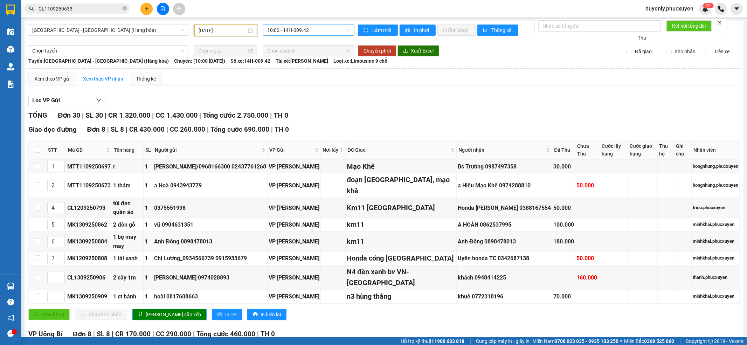
click at [310, 25] on div "10:00 - 14H-009.42" at bounding box center [308, 30] width 91 height 11
click at [303, 65] on div "16:00 - 14H-009.60" at bounding box center [292, 67] width 55 height 8
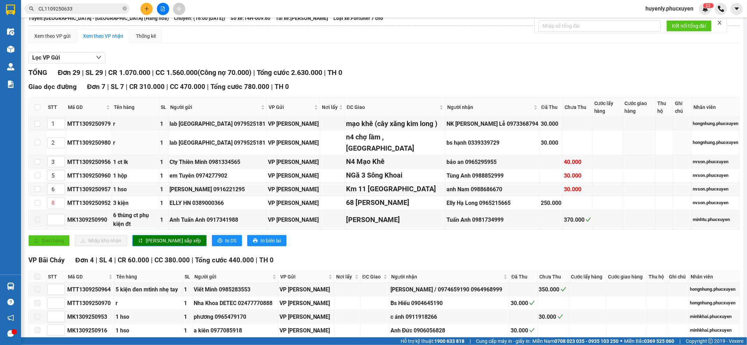
scroll to position [93, 0]
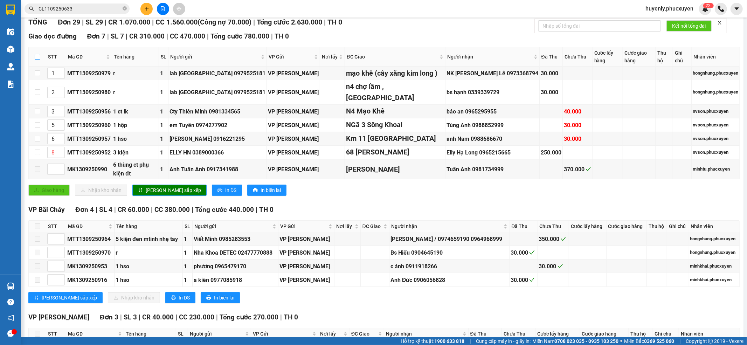
click at [39, 58] on input "checkbox" at bounding box center [38, 57] width 6 height 6
checkbox input "true"
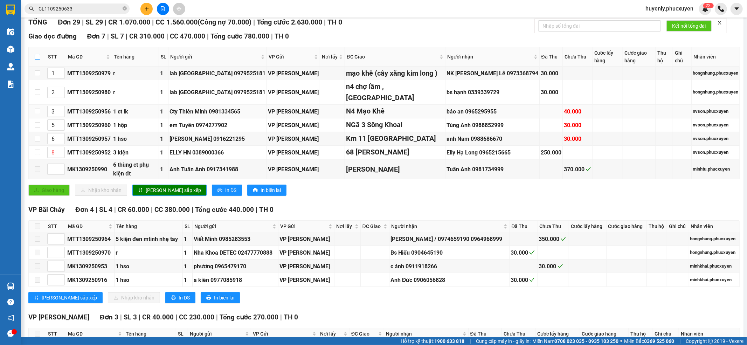
checkbox input "true"
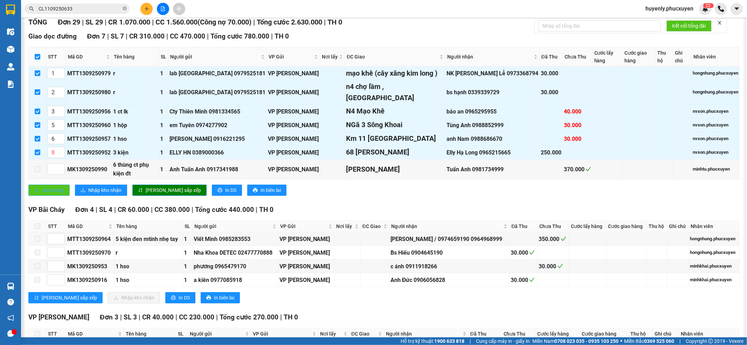
click at [43, 194] on span "Giao hàng" at bounding box center [53, 190] width 22 height 8
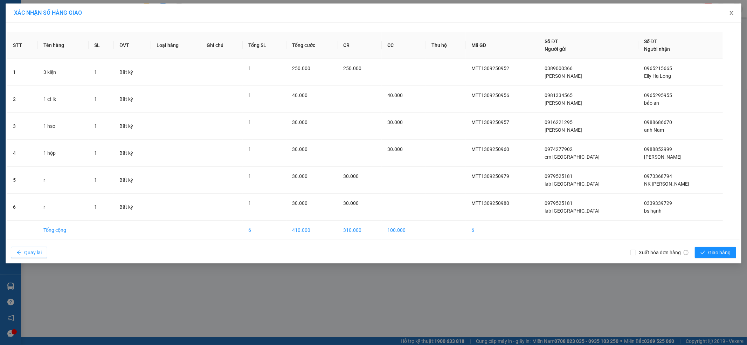
click at [622, 15] on icon "close" at bounding box center [732, 13] width 4 height 4
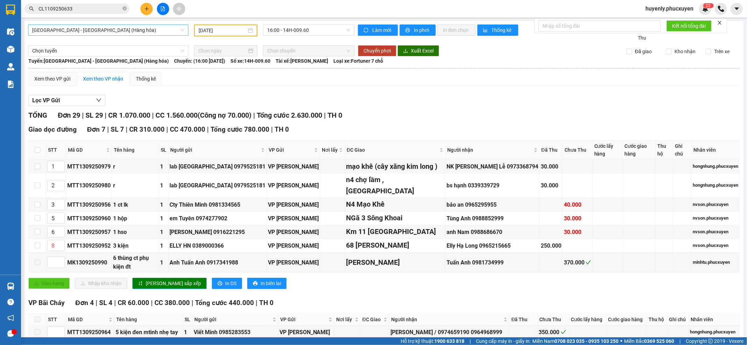
click at [145, 30] on span "[GEOGRAPHIC_DATA] - [GEOGRAPHIC_DATA] (Hàng hóa)" at bounding box center [108, 30] width 152 height 11
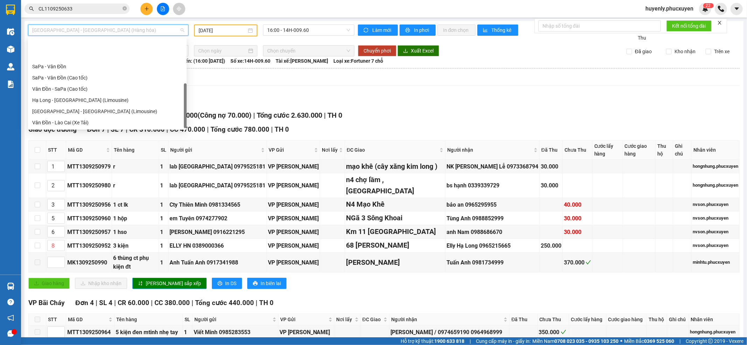
scroll to position [34, 0]
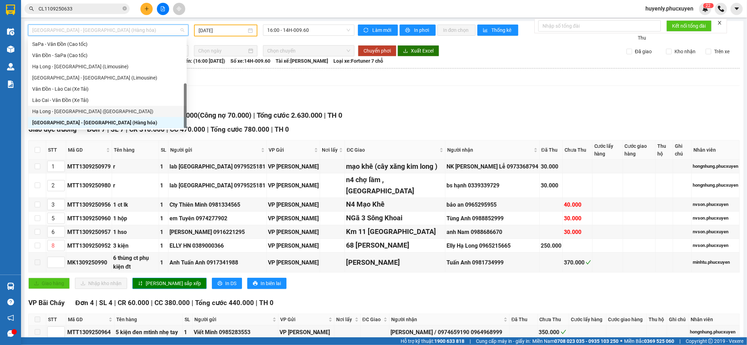
click at [117, 110] on div "Hạ Long - [GEOGRAPHIC_DATA] ([GEOGRAPHIC_DATA])" at bounding box center [107, 112] width 150 height 8
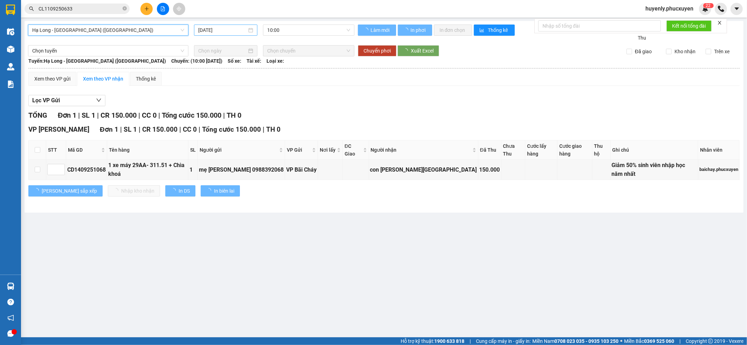
click at [204, 25] on div "[DATE]" at bounding box center [225, 30] width 63 height 11
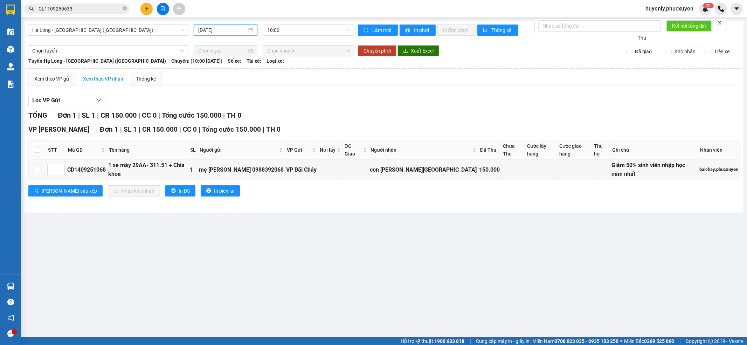
click at [205, 29] on input "[DATE]" at bounding box center [222, 30] width 49 height 8
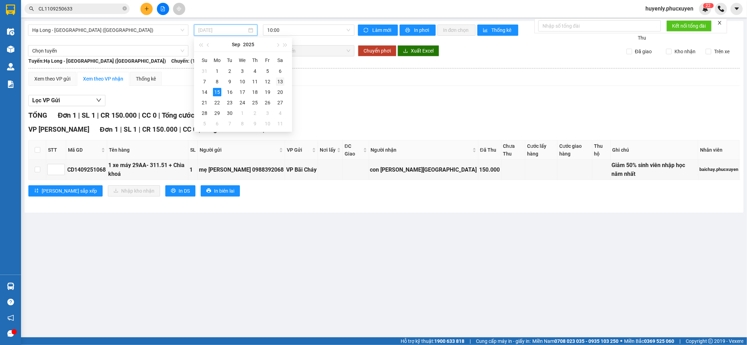
click at [278, 84] on div "13" at bounding box center [280, 81] width 8 height 8
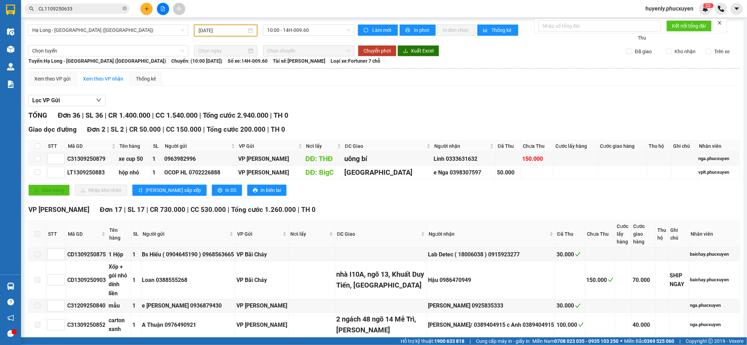
click at [199, 33] on input "[DATE]" at bounding box center [223, 31] width 48 height 8
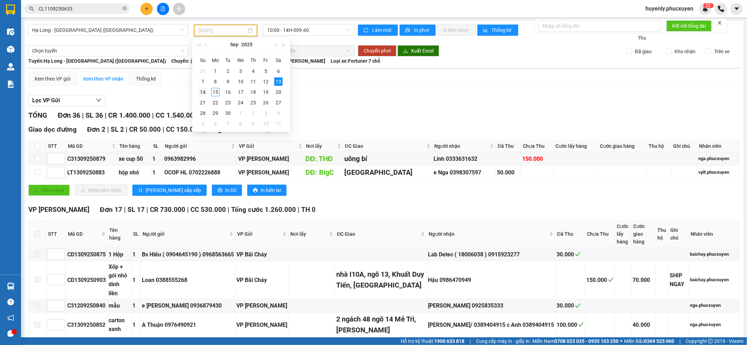
click at [199, 92] on div "14" at bounding box center [203, 92] width 8 height 8
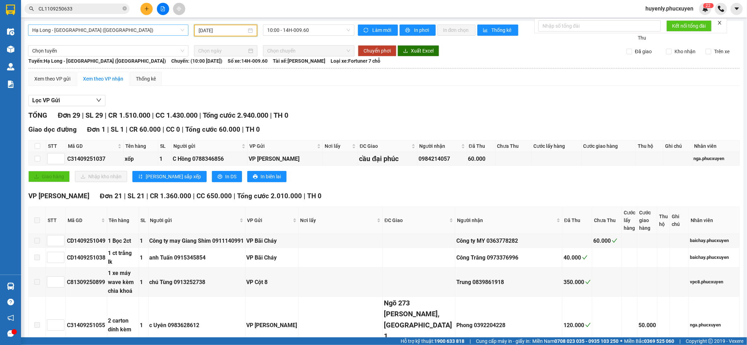
type input "[DATE]"
click at [130, 28] on span "Hạ Long - [GEOGRAPHIC_DATA] ([GEOGRAPHIC_DATA])" at bounding box center [108, 30] width 152 height 11
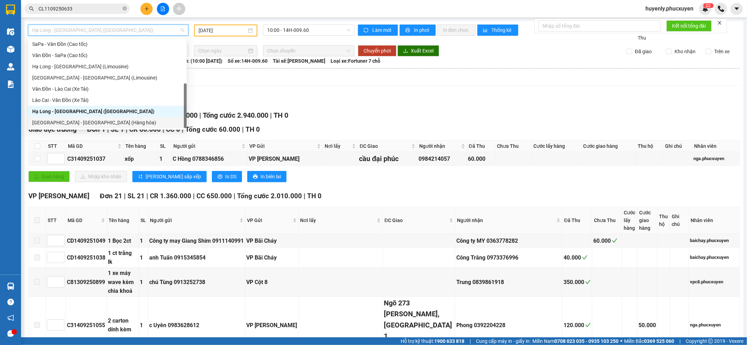
click at [114, 122] on div "[GEOGRAPHIC_DATA] - [GEOGRAPHIC_DATA] (Hàng hóa)" at bounding box center [107, 123] width 150 height 8
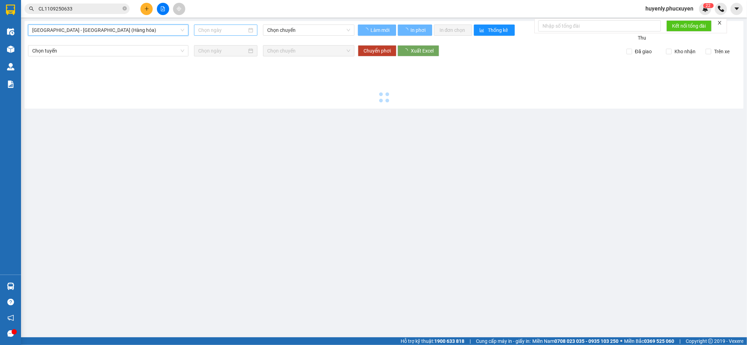
click at [214, 31] on input at bounding box center [222, 30] width 49 height 8
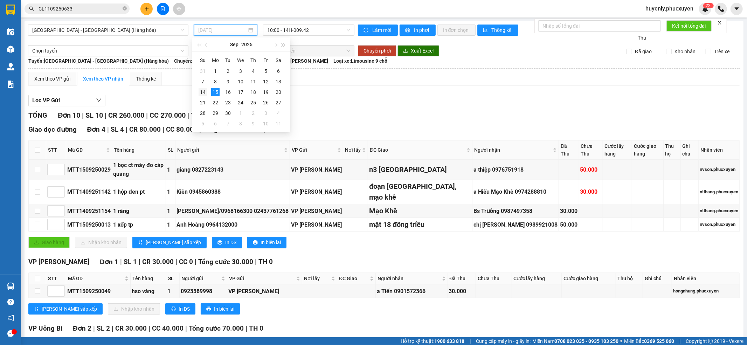
click at [204, 92] on div "14" at bounding box center [203, 92] width 8 height 8
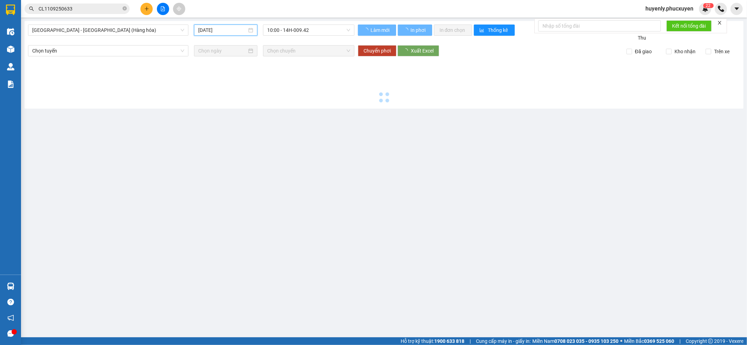
type input "[DATE]"
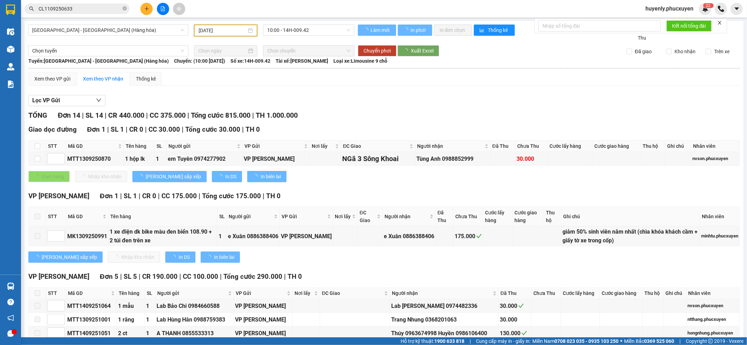
click at [286, 25] on div "10:00 - 14H-009.42" at bounding box center [308, 30] width 91 height 11
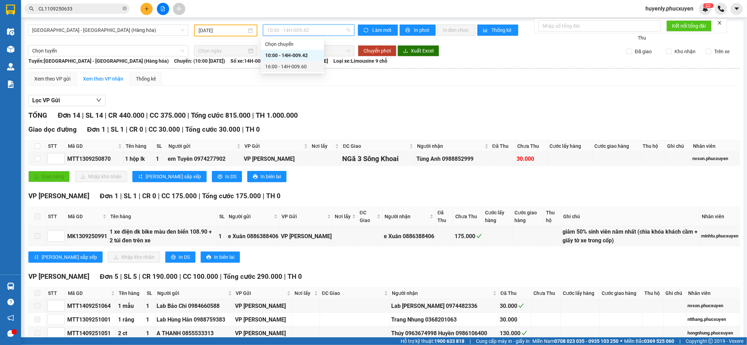
click at [291, 63] on div "16:00 - 14H-009.60" at bounding box center [292, 67] width 55 height 8
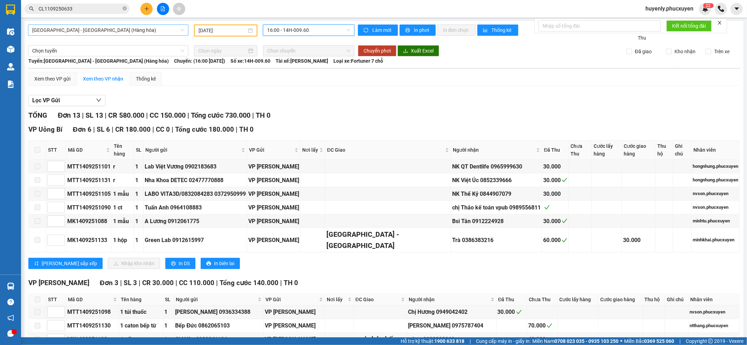
click at [102, 34] on span "[GEOGRAPHIC_DATA] - [GEOGRAPHIC_DATA] (Hàng hóa)" at bounding box center [108, 30] width 152 height 11
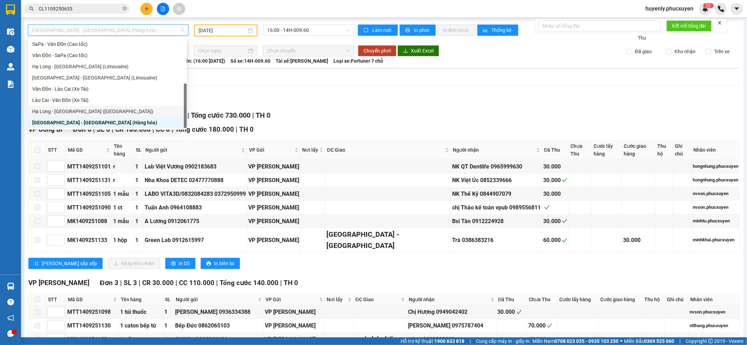
click at [97, 107] on div "Hạ Long - [GEOGRAPHIC_DATA] ([GEOGRAPHIC_DATA])" at bounding box center [107, 111] width 159 height 11
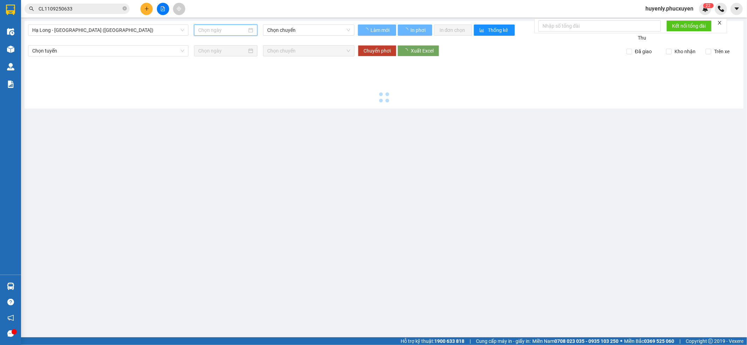
click at [210, 31] on input at bounding box center [222, 30] width 49 height 8
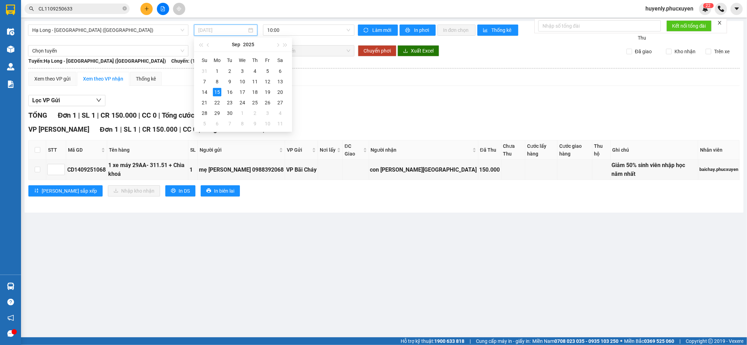
type input "[DATE]"
click at [134, 29] on span "Hạ Long - [GEOGRAPHIC_DATA] ([GEOGRAPHIC_DATA])" at bounding box center [108, 30] width 152 height 11
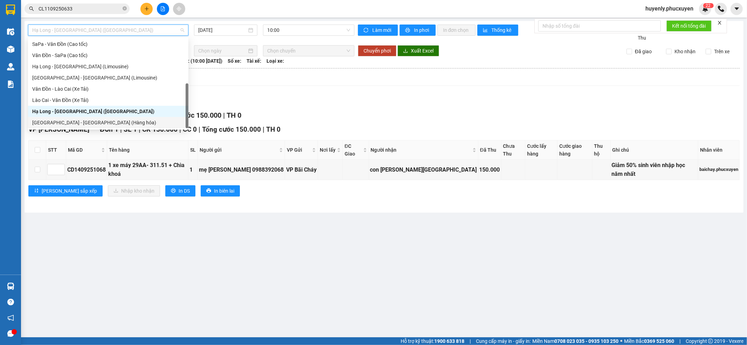
click at [97, 121] on div "[GEOGRAPHIC_DATA] - [GEOGRAPHIC_DATA] (Hàng hóa)" at bounding box center [108, 123] width 152 height 8
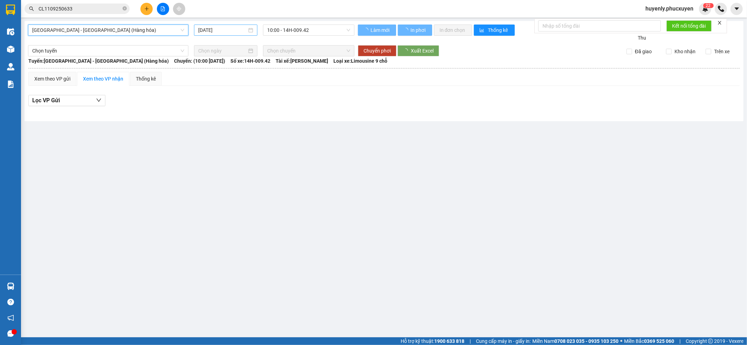
click at [208, 37] on div "[GEOGRAPHIC_DATA] - [GEOGRAPHIC_DATA] ([GEOGRAPHIC_DATA]) [GEOGRAPHIC_DATA] - […" at bounding box center [191, 33] width 327 height 17
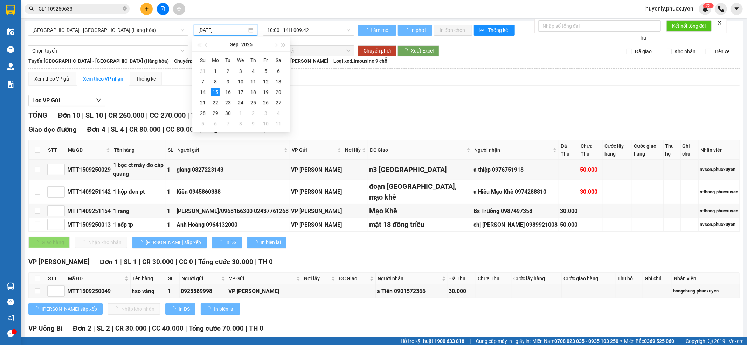
click at [208, 30] on input "[DATE]" at bounding box center [222, 30] width 49 height 8
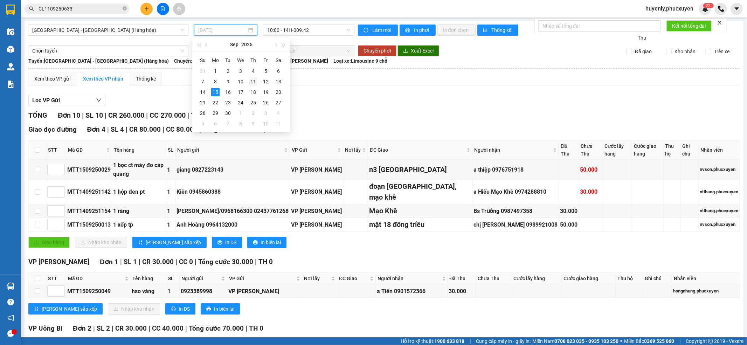
click at [257, 80] on div "11" at bounding box center [253, 81] width 8 height 8
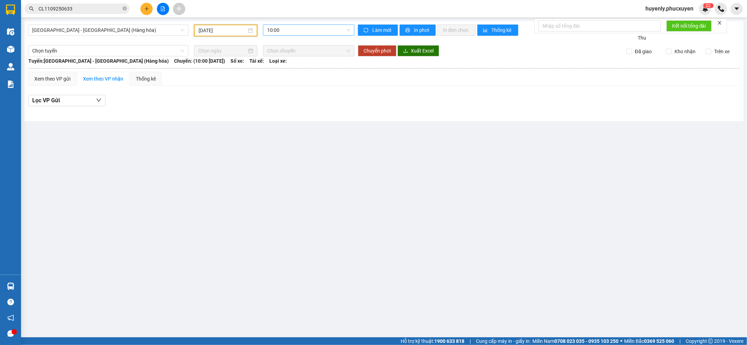
click at [298, 30] on span "10:00" at bounding box center [308, 30] width 83 height 11
click at [306, 69] on div "16:00 - 14H-009.60" at bounding box center [294, 67] width 55 height 8
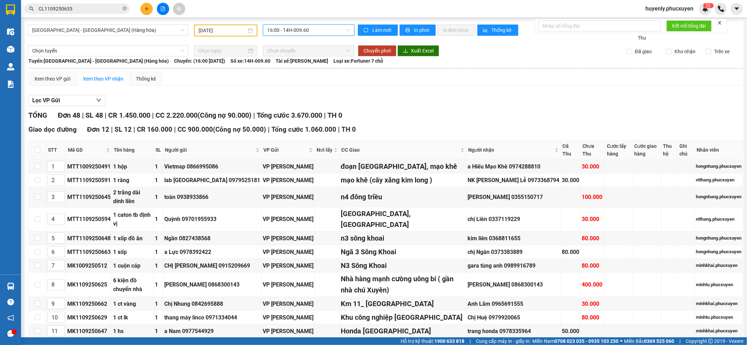
click at [199, 29] on input "[DATE]" at bounding box center [223, 31] width 48 height 8
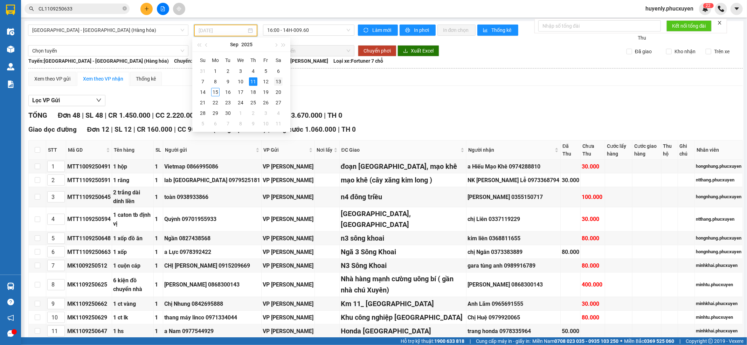
click at [276, 83] on div "13" at bounding box center [278, 81] width 8 height 8
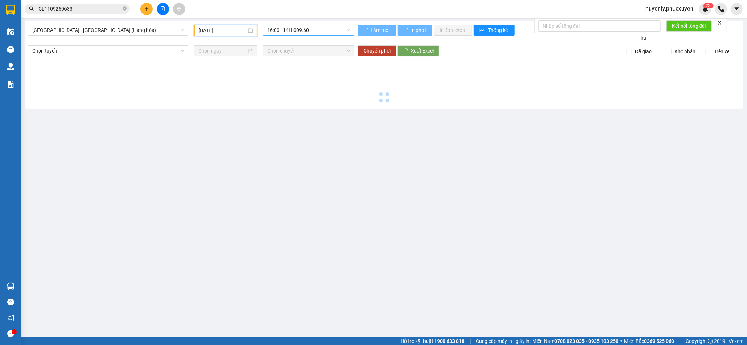
click at [297, 27] on span "16:00 - 14H-009.60" at bounding box center [308, 30] width 83 height 11
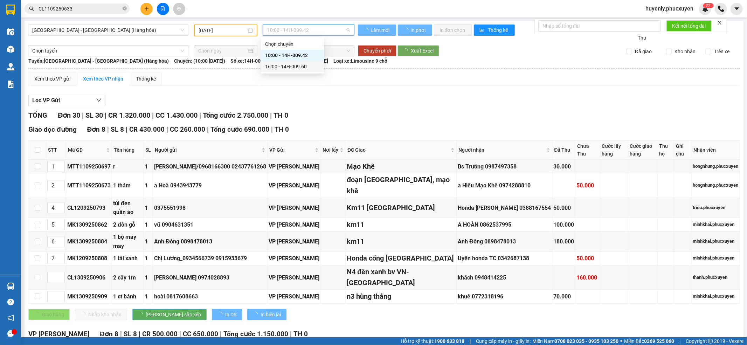
click at [306, 66] on div "16:00 - 14H-009.60" at bounding box center [292, 67] width 55 height 8
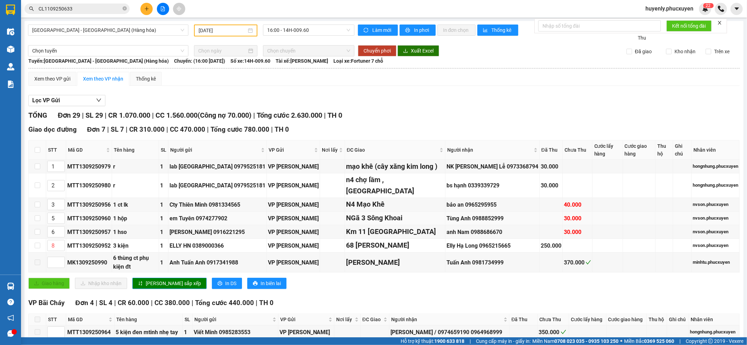
click at [564, 222] on div "30.000" at bounding box center [577, 218] width 27 height 9
click at [479, 225] on td "Tùng Anh 0988852999" at bounding box center [493, 219] width 94 height 14
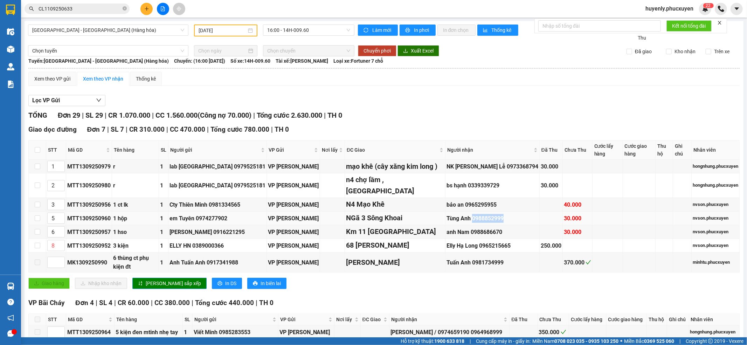
drag, startPoint x: 473, startPoint y: 215, endPoint x: 475, endPoint y: 220, distance: 5.3
click at [473, 216] on div "Tùng Anh 0988852999" at bounding box center [493, 218] width 92 height 9
click at [475, 220] on div "Tùng Anh 0988852999" at bounding box center [493, 218] width 92 height 9
click at [472, 233] on div "anh Nam 0988686670" at bounding box center [493, 232] width 92 height 9
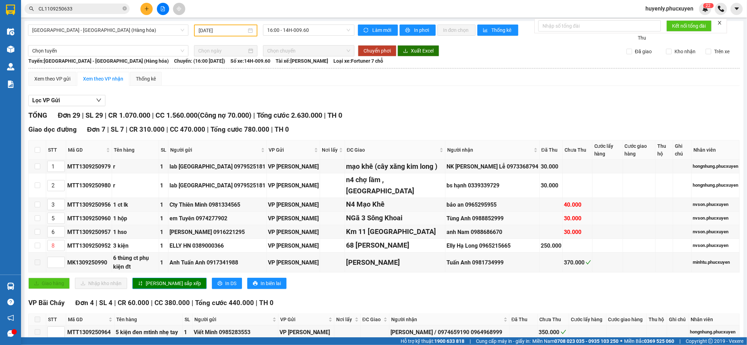
click at [564, 222] on div "30.000" at bounding box center [577, 218] width 27 height 9
click at [307, 34] on span "16:00 - 14H-009.60" at bounding box center [308, 30] width 83 height 11
click at [213, 27] on input "[DATE]" at bounding box center [223, 31] width 48 height 8
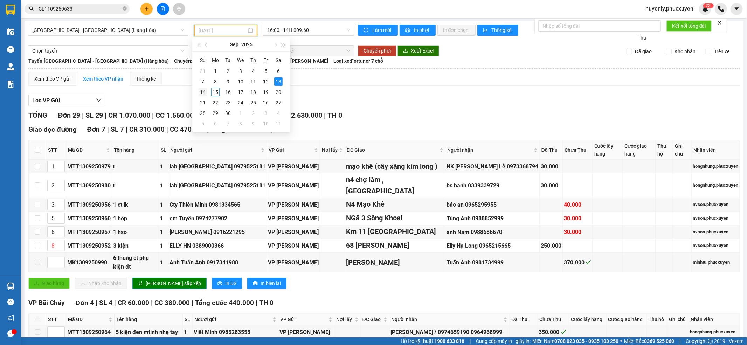
click at [201, 91] on div "14" at bounding box center [203, 92] width 8 height 8
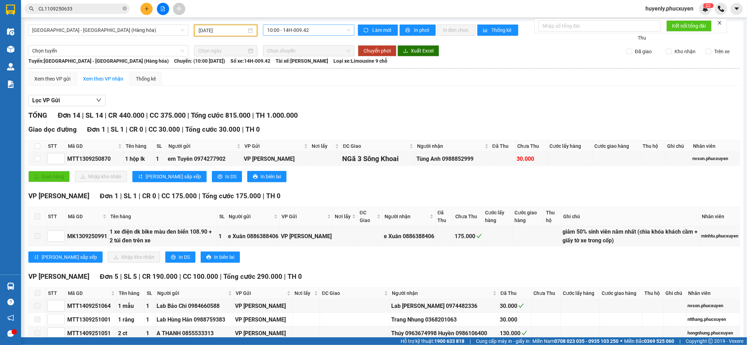
click at [303, 28] on span "10:00 - 14H-009.42" at bounding box center [308, 30] width 83 height 11
click at [230, 30] on input "[DATE]" at bounding box center [223, 31] width 48 height 8
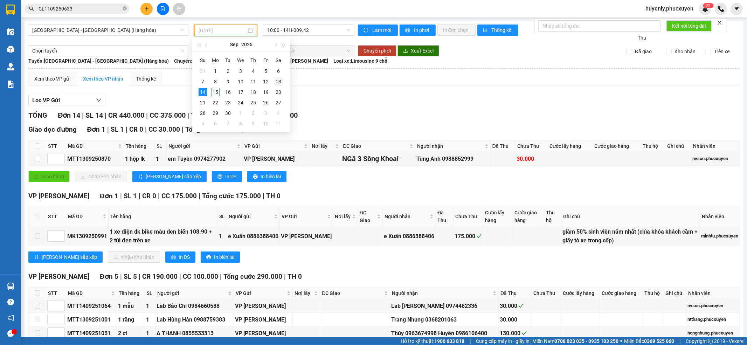
click at [279, 80] on div "13" at bounding box center [278, 81] width 8 height 8
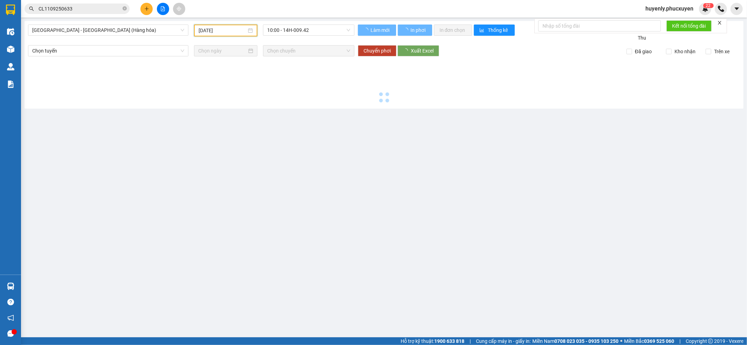
type input "[DATE]"
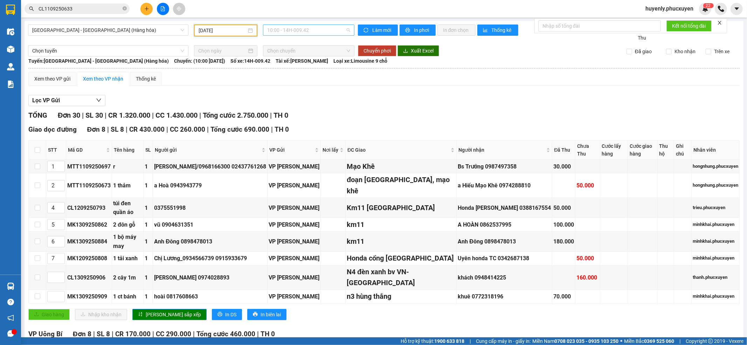
click at [310, 33] on span "10:00 - 14H-009.42" at bounding box center [308, 30] width 83 height 11
click at [294, 65] on div "16:00 - 14H-009.60" at bounding box center [292, 67] width 55 height 8
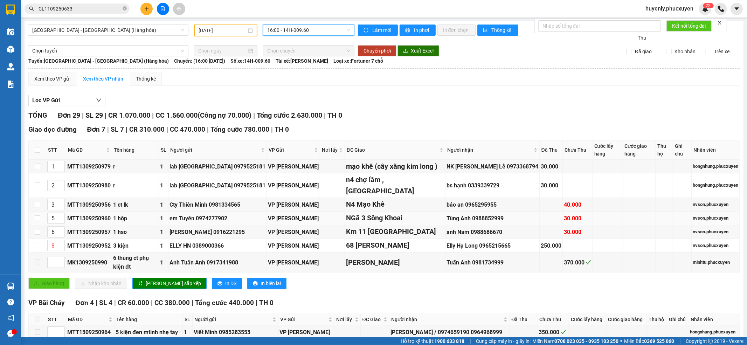
click at [36, 225] on td at bounding box center [38, 219] width 18 height 14
click at [37, 221] on input "checkbox" at bounding box center [38, 218] width 6 height 6
checkbox input "true"
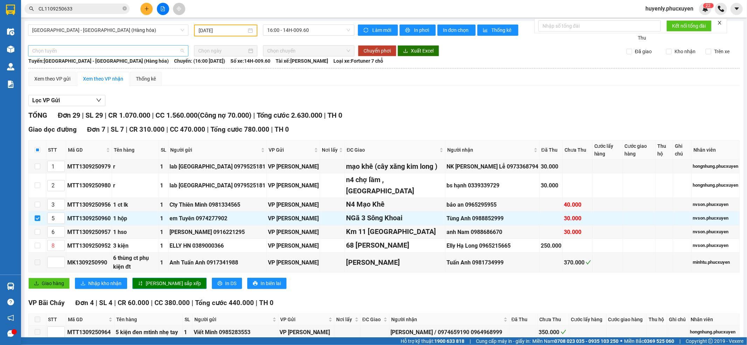
click at [153, 55] on span "Chọn tuyến" at bounding box center [108, 51] width 152 height 11
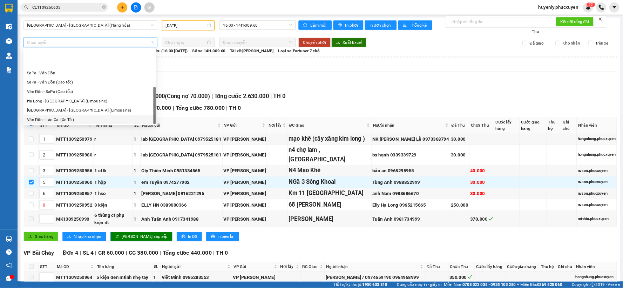
scroll to position [34, 0]
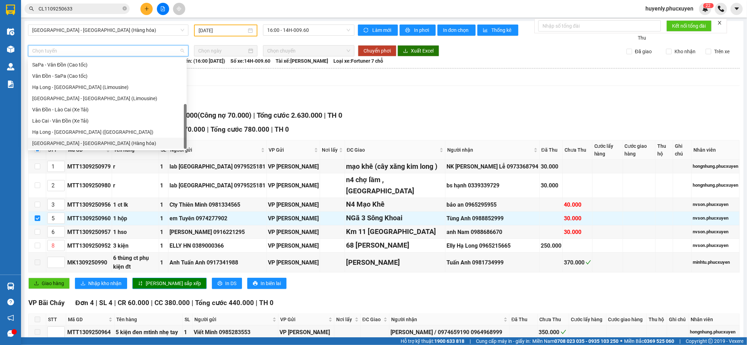
click at [88, 142] on div "[GEOGRAPHIC_DATA] - [GEOGRAPHIC_DATA] (Hàng hóa)" at bounding box center [107, 143] width 150 height 8
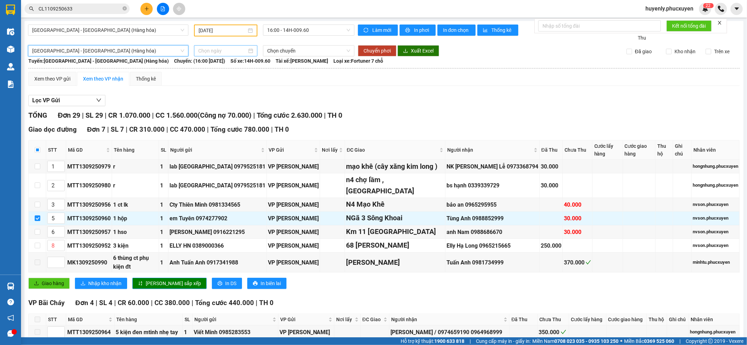
click at [206, 48] on input at bounding box center [222, 51] width 49 height 8
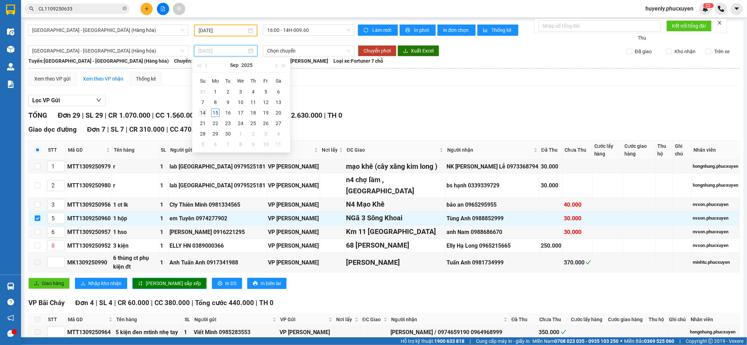
type input "[DATE]"
click at [204, 111] on div "14" at bounding box center [203, 113] width 8 height 8
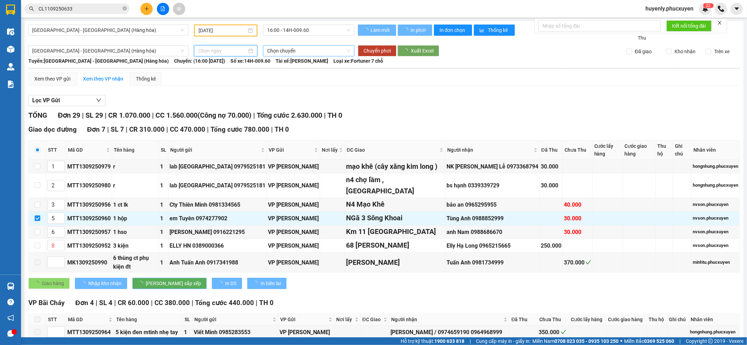
type input "[DATE]"
click at [298, 47] on span "Chọn chuyến" at bounding box center [308, 51] width 83 height 11
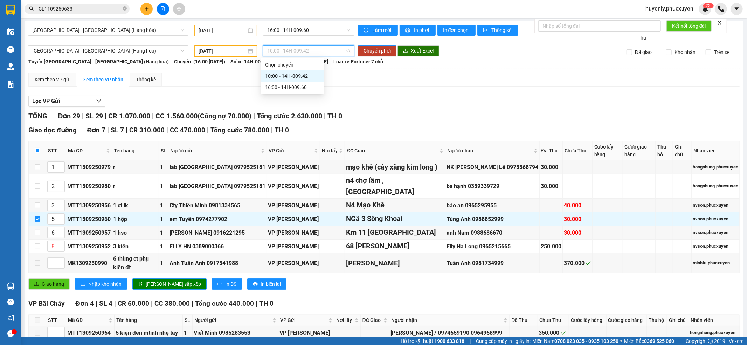
click at [313, 77] on div "10:00 - 14H-009.42" at bounding box center [292, 76] width 55 height 8
drag, startPoint x: 373, startPoint y: 78, endPoint x: 373, endPoint y: 55, distance: 22.8
click at [373, 76] on div "Xem theo VP gửi Xem theo VP nhận Thống kê" at bounding box center [384, 80] width 712 height 14
click at [373, 54] on span "Chuyển phơi" at bounding box center [377, 51] width 27 height 8
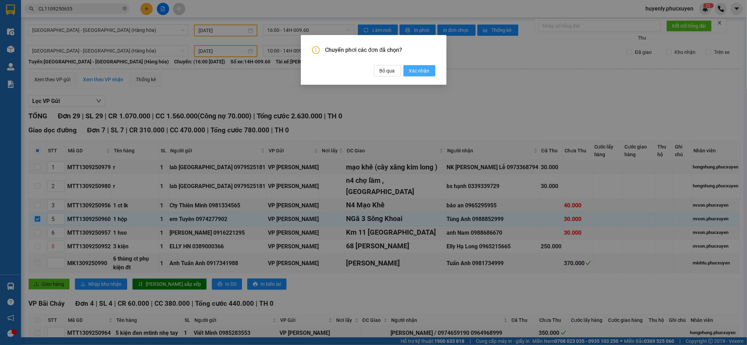
click at [419, 71] on span "Xác nhận" at bounding box center [419, 71] width 21 height 8
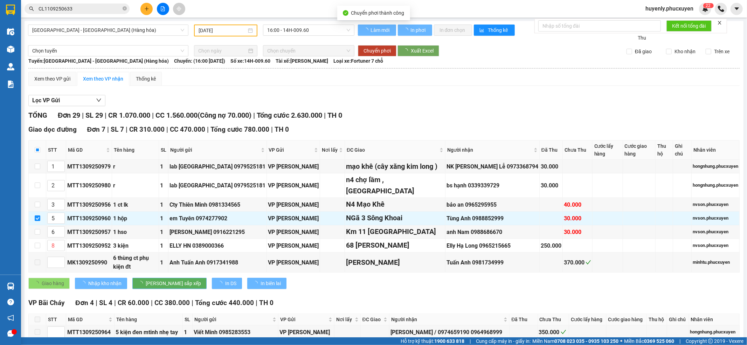
checkbox input "false"
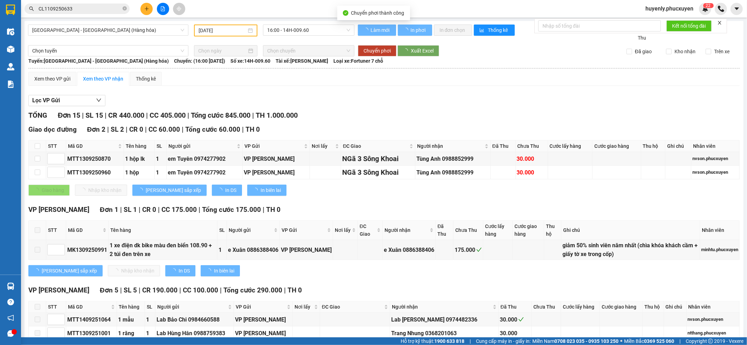
type input "[DATE]"
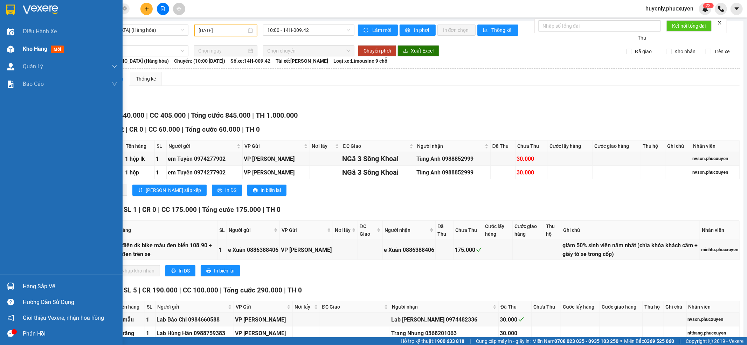
click at [17, 48] on div "Kho hàng mới" at bounding box center [61, 49] width 123 height 18
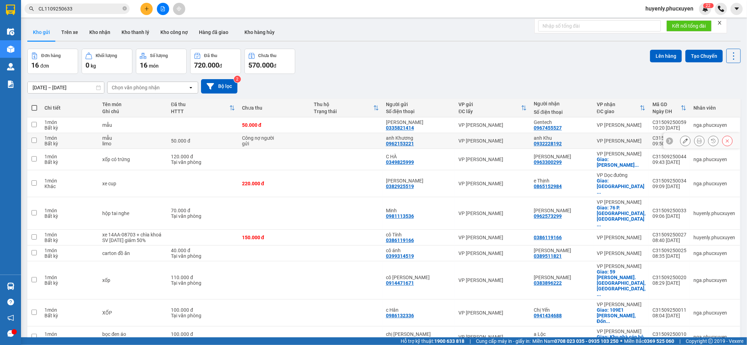
click at [383, 147] on td at bounding box center [346, 141] width 72 height 16
checkbox input "true"
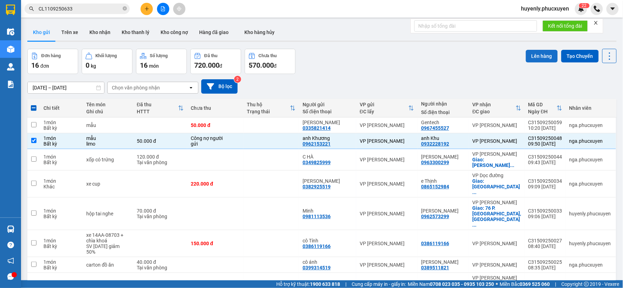
click at [533, 59] on button "Lên hàng" at bounding box center [541, 56] width 32 height 13
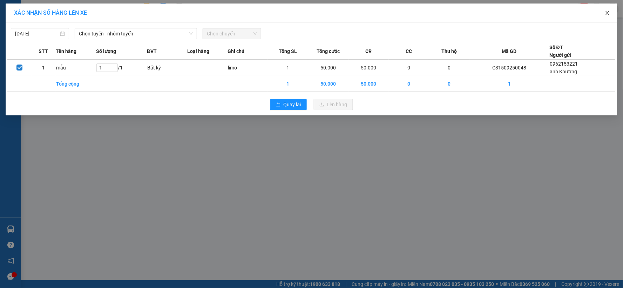
click at [609, 19] on span "Close" at bounding box center [607, 14] width 20 height 20
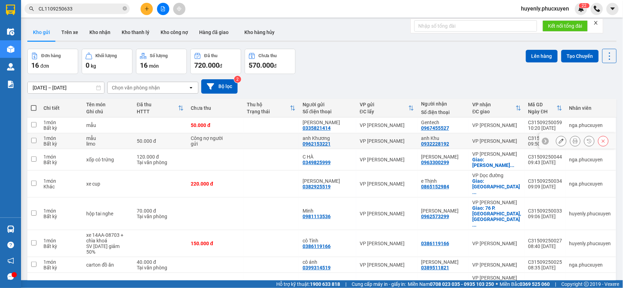
click at [75, 139] on div "1 món" at bounding box center [61, 138] width 36 height 6
checkbox input "true"
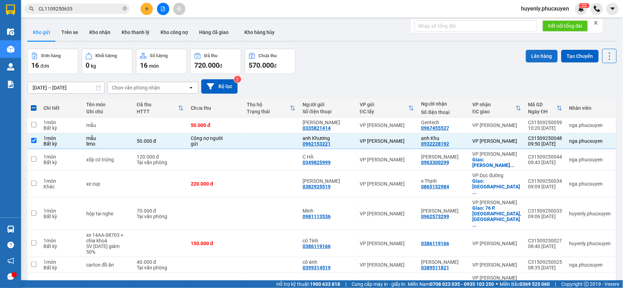
click at [535, 54] on button "Lên hàng" at bounding box center [541, 56] width 32 height 13
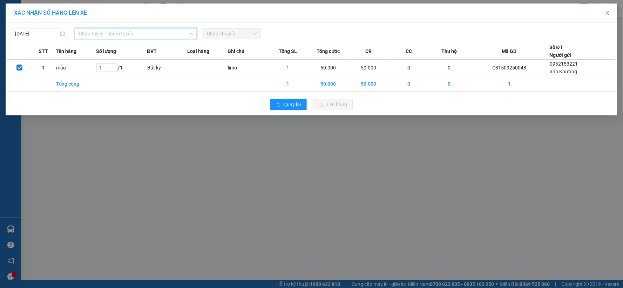
click at [149, 39] on input "search" at bounding box center [133, 33] width 109 height 11
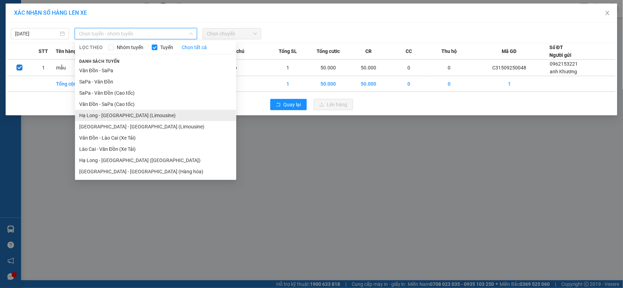
click at [121, 117] on li "Hạ Long - [GEOGRAPHIC_DATA] (Limousine)" at bounding box center [155, 115] width 161 height 11
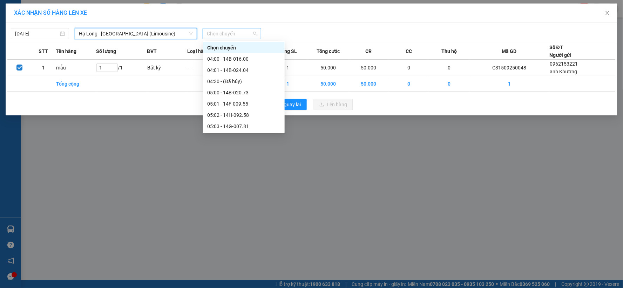
click at [237, 37] on span "Chọn chuyến" at bounding box center [232, 33] width 50 height 11
type input "11"
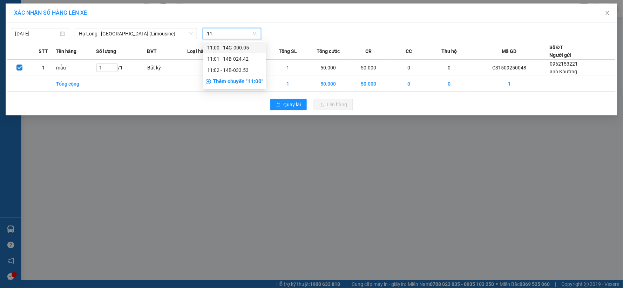
click at [243, 34] on input "11" at bounding box center [229, 33] width 45 height 11
type input "0"
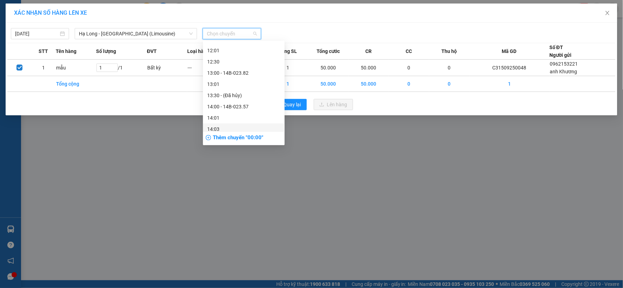
scroll to position [233, 0]
click at [245, 81] on div "11:00 - 14G-000.05" at bounding box center [243, 84] width 73 height 8
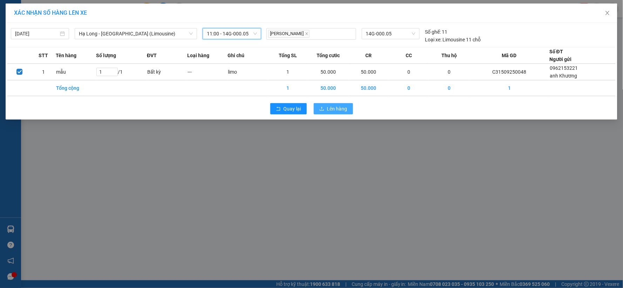
click at [341, 109] on span "Lên hàng" at bounding box center [337, 109] width 20 height 8
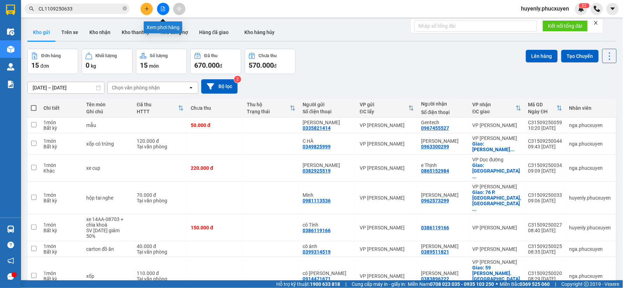
click at [161, 10] on icon "file-add" at bounding box center [163, 8] width 4 height 5
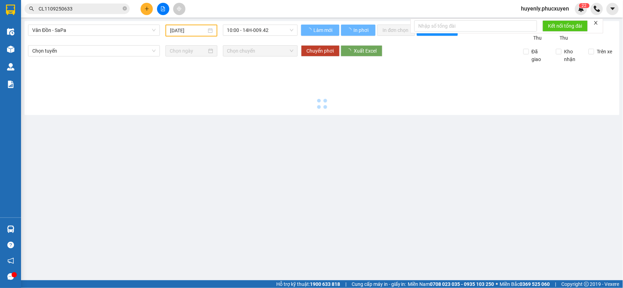
type input "[DATE]"
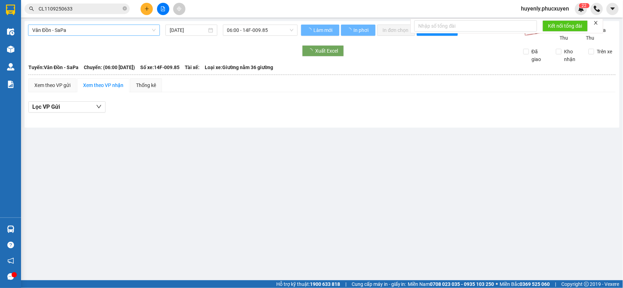
click at [125, 29] on span "Vân Đồn - SaPa" at bounding box center [93, 30] width 123 height 11
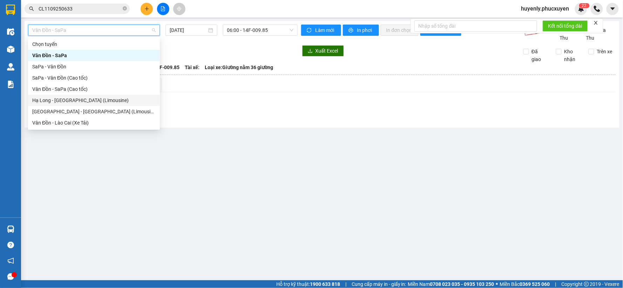
click at [75, 101] on div "Hạ Long - [GEOGRAPHIC_DATA] (Limousine)" at bounding box center [93, 100] width 123 height 8
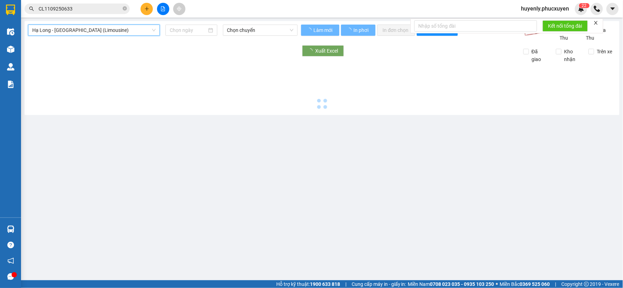
type input "[DATE]"
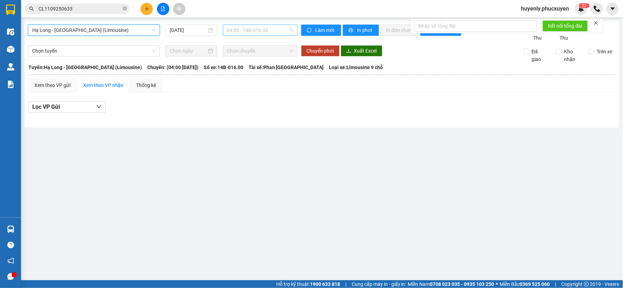
click at [267, 29] on span "04:00 - 14B-016.00" at bounding box center [260, 30] width 66 height 11
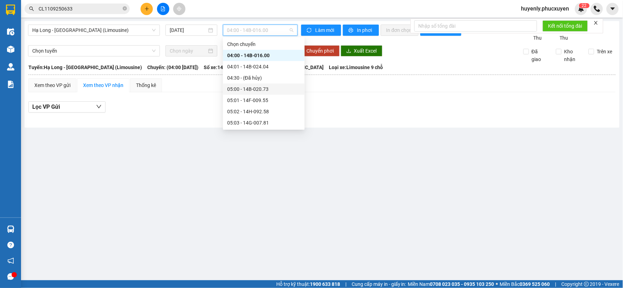
scroll to position [117, 0]
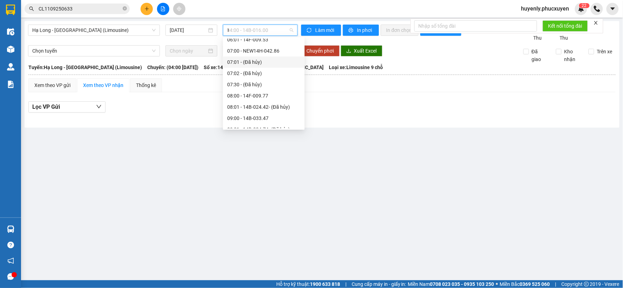
type input "11"
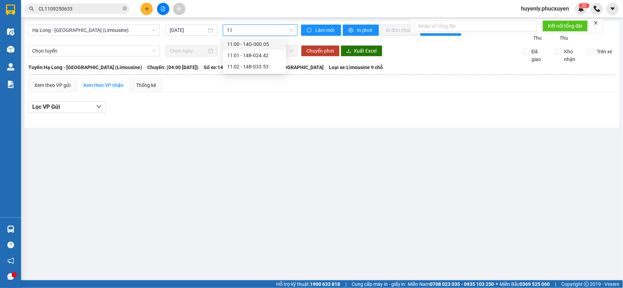
scroll to position [0, 0]
click at [274, 45] on div "11:00 - 14G-000.05" at bounding box center [254, 44] width 55 height 8
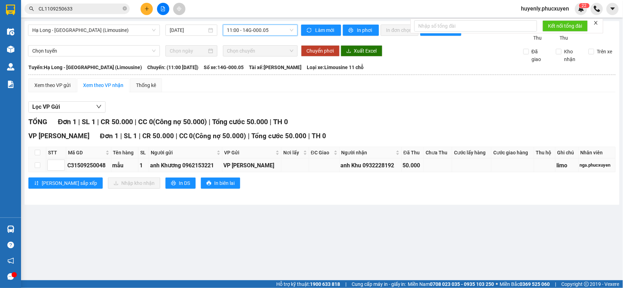
click at [566, 165] on div "limo" at bounding box center [566, 165] width 20 height 9
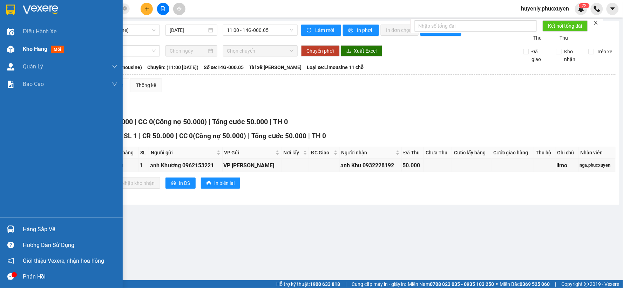
click at [15, 53] on div at bounding box center [11, 49] width 12 height 12
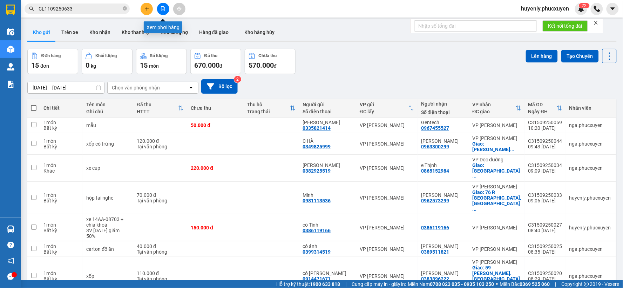
click at [163, 11] on icon "file-add" at bounding box center [162, 8] width 5 height 5
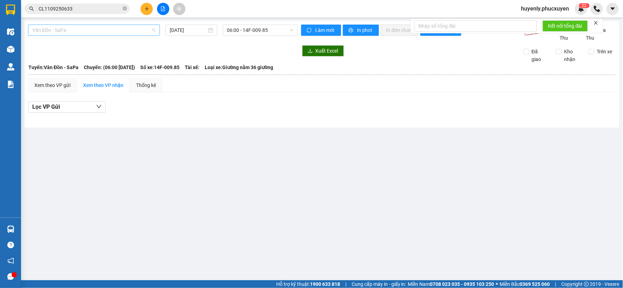
click at [92, 28] on span "Vân Đồn - SaPa" at bounding box center [93, 30] width 123 height 11
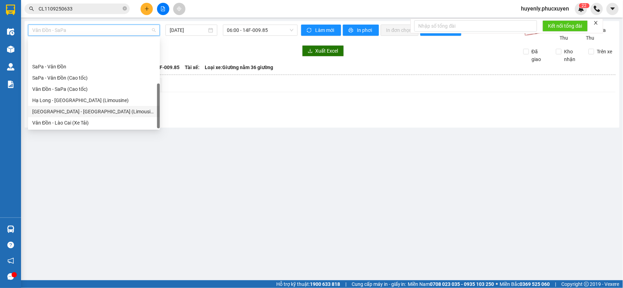
scroll to position [33, 0]
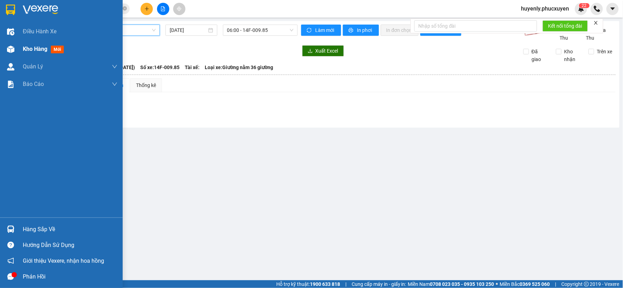
click at [26, 48] on span "Kho hàng" at bounding box center [35, 49] width 25 height 7
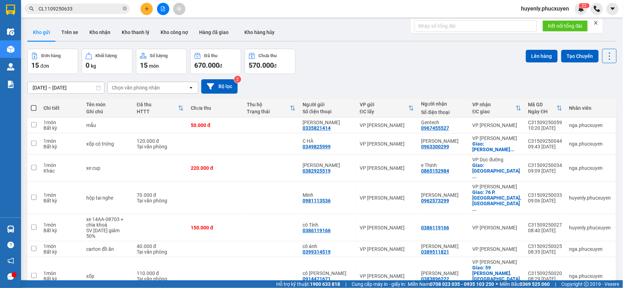
click at [33, 104] on th at bounding box center [33, 108] width 13 height 19
click at [32, 106] on span at bounding box center [34, 108] width 6 height 6
click at [34, 104] on input "checkbox" at bounding box center [34, 104] width 0 height 0
checkbox input "true"
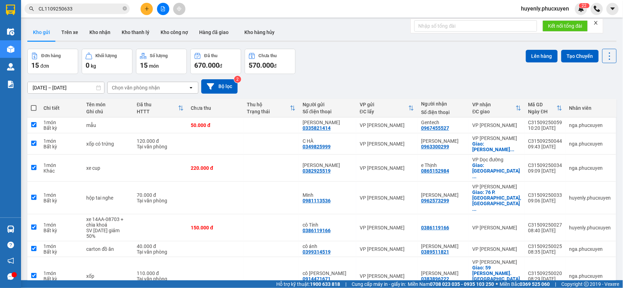
checkbox input "true"
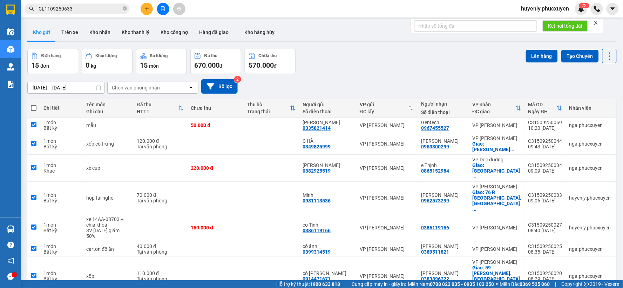
checkbox input "true"
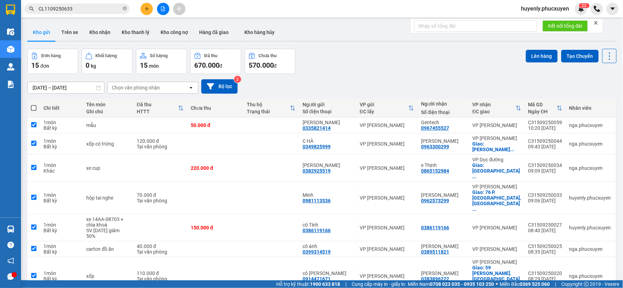
checkbox input "true"
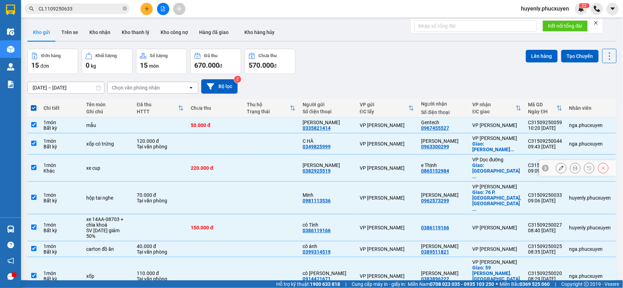
click at [157, 173] on td at bounding box center [160, 167] width 54 height 27
checkbox input "false"
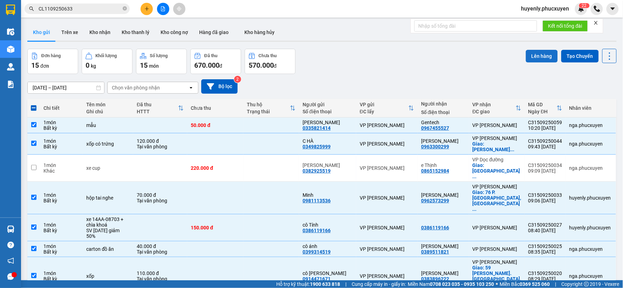
click at [534, 58] on button "Lên hàng" at bounding box center [541, 56] width 32 height 13
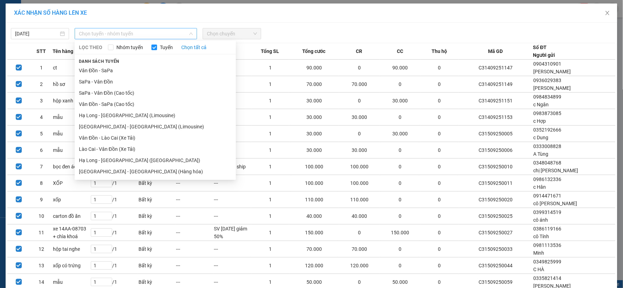
click at [161, 37] on span "Chọn tuyến - nhóm tuyến" at bounding box center [136, 33] width 114 height 11
click at [149, 155] on li "Hạ Long - [GEOGRAPHIC_DATA] ([GEOGRAPHIC_DATA])" at bounding box center [155, 159] width 161 height 11
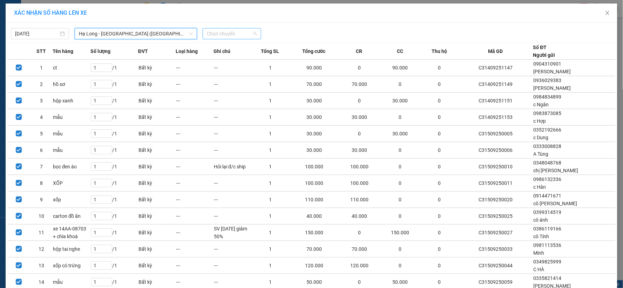
click at [229, 39] on div "Chọn chuyến" at bounding box center [231, 33] width 58 height 11
click at [226, 55] on div "10:00" at bounding box center [231, 59] width 55 height 8
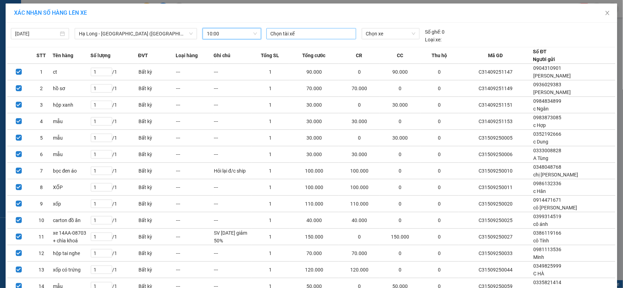
click at [284, 35] on div at bounding box center [311, 33] width 86 height 8
click at [281, 30] on div at bounding box center [311, 33] width 86 height 8
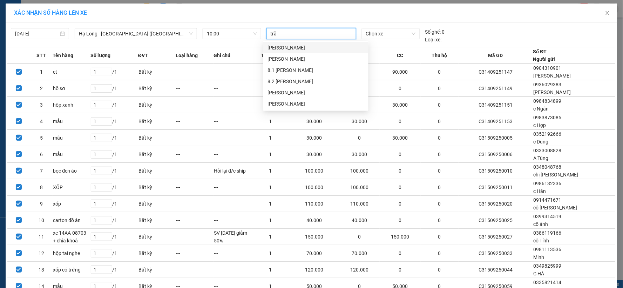
type input "trần"
click at [291, 81] on div "[PERSON_NAME]" at bounding box center [315, 81] width 97 height 8
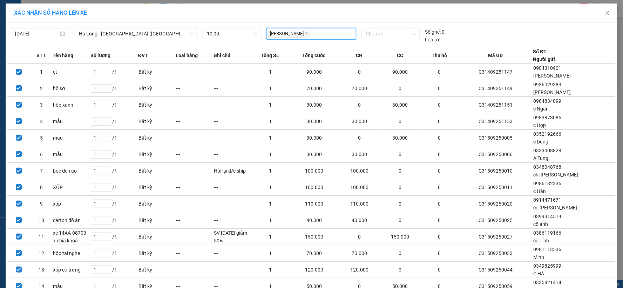
click at [388, 42] on body "Kết quả tìm kiếm ( 1 ) Bộ lọc Mã ĐH Trạng thái Món hàng Thu hộ Tổng cước Chưa c…" at bounding box center [311, 144] width 623 height 288
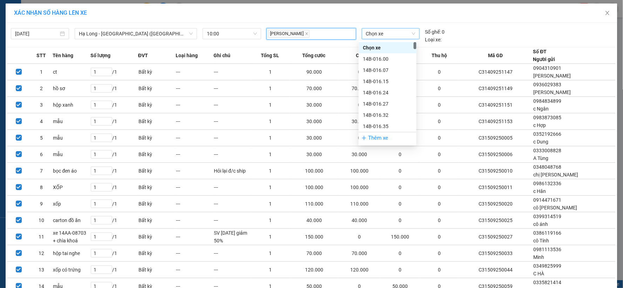
click at [394, 37] on span "Chọn xe" at bounding box center [390, 33] width 49 height 11
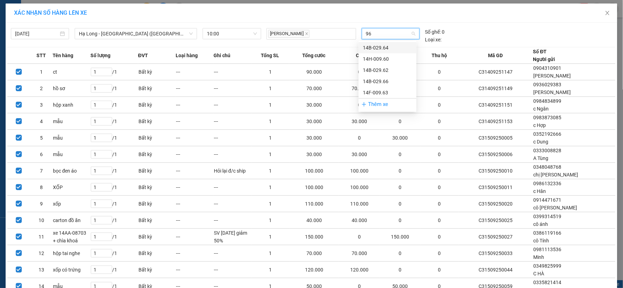
type input "960"
click at [401, 50] on div "14H-009.60" at bounding box center [387, 48] width 49 height 8
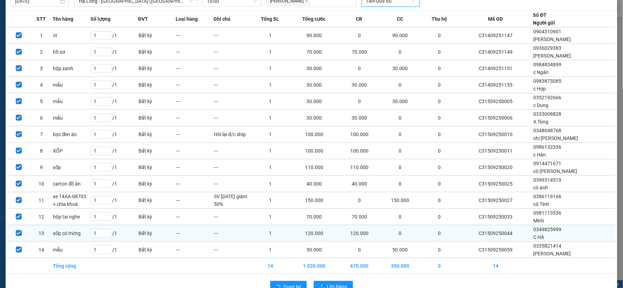
scroll to position [51, 0]
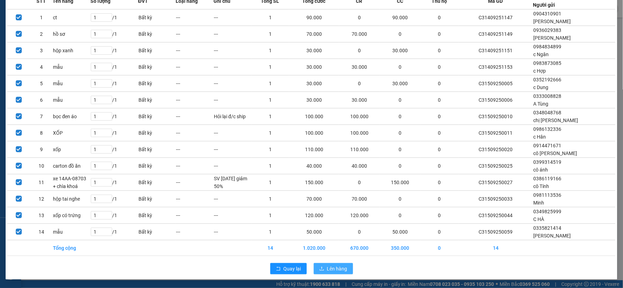
click at [332, 265] on span "Lên hàng" at bounding box center [337, 268] width 20 height 8
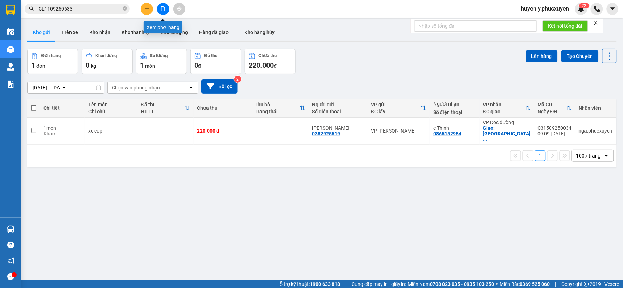
click at [167, 11] on button at bounding box center [163, 9] width 12 height 12
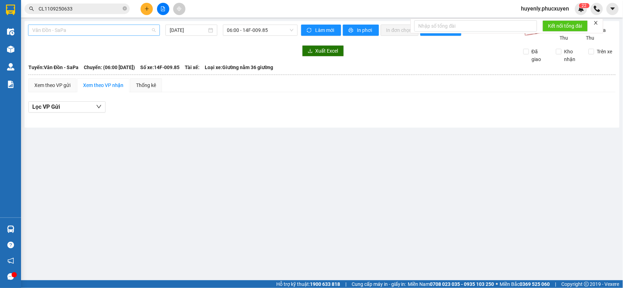
click at [109, 30] on span "Vân Đồn - SaPa" at bounding box center [93, 30] width 123 height 11
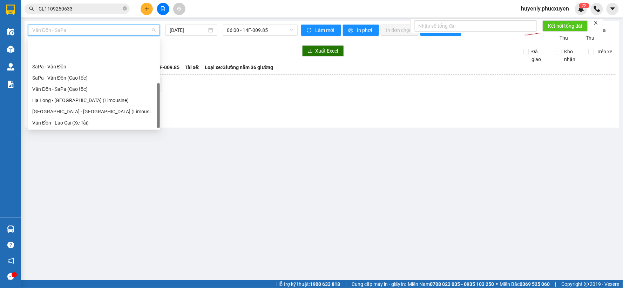
scroll to position [33, 0]
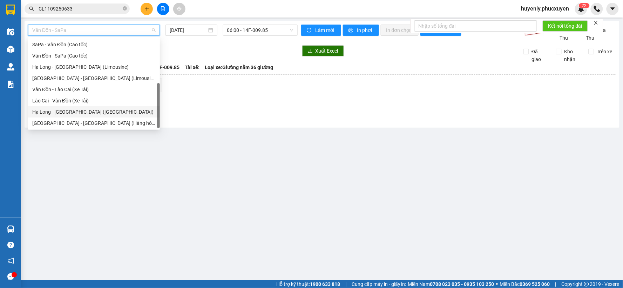
click at [99, 111] on div "Hạ Long - [GEOGRAPHIC_DATA] ([GEOGRAPHIC_DATA])" at bounding box center [93, 112] width 123 height 8
type input "[DATE]"
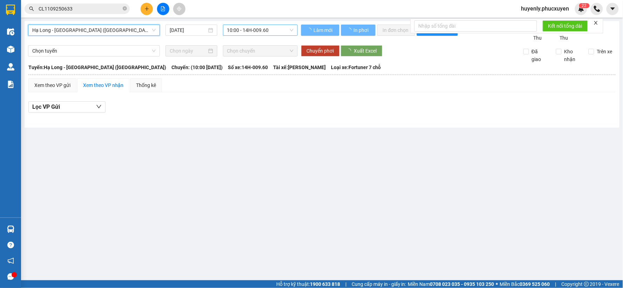
click at [263, 29] on span "10:00 - 14H-009.60" at bounding box center [260, 30] width 66 height 11
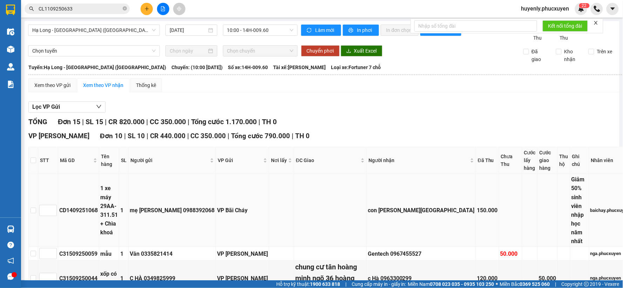
click at [114, 194] on div "1 xe máy 29AA- 311.51 + Chìa khoá" at bounding box center [109, 210] width 18 height 53
click at [118, 197] on div "1 xe máy 29AA- 311.51 + Chìa khoá" at bounding box center [109, 210] width 18 height 53
click at [202, 206] on div "mẹ [PERSON_NAME] 0988392068" at bounding box center [172, 210] width 85 height 9
click at [109, 187] on div "1 xe máy 29AA- 311.51 + Chìa khoá" at bounding box center [109, 210] width 18 height 53
click at [110, 187] on div "1 xe máy 29AA- 311.51 + Chìa khoá" at bounding box center [109, 210] width 18 height 53
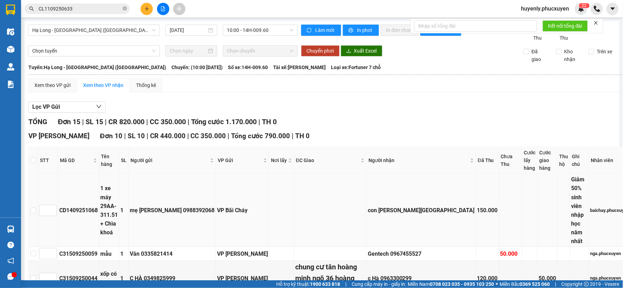
click at [118, 194] on div "1 xe máy 29AA- 311.51 + Chìa khoá" at bounding box center [109, 210] width 18 height 53
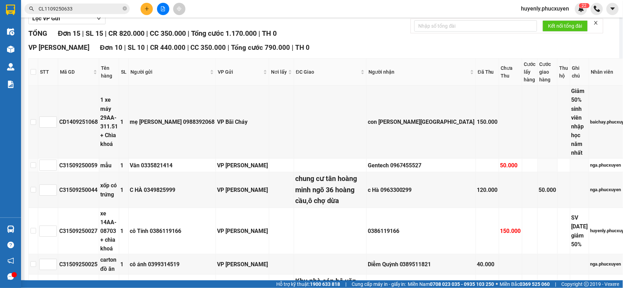
scroll to position [78, 0]
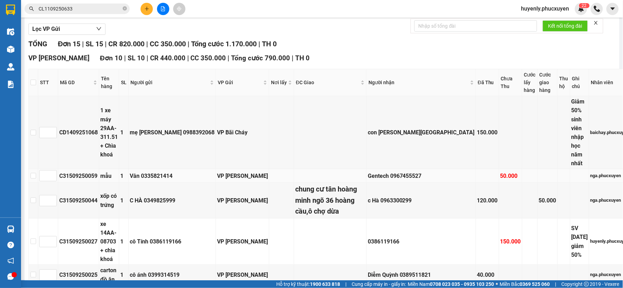
click at [71, 171] on div "C31509250059" at bounding box center [78, 175] width 39 height 9
click at [75, 183] on td "C31509250044" at bounding box center [78, 200] width 41 height 35
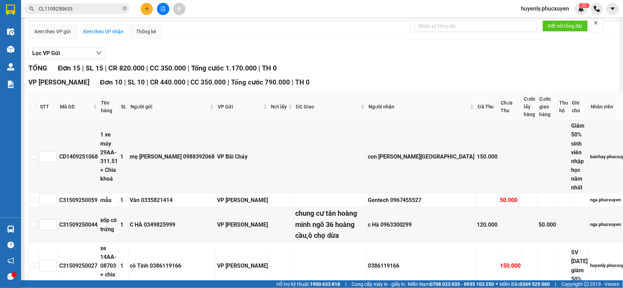
scroll to position [0, 0]
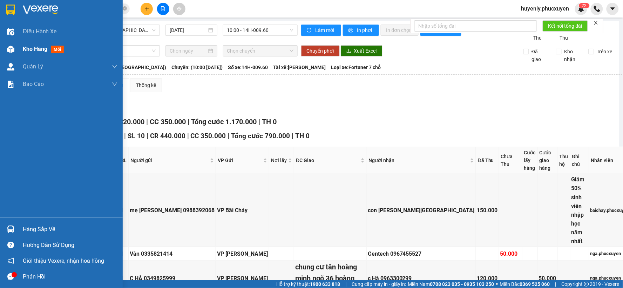
click at [31, 44] on div "Kho hàng mới" at bounding box center [45, 48] width 44 height 9
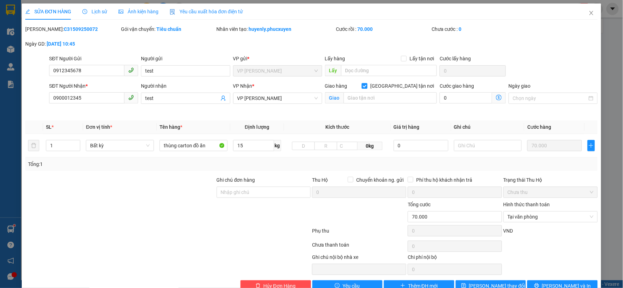
click at [366, 83] on input "Giao tận nơi" at bounding box center [364, 85] width 5 height 5
checkbox input "false"
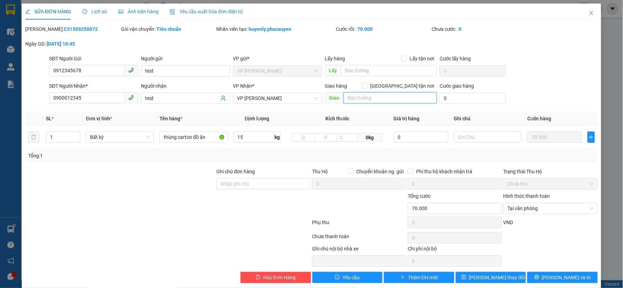
click at [387, 99] on input "text" at bounding box center [390, 97] width 94 height 11
paste input "286 Nguyễn Xiển, Tân Triều, Thanh Xuân, Hà Nội 100000, Việt Nam"
click at [312, 99] on span "VP [PERSON_NAME]" at bounding box center [277, 98] width 81 height 11
type input "286 Nguyễn Xiển, Tân Triều, Thanh Xuân, Hà Nội 100000, Việt Nam"
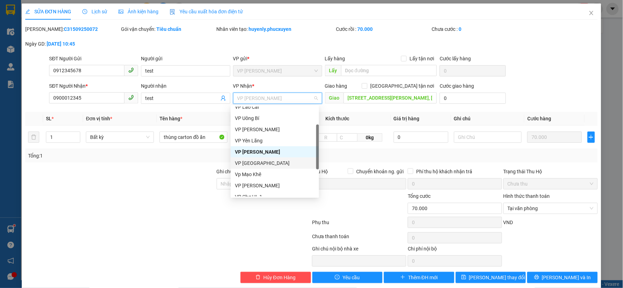
scroll to position [0, 0]
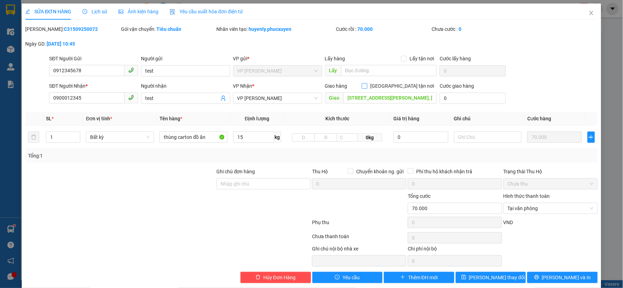
click at [366, 87] on input "Giao tận nơi" at bounding box center [364, 85] width 5 height 5
checkbox input "true"
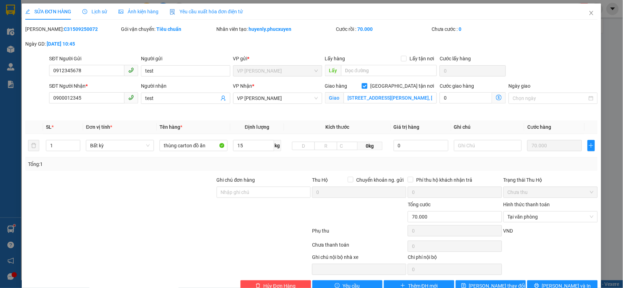
click at [496, 98] on icon "dollar-circle" at bounding box center [499, 98] width 6 height 6
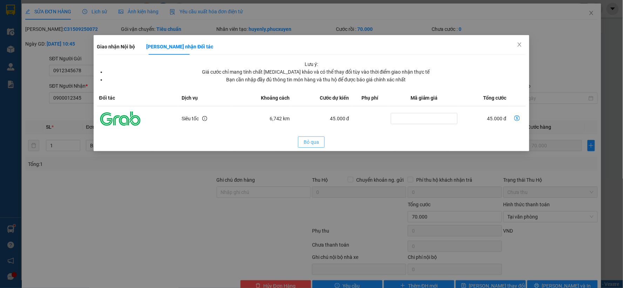
click at [316, 141] on span "Bỏ qua" at bounding box center [310, 142] width 15 height 8
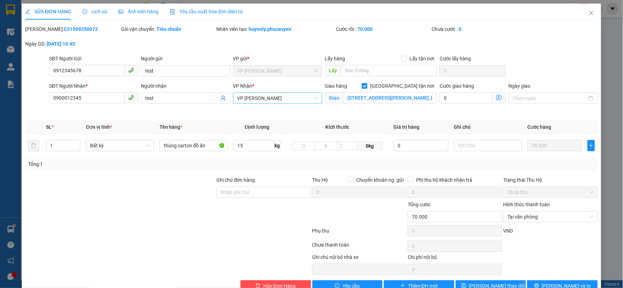
click at [284, 97] on span "VP [PERSON_NAME]" at bounding box center [277, 98] width 81 height 11
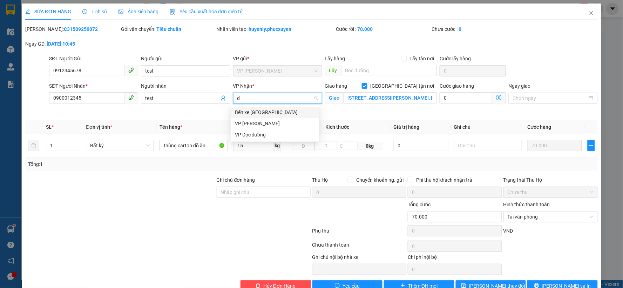
type input "dư"
click at [279, 111] on div "VP [PERSON_NAME]" at bounding box center [275, 112] width 80 height 8
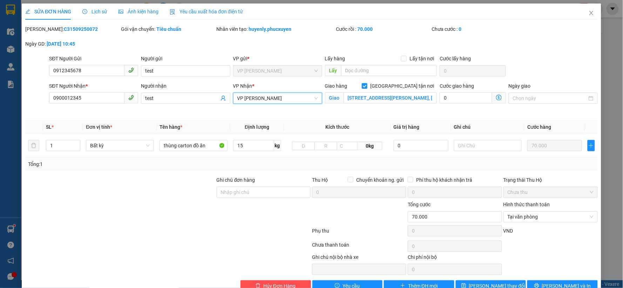
click at [499, 96] on span "Giao nhận Nội bộ Giao nhận Đối tác Lưu ý: Giá cước chỉ mang tính chất tham khảo…" at bounding box center [499, 97] width 14 height 11
click at [496, 97] on icon "dollar-circle" at bounding box center [499, 98] width 6 height 6
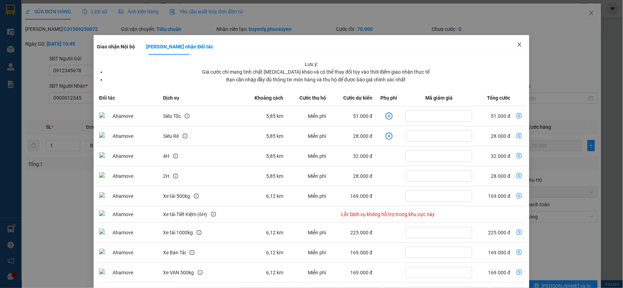
click at [516, 47] on icon "close" at bounding box center [519, 45] width 6 height 6
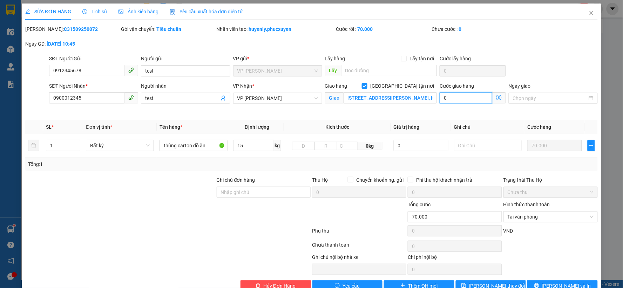
click at [452, 99] on input "0" at bounding box center [465, 97] width 53 height 11
type input "70.006"
type input "6"
type input "60"
type input "70.060"
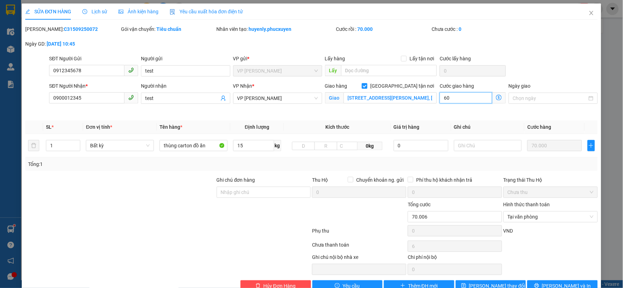
type input "60"
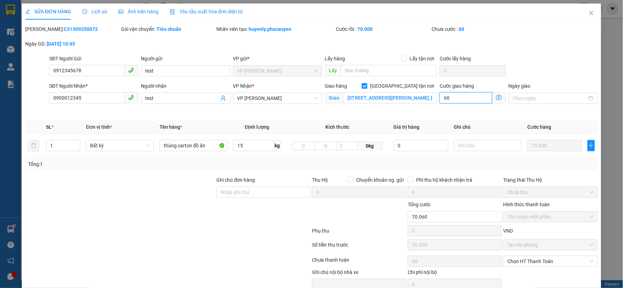
type input "60"
click at [517, 67] on div "SĐT Người Gửi 0912345678 Người gửi test VP gửi * VP Hạ Long Lấy hàng Lấy tận nơ…" at bounding box center [323, 67] width 551 height 25
type input "130.000"
type input "60.000"
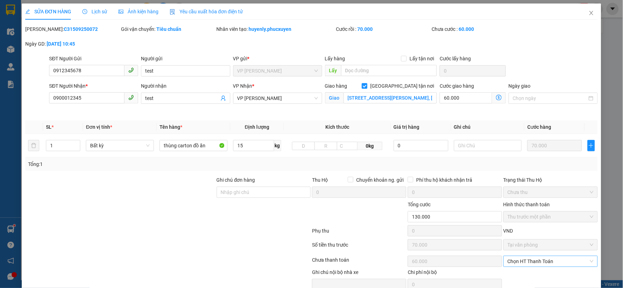
click at [529, 262] on span "Chọn HT Thanh Toán" at bounding box center [550, 261] width 86 height 11
click at [517, 222] on div "Tại văn phòng" at bounding box center [544, 225] width 85 height 8
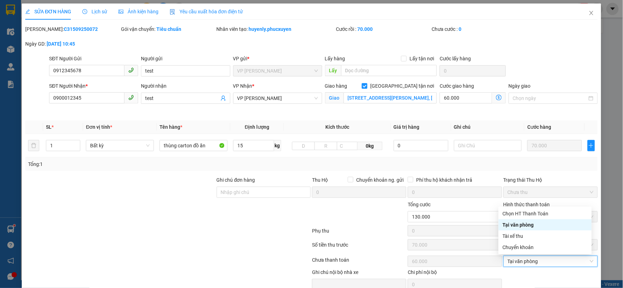
type input "0"
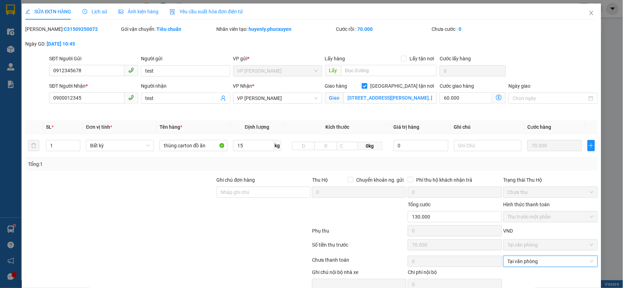
scroll to position [32, 0]
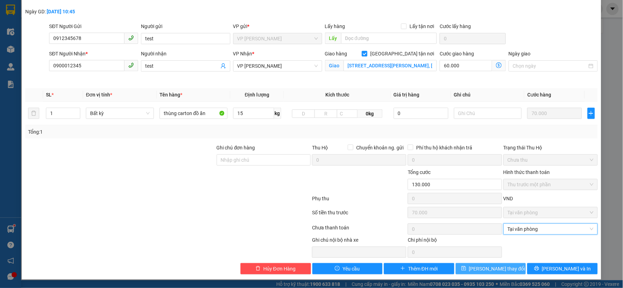
click at [500, 268] on span "Lưu thay đổi" at bounding box center [497, 268] width 56 height 8
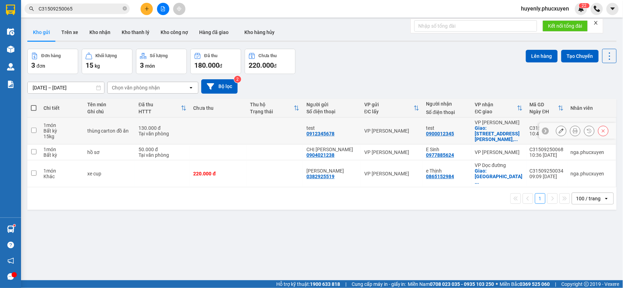
click at [604, 131] on div at bounding box center [577, 131] width 77 height 16
click at [600, 131] on icon at bounding box center [602, 130] width 5 height 5
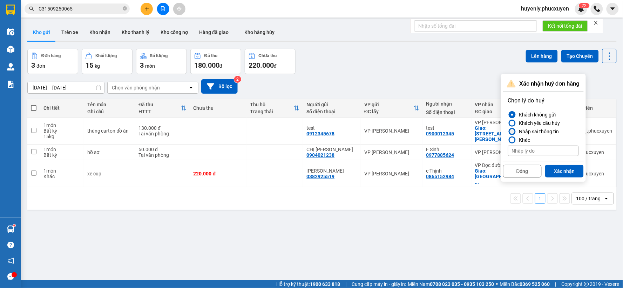
click at [548, 130] on div "Nhập sai thông tin" at bounding box center [537, 131] width 43 height 8
click at [508, 131] on input "Nhập sai thông tin" at bounding box center [508, 131] width 0 height 0
drag, startPoint x: 519, startPoint y: 137, endPoint x: 523, endPoint y: 147, distance: 11.1
click at [518, 137] on div "Khác" at bounding box center [523, 140] width 14 height 8
click at [508, 140] on input "Khác" at bounding box center [508, 140] width 0 height 0
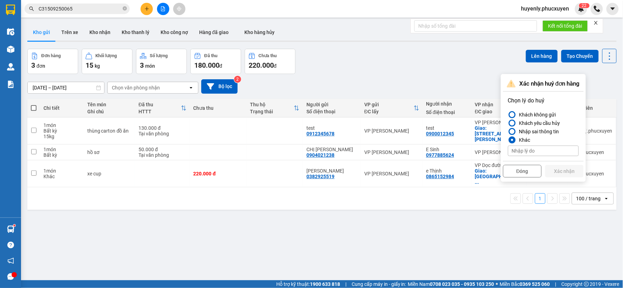
click at [523, 148] on input at bounding box center [543, 150] width 71 height 11
type input "test"
click at [563, 167] on button "Xác nhận" at bounding box center [564, 171] width 39 height 13
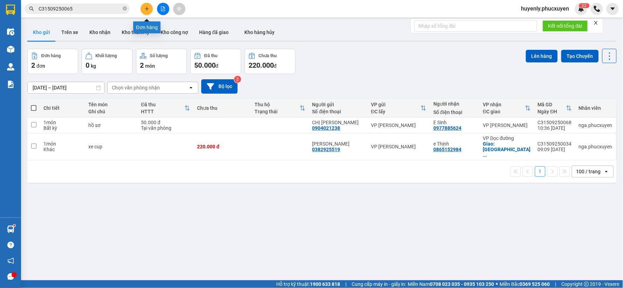
click at [144, 11] on icon "plus" at bounding box center [146, 8] width 5 height 5
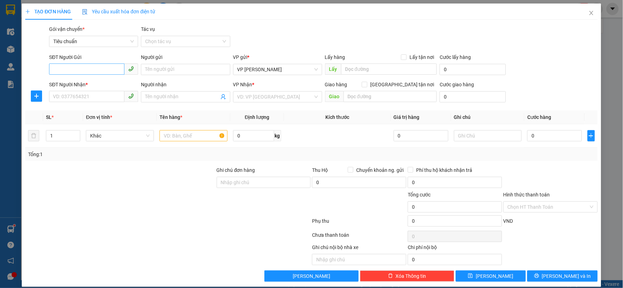
drag, startPoint x: 84, startPoint y: 59, endPoint x: 89, endPoint y: 69, distance: 11.3
click at [84, 60] on div "SĐT Người Gửi" at bounding box center [93, 57] width 89 height 8
click at [84, 63] on input "SĐT Người Gửi" at bounding box center [86, 68] width 75 height 11
click at [89, 69] on input "SĐT Người Gửi" at bounding box center [86, 68] width 75 height 11
type input "0378532265"
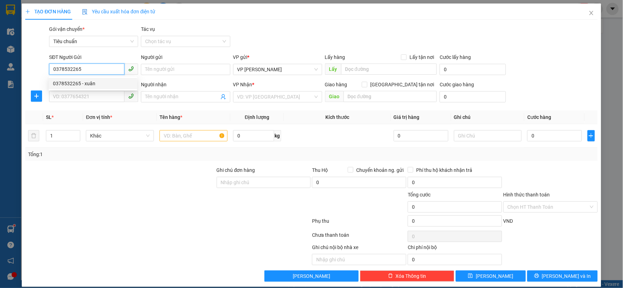
click at [103, 85] on div "0378532265 - xuân" at bounding box center [93, 84] width 80 height 8
type input "xuân"
type input "0378532265"
click at [107, 97] on input "SĐT Người Nhận *" at bounding box center [86, 96] width 75 height 11
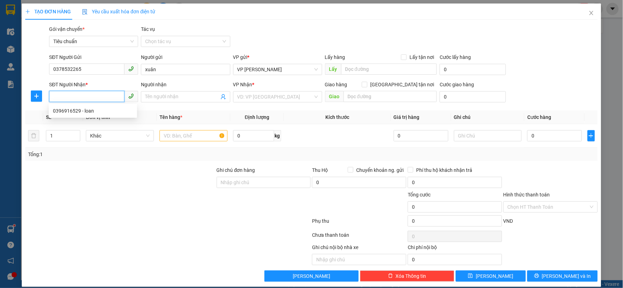
click at [107, 97] on input "SĐT Người Nhận *" at bounding box center [86, 96] width 75 height 11
click at [97, 69] on input "0378532265" at bounding box center [86, 68] width 75 height 11
click at [86, 95] on input "SĐT Người Nhận *" at bounding box center [86, 96] width 75 height 11
paste input "0378532265"
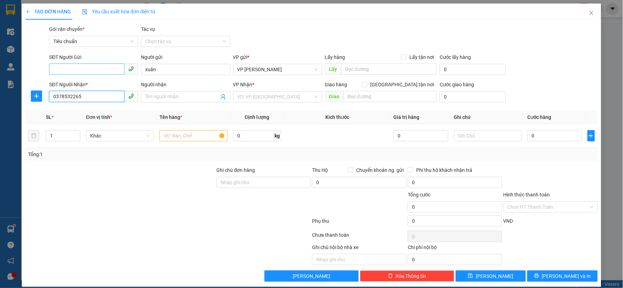
type input "0378532265"
click at [95, 68] on input "SĐT Người Gửi" at bounding box center [86, 68] width 75 height 11
type input "0396916529"
click at [188, 90] on div "Người nhận" at bounding box center [185, 86] width 89 height 11
click at [191, 99] on input "Người nhận" at bounding box center [182, 97] width 74 height 8
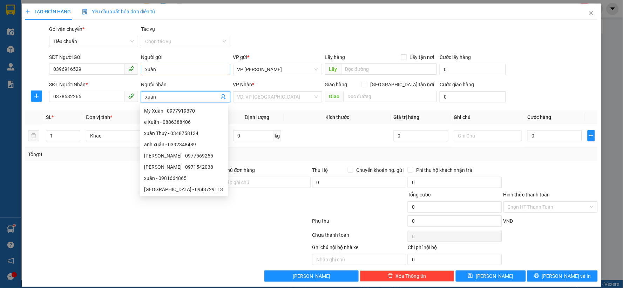
type input "xuân"
click at [175, 67] on input "xuân" at bounding box center [185, 69] width 89 height 11
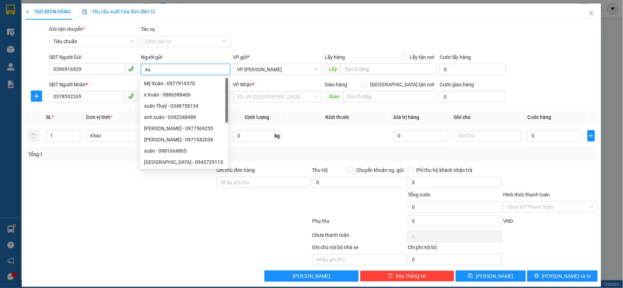
type input "x"
click at [105, 72] on input "0396916529" at bounding box center [86, 68] width 75 height 11
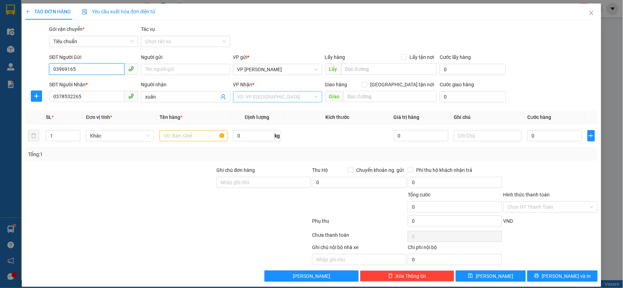
type input "03969165"
click at [272, 99] on input "search" at bounding box center [275, 96] width 76 height 11
type input "mi"
drag, startPoint x: 275, startPoint y: 114, endPoint x: 267, endPoint y: 106, distance: 11.2
click at [275, 114] on div "VP [PERSON_NAME]" at bounding box center [275, 111] width 80 height 8
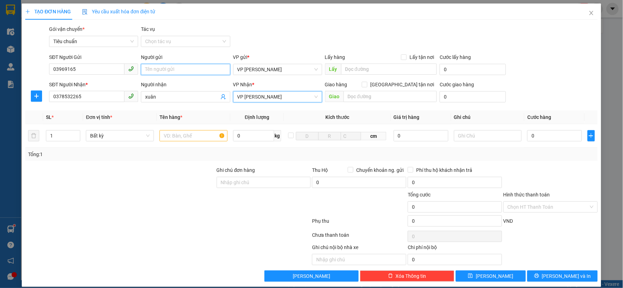
click at [177, 69] on input "Người gửi" at bounding box center [185, 69] width 89 height 11
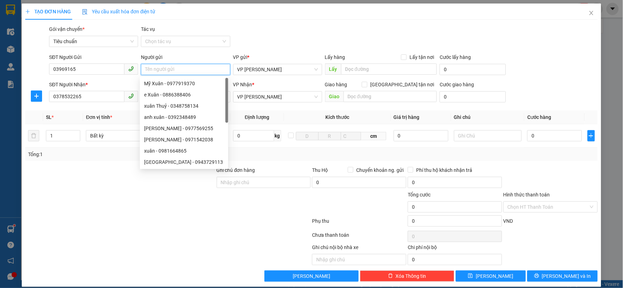
type input "d"
type input "đoan"
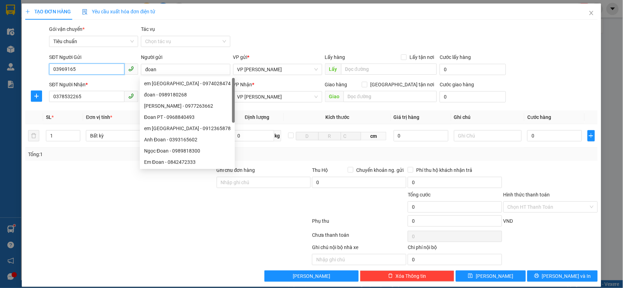
drag, startPoint x: 92, startPoint y: 65, endPoint x: 149, endPoint y: 62, distance: 57.2
click at [101, 65] on input "03969165" at bounding box center [86, 68] width 75 height 11
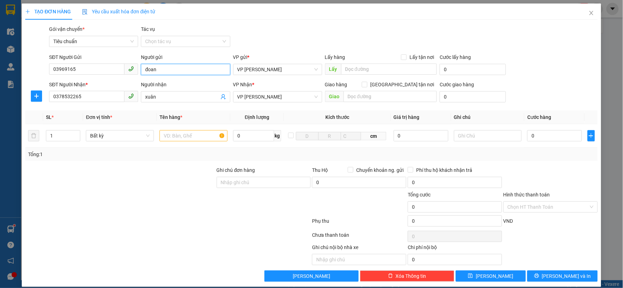
click at [193, 69] on input "đoan" at bounding box center [185, 69] width 89 height 11
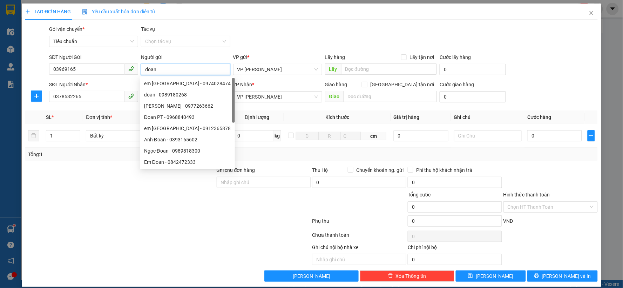
click at [193, 69] on input "đoan" at bounding box center [185, 69] width 89 height 11
type input "k"
type input "loan"
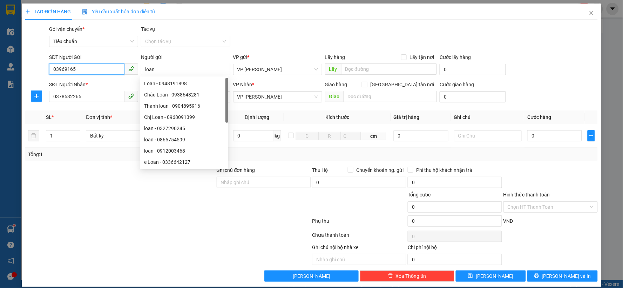
click at [95, 69] on input "03969165" at bounding box center [86, 68] width 75 height 11
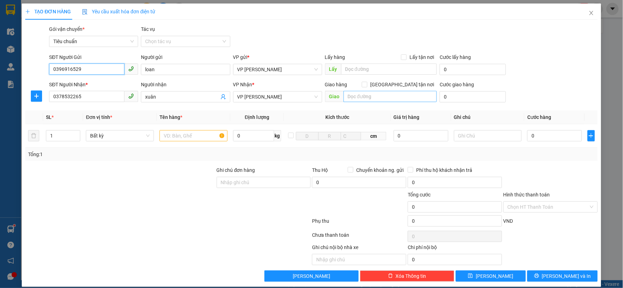
type input "0396916529"
click at [359, 97] on input "text" at bounding box center [390, 96] width 94 height 11
click at [384, 95] on input "text" at bounding box center [390, 96] width 94 height 11
type input "số nhà 24, ngõ 342/31 KHƯƠNG đình, thanh xuân, hà nội"
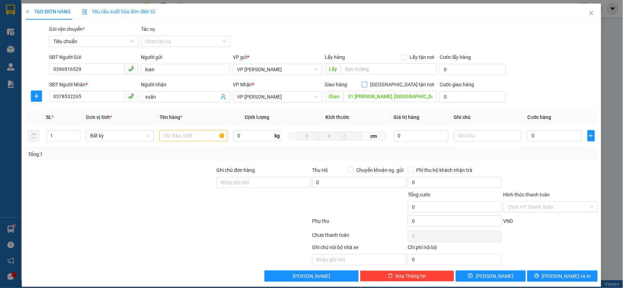
click at [397, 88] on label "Giao tận nơi" at bounding box center [399, 85] width 75 height 8
click at [366, 87] on input "Giao tận nơi" at bounding box center [364, 84] width 5 height 5
checkbox input "true"
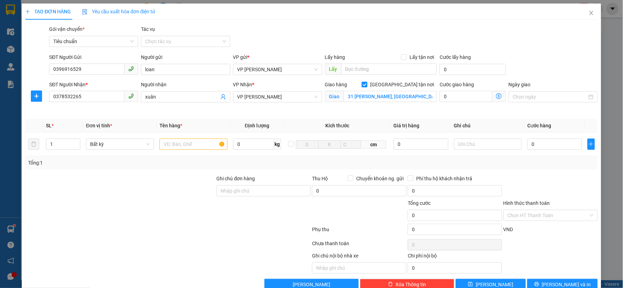
scroll to position [0, 0]
click at [496, 97] on icon "dollar-circle" at bounding box center [499, 96] width 6 height 6
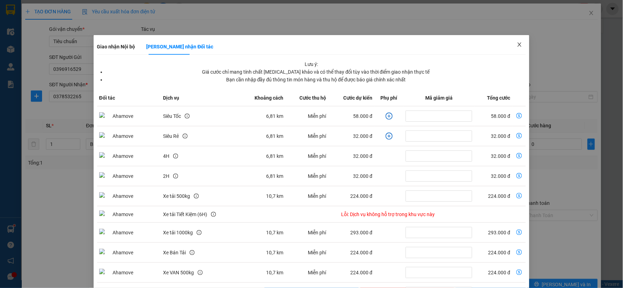
click at [516, 46] on icon "close" at bounding box center [519, 45] width 6 height 6
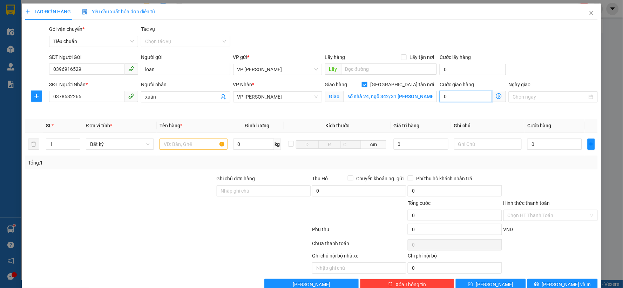
click at [455, 96] on input "0" at bounding box center [465, 96] width 53 height 11
type input "7"
type input "70"
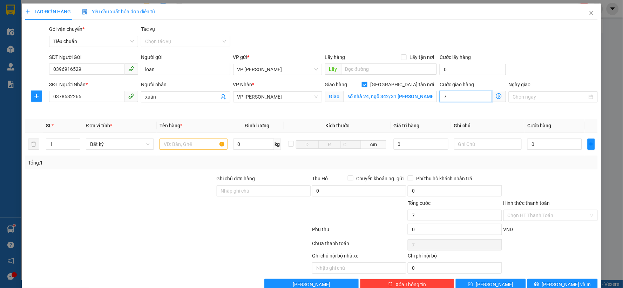
type input "70"
type input "70.000"
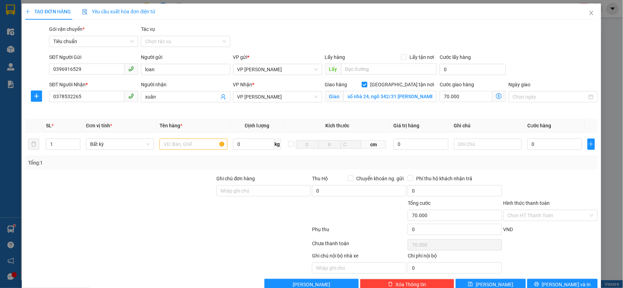
drag, startPoint x: 540, startPoint y: 66, endPoint x: 534, endPoint y: 66, distance: 6.3
click at [534, 66] on div "SĐT Người Gửi 0396916529 Người gửi loan VP gửi * VP Hạ Long Lấy hàng Lấy tận nơ…" at bounding box center [323, 65] width 551 height 25
click at [181, 145] on input "text" at bounding box center [193, 143] width 68 height 11
type input "xốp"
click at [550, 140] on input "0" at bounding box center [554, 143] width 55 height 11
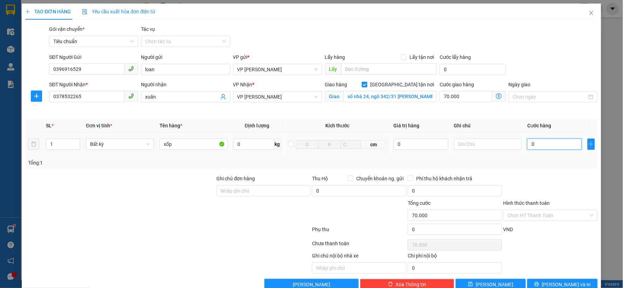
type input "7"
type input "70.007"
type input "70"
type input "70.070"
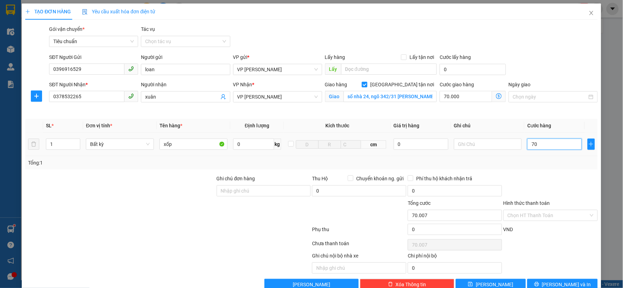
type input "70.070"
type input "70.000"
type input "140.000"
click at [542, 160] on div "Tổng: 1" at bounding box center [311, 163] width 566 height 8
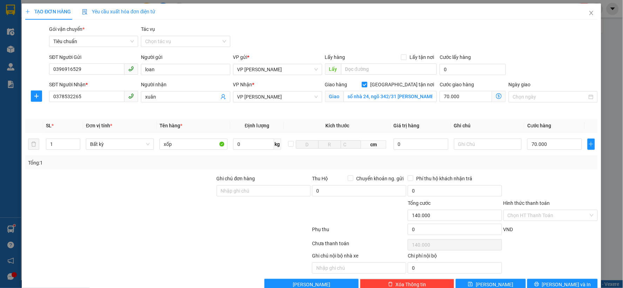
click at [496, 96] on icon "dollar-circle" at bounding box center [499, 96] width 6 height 6
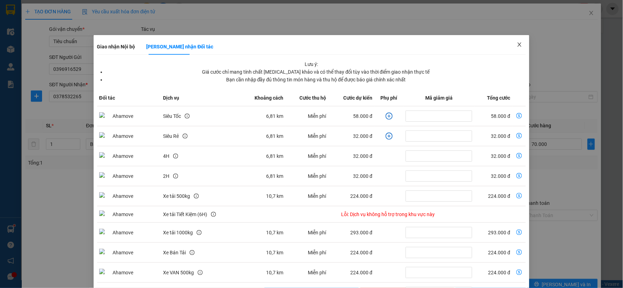
click at [521, 44] on span "Close" at bounding box center [519, 45] width 20 height 20
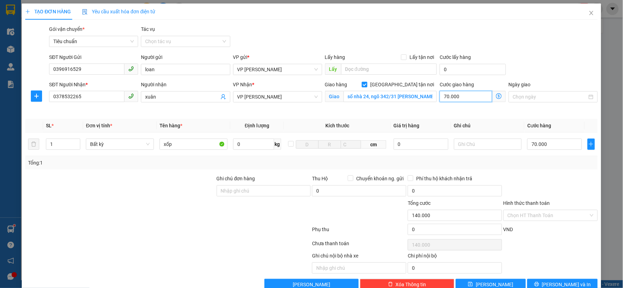
click at [468, 92] on input "70.000" at bounding box center [465, 96] width 53 height 11
type input "70.006"
type input "60"
type input "70.060"
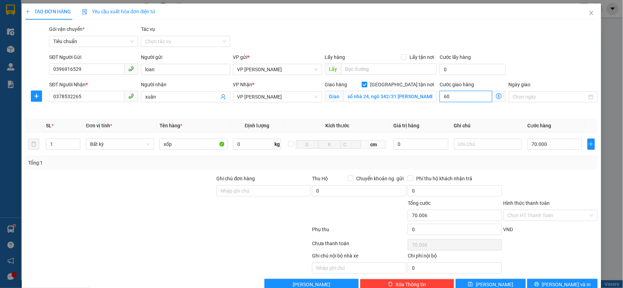
type input "70.060"
type input "60.000"
type input "130.000"
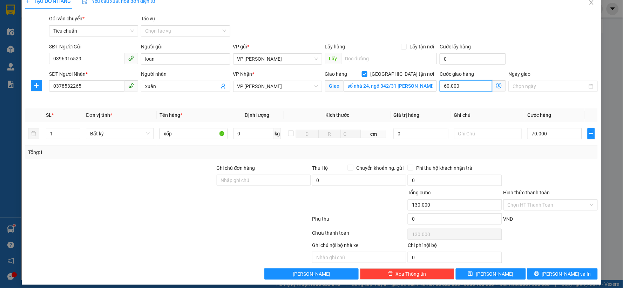
scroll to position [16, 0]
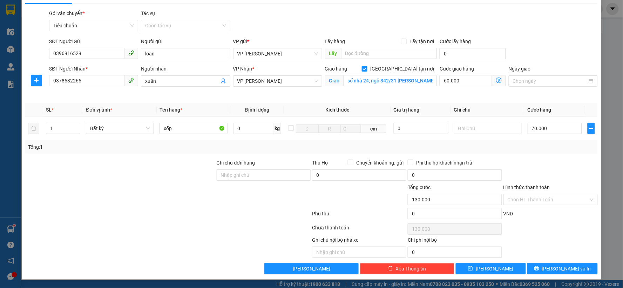
click at [531, 198] on input "Hình thức thanh toán" at bounding box center [547, 199] width 81 height 11
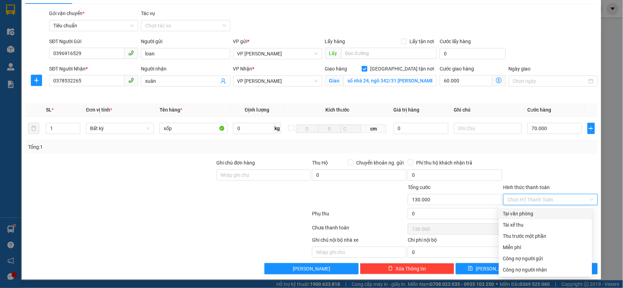
drag, startPoint x: 520, startPoint y: 215, endPoint x: 537, endPoint y: 161, distance: 56.2
click at [521, 212] on div "Tại văn phòng" at bounding box center [545, 213] width 85 height 8
type input "0"
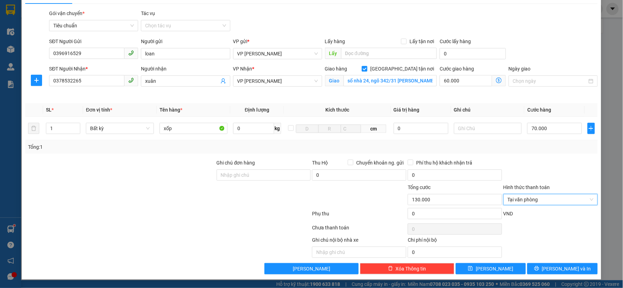
click at [537, 161] on div at bounding box center [550, 171] width 96 height 25
drag, startPoint x: 548, startPoint y: 267, endPoint x: 551, endPoint y: 257, distance: 10.5
click at [550, 266] on button "Lưu và In" at bounding box center [562, 268] width 70 height 11
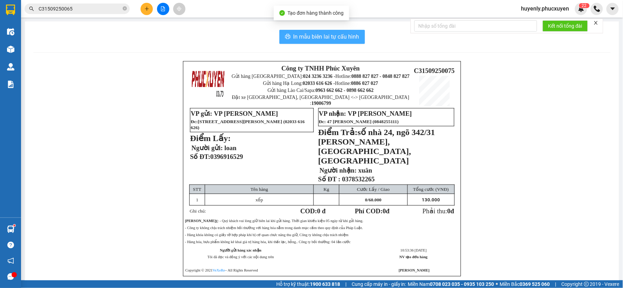
click at [324, 34] on span "In mẫu biên lai tự cấu hình" at bounding box center [326, 36] width 66 height 9
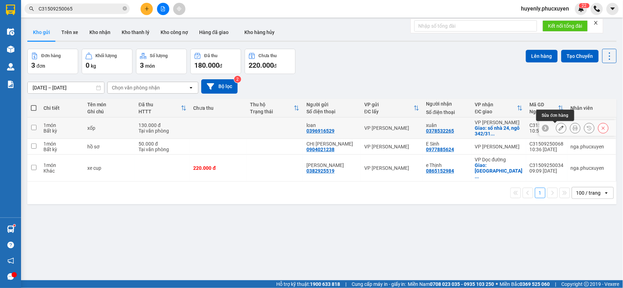
click at [558, 126] on icon at bounding box center [560, 127] width 5 height 5
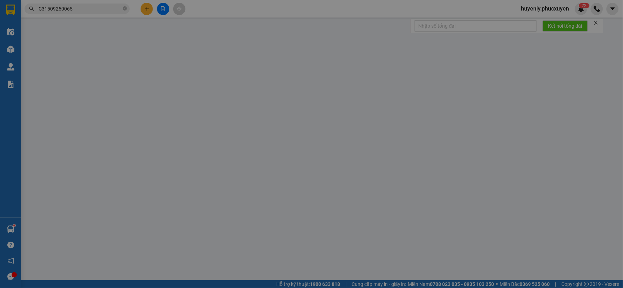
type input "0396916529"
type input "loan"
type input "0378532265"
type input "xuân"
checkbox input "true"
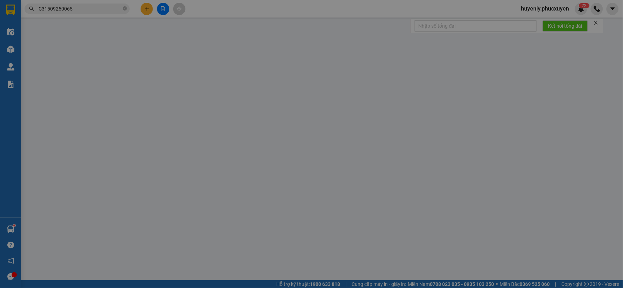
type input "số nhà 24, ngõ 342/31 KHƯƠNG đình, thanh xuân, hà nội"
type input "130.000"
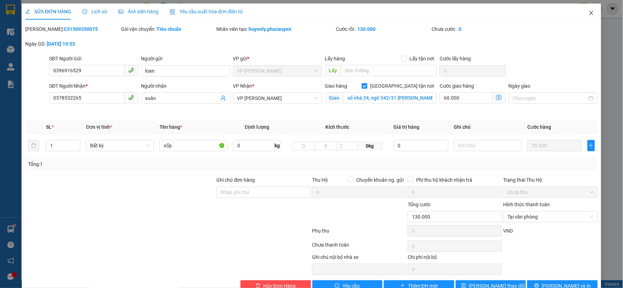
click at [589, 17] on span "Close" at bounding box center [591, 14] width 20 height 20
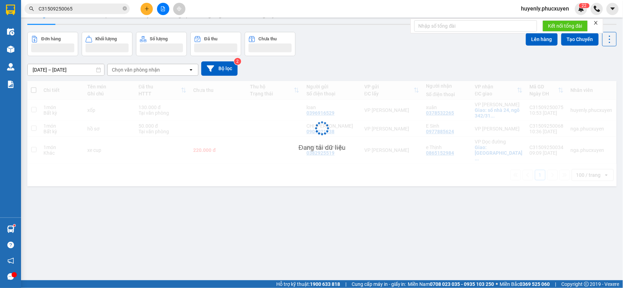
scroll to position [32, 0]
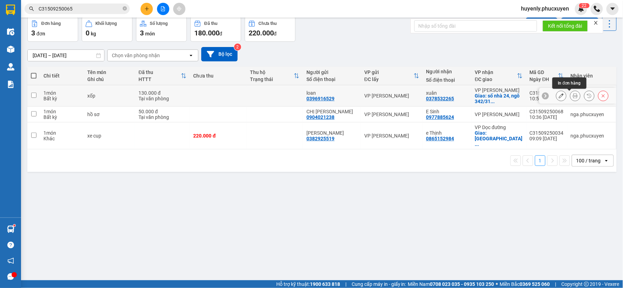
click at [572, 96] on icon at bounding box center [574, 95] width 5 height 5
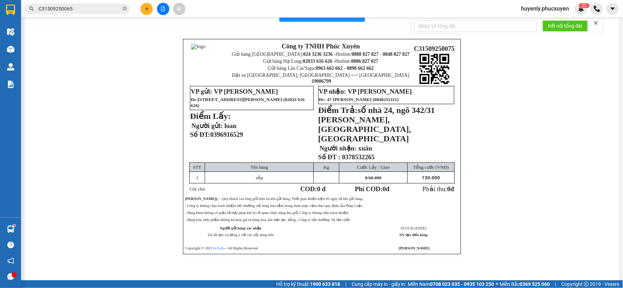
scroll to position [16, 0]
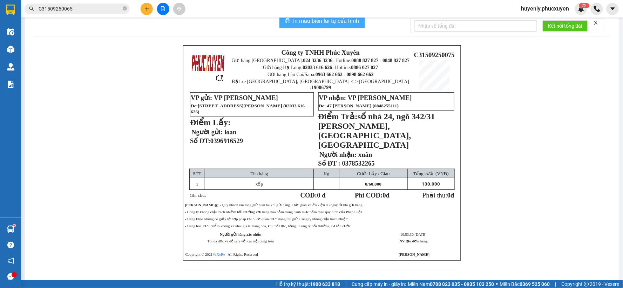
click at [328, 22] on span "In mẫu biên lai tự cấu hình" at bounding box center [326, 20] width 66 height 9
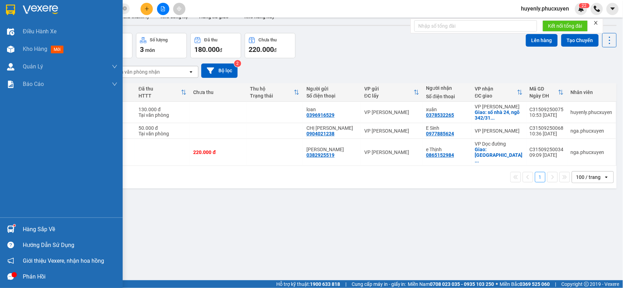
click at [71, 235] on div "Hàng sắp về" at bounding box center [61, 229] width 123 height 16
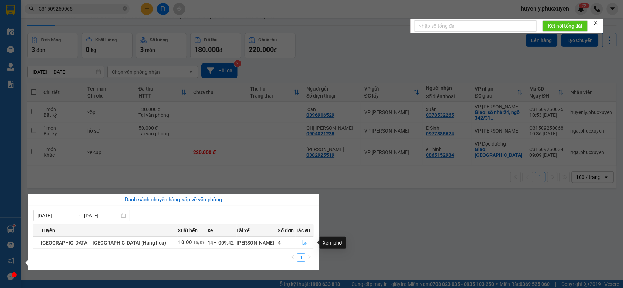
click at [302, 242] on icon "file-done" at bounding box center [304, 242] width 5 height 5
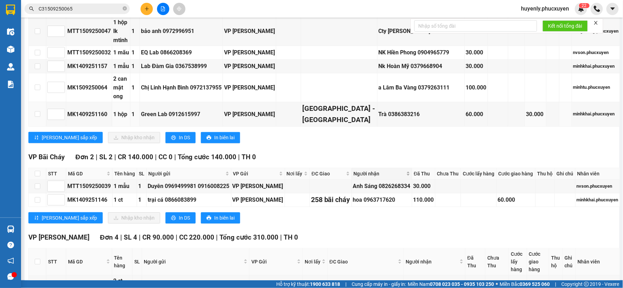
scroll to position [584, 0]
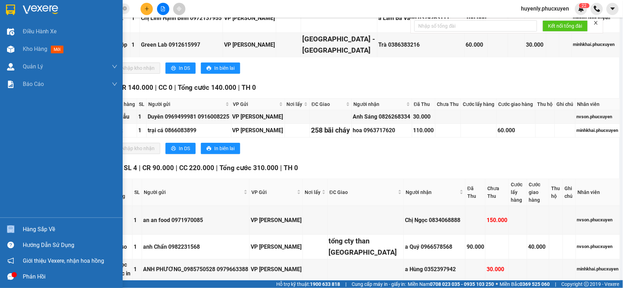
click at [32, 234] on div "Hàng sắp về" at bounding box center [61, 229] width 123 height 16
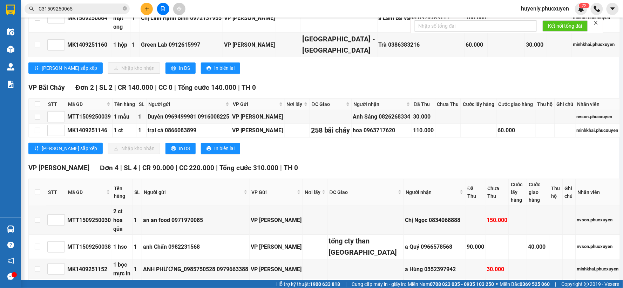
drag, startPoint x: 359, startPoint y: 211, endPoint x: 363, endPoint y: 205, distance: 7.6
click at [359, 209] on section "Kết quả tìm kiếm ( 1 ) Bộ lọc Mã ĐH Trạng thái Món hàng Thu hộ Tổng cước Chưa c…" at bounding box center [311, 144] width 623 height 288
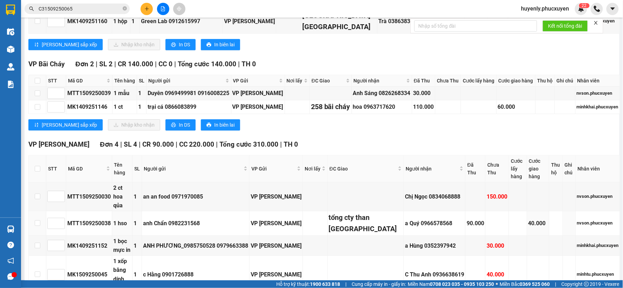
scroll to position [572, 0]
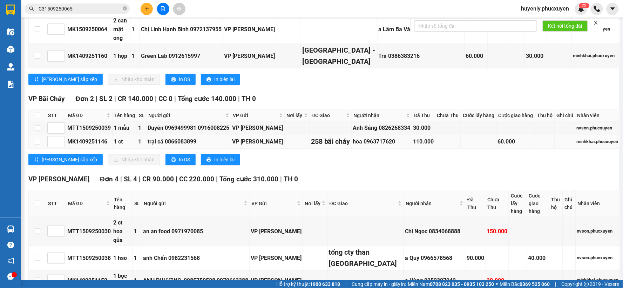
click at [387, 146] on div "hoa 0963717620" at bounding box center [382, 141] width 58 height 9
click at [408, 132] on div "Anh Sáng 0826268334" at bounding box center [382, 127] width 58 height 9
click at [371, 132] on div "Anh Sáng 0826268334" at bounding box center [382, 127] width 58 height 9
click at [370, 149] on td "hoa 0963717620" at bounding box center [382, 142] width 60 height 14
click at [319, 135] on td at bounding box center [331, 128] width 42 height 14
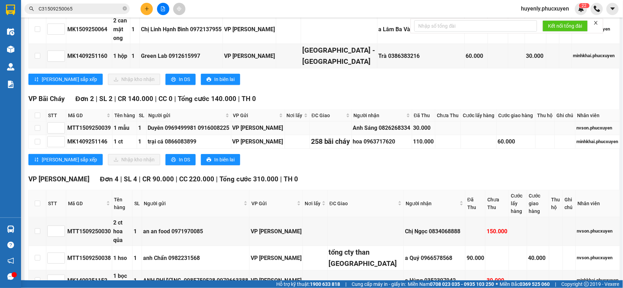
click at [343, 135] on td at bounding box center [331, 128] width 42 height 14
click at [337, 147] on div "258 bãi cháy" at bounding box center [331, 141] width 40 height 11
click at [432, 146] on div "110.000" at bounding box center [423, 141] width 21 height 9
click at [513, 149] on td "60.000" at bounding box center [515, 142] width 39 height 14
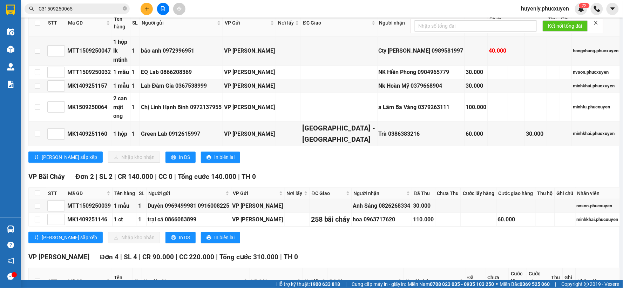
scroll to position [611, 0]
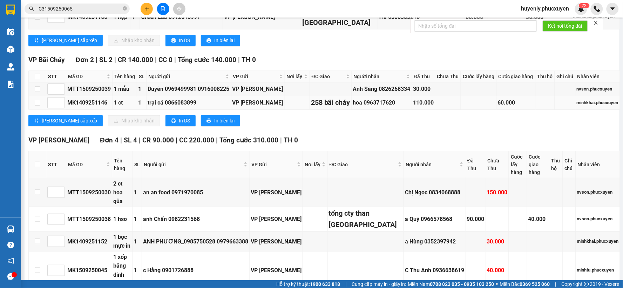
click at [365, 107] on div "hoa 0963717620" at bounding box center [382, 102] width 58 height 9
click at [504, 110] on td "60.000" at bounding box center [515, 103] width 39 height 14
click at [385, 110] on td "hoa 0963717620" at bounding box center [382, 103] width 60 height 14
click at [383, 131] on div "VP Bãi Cháy Đơn 2 | SL 2 | CR 140.000 | CC 0 | Tổng cước 140.000 | TH 0 STT Mã …" at bounding box center [323, 93] width 591 height 77
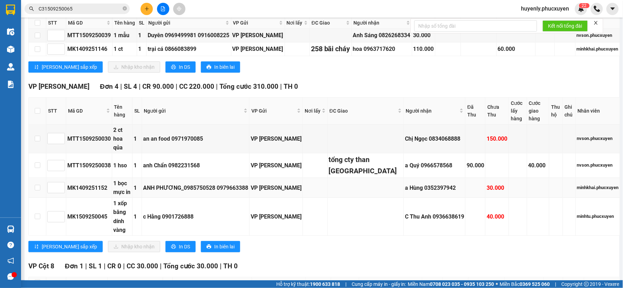
scroll to position [728, 0]
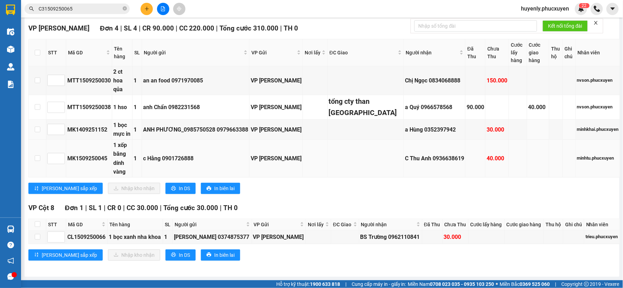
drag, startPoint x: 400, startPoint y: 166, endPoint x: 391, endPoint y: 183, distance: 18.6
click at [405, 134] on div "a Hùng 0352397942" at bounding box center [434, 129] width 59 height 9
click at [404, 177] on td "C Thu Anh 0936638619" at bounding box center [435, 158] width 62 height 38
drag, startPoint x: 385, startPoint y: 195, endPoint x: 421, endPoint y: 105, distance: 96.7
click at [405, 163] on div "C Thu Anh 0936638619" at bounding box center [434, 158] width 59 height 9
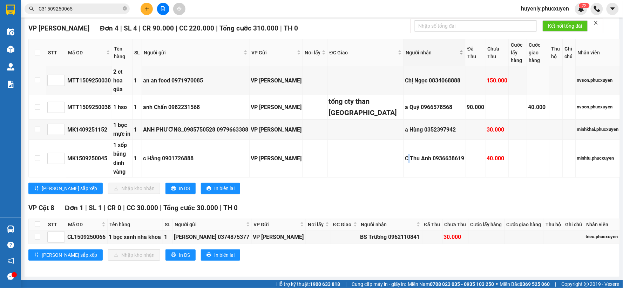
click at [419, 56] on div "Người nhận" at bounding box center [434, 53] width 58 height 8
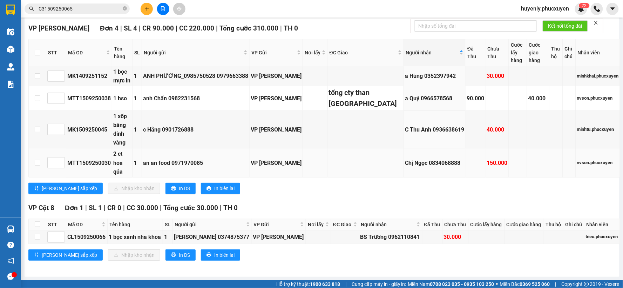
click at [413, 177] on td "Chị Ngọc 0834068888" at bounding box center [435, 162] width 62 height 29
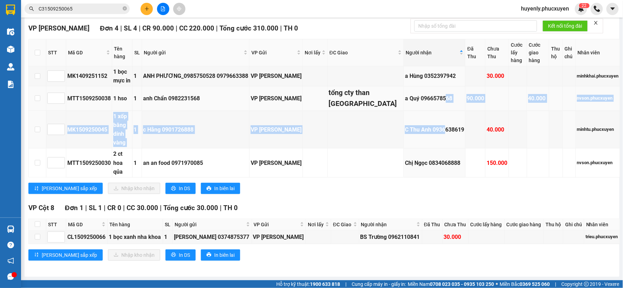
click at [425, 158] on tbody "MK1409251152 1 bọc mực in 1 ANH PHƯƠNG_0985750528 0979663388 VP Minh Khai a Hùn…" at bounding box center [324, 121] width 591 height 111
click at [433, 111] on td "a Quý 0966578568" at bounding box center [435, 98] width 62 height 25
click at [428, 103] on div "a Quý 0966578568" at bounding box center [434, 98] width 59 height 9
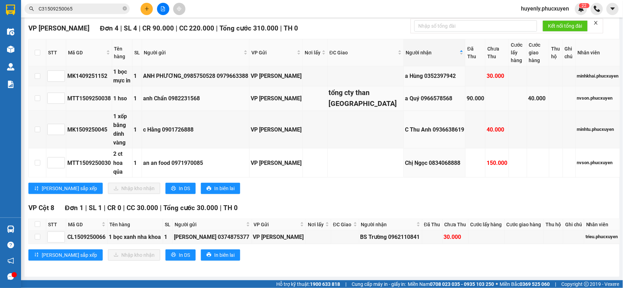
click at [414, 103] on div "a Quý 0966578568" at bounding box center [434, 98] width 59 height 9
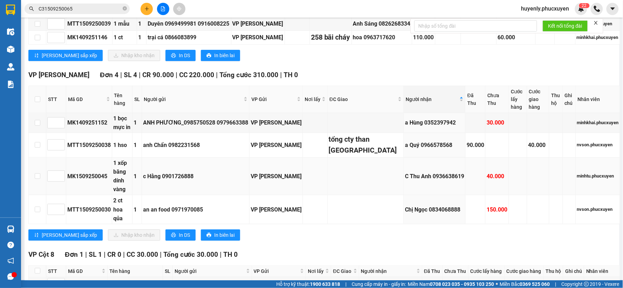
scroll to position [689, 0]
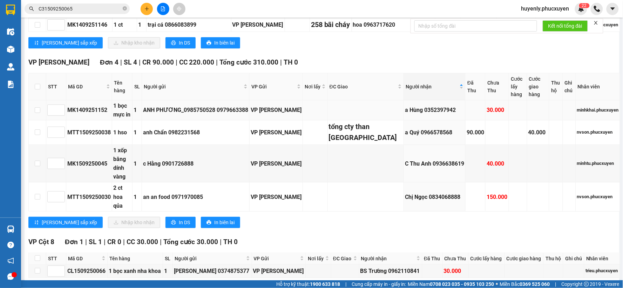
click at [509, 120] on td at bounding box center [518, 110] width 18 height 20
drag, startPoint x: 439, startPoint y: 144, endPoint x: 457, endPoint y: 147, distance: 18.1
click at [447, 120] on tr "MK1409251152 1 bọc mực in 1 ANH PHƯƠNG_0985750528 0979663388 VP Minh Khai a Hùn…" at bounding box center [324, 110] width 591 height 20
click at [485, 120] on td "30.000" at bounding box center [496, 110] width 23 height 20
click at [486, 114] on div "30.000" at bounding box center [496, 109] width 21 height 9
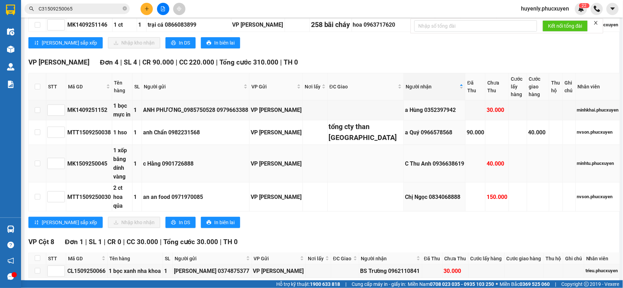
click at [486, 168] on div "40.000" at bounding box center [496, 163] width 21 height 9
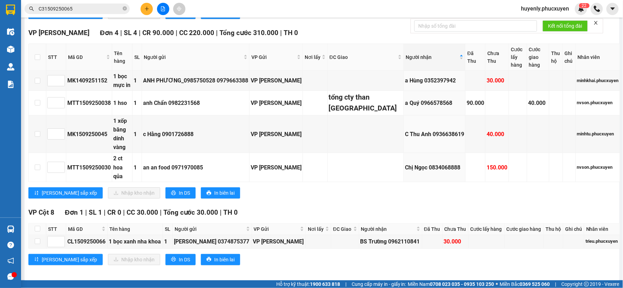
scroll to position [728, 0]
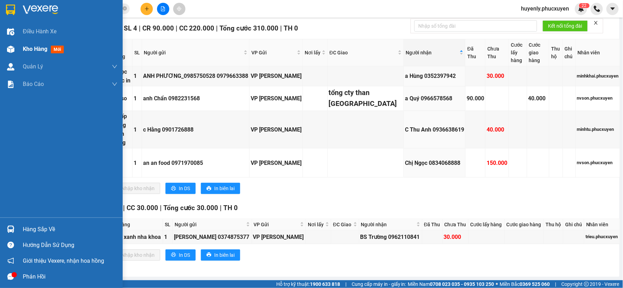
click at [27, 51] on span "Kho hàng" at bounding box center [35, 49] width 25 height 7
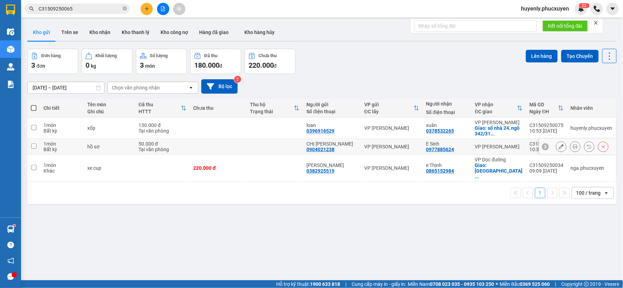
click at [390, 152] on td "VP [PERSON_NAME]" at bounding box center [391, 147] width 62 height 16
checkbox input "true"
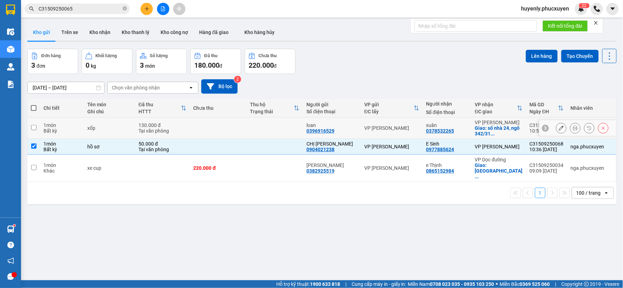
drag, startPoint x: 397, startPoint y: 121, endPoint x: 391, endPoint y: 124, distance: 7.5
click at [397, 121] on td "VP [PERSON_NAME]" at bounding box center [391, 127] width 62 height 21
checkbox input "true"
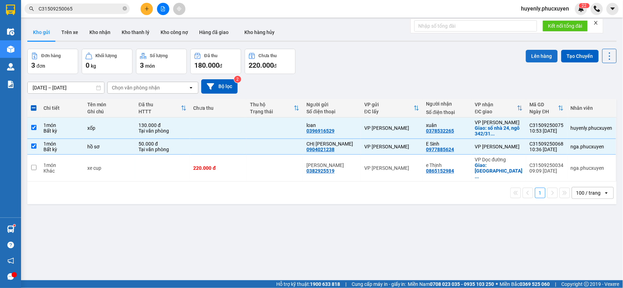
click at [531, 62] on button "Lên hàng" at bounding box center [541, 56] width 32 height 13
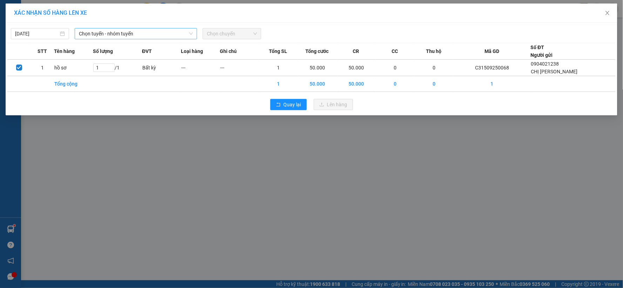
click at [134, 33] on span "Chọn tuyến - nhóm tuyến" at bounding box center [136, 33] width 114 height 11
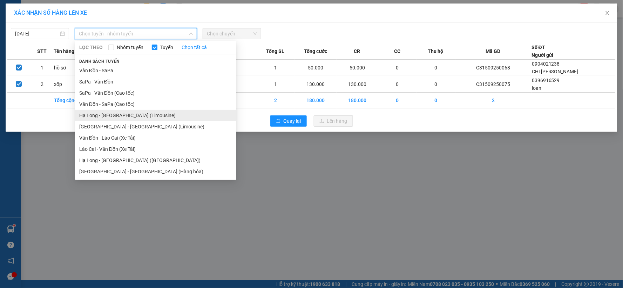
click at [139, 113] on li "Hạ Long - [GEOGRAPHIC_DATA] (Limousine)" at bounding box center [155, 115] width 161 height 11
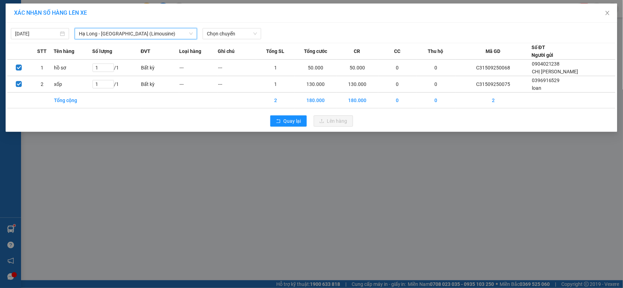
click at [248, 41] on div "15/09/2025 Hạ Long - Hà Nội (Limousine) Hạ Long - Hà Nội (Limousine) LỌC THEO N…" at bounding box center [311, 77] width 611 height 109
drag, startPoint x: 248, startPoint y: 36, endPoint x: 249, endPoint y: 42, distance: 6.5
click at [247, 39] on span "Chọn chuyến" at bounding box center [232, 33] width 50 height 11
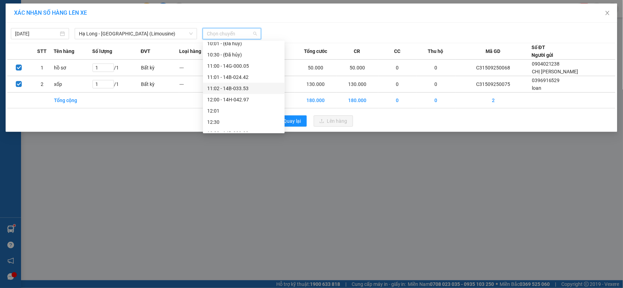
scroll to position [233, 0]
click at [248, 117] on div "12:00 - 14H-042.97" at bounding box center [243, 117] width 73 height 8
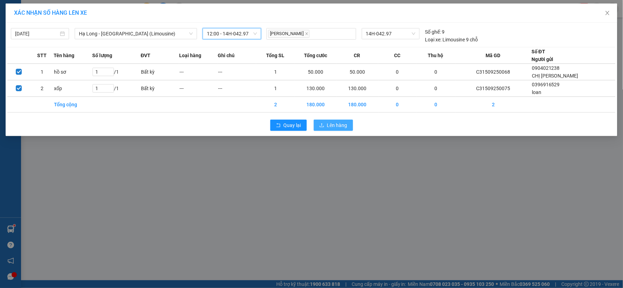
click at [338, 124] on span "Lên hàng" at bounding box center [337, 125] width 20 height 8
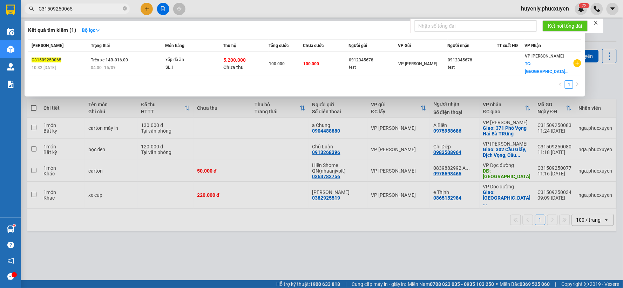
click at [109, 9] on input "C31509250065" at bounding box center [80, 9] width 83 height 8
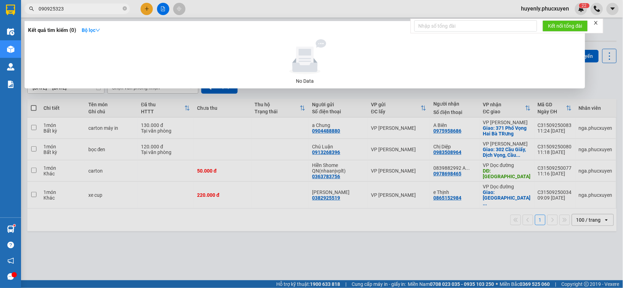
click at [54, 9] on input "090925323" at bounding box center [80, 9] width 83 height 8
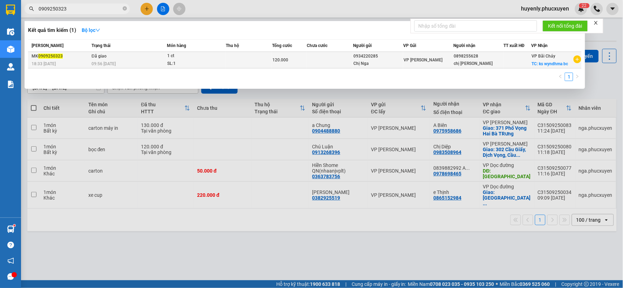
type input "0909250323"
click at [163, 57] on td "Đã giao 09:56 - 10/09" at bounding box center [128, 60] width 77 height 16
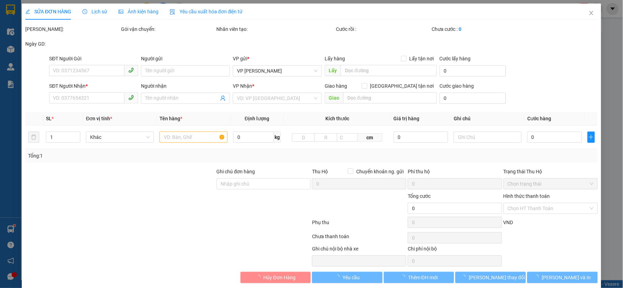
type input "0934220285"
type input "Chị Nga"
type input "0898255628"
type input "chị hằng"
checkbox input "true"
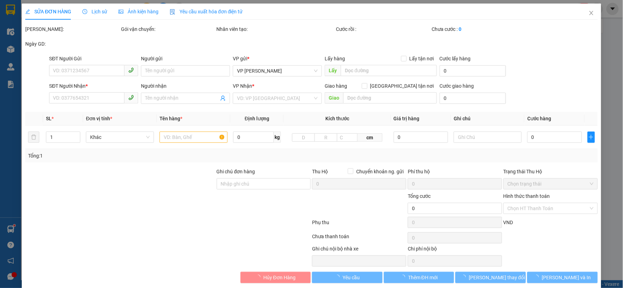
type input "ks wyndhma bc"
type input "70.000"
type input "120.000"
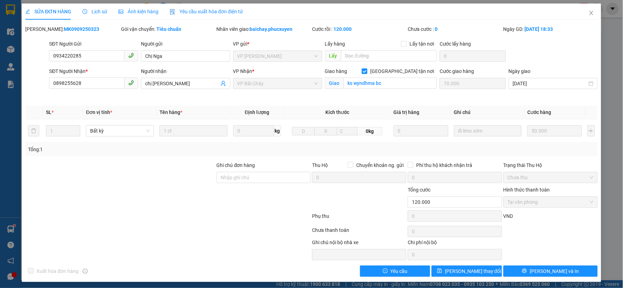
click at [67, 31] on b "MK0909250323" at bounding box center [81, 29] width 35 height 6
copy b "MK0909250323"
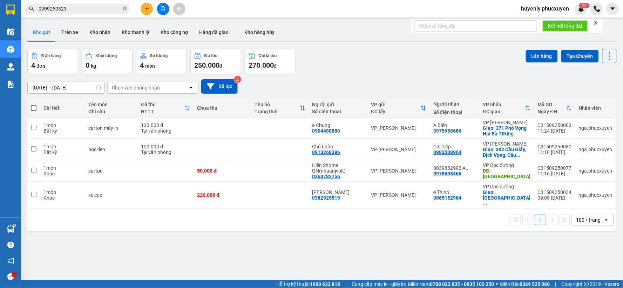
click at [104, 9] on input "0909250323" at bounding box center [80, 9] width 83 height 8
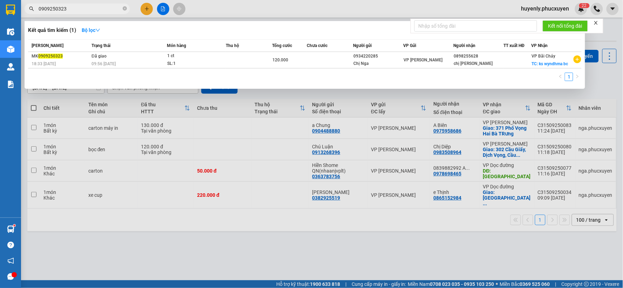
click at [104, 9] on input "0909250323" at bounding box center [80, 9] width 83 height 8
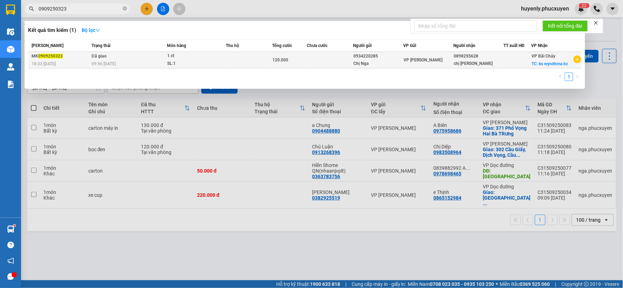
click at [166, 57] on td "Đã giao 09:56 - 10/09" at bounding box center [128, 60] width 77 height 16
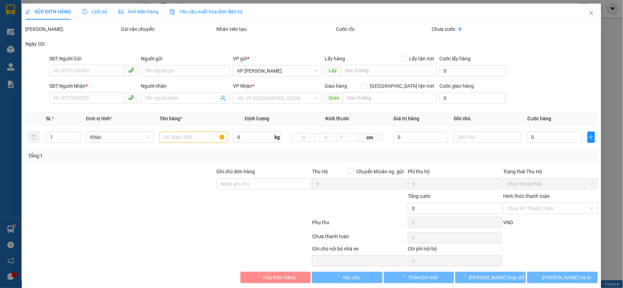
type input "0934220285"
type input "Chị Nga"
type input "0898255628"
type input "chị hằng"
checkbox input "true"
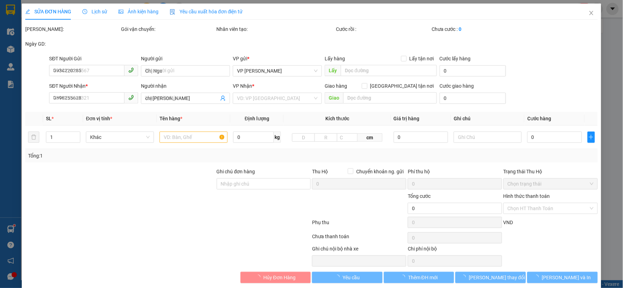
type input "ks wyndhma bc"
type input "70.000"
type input "120.000"
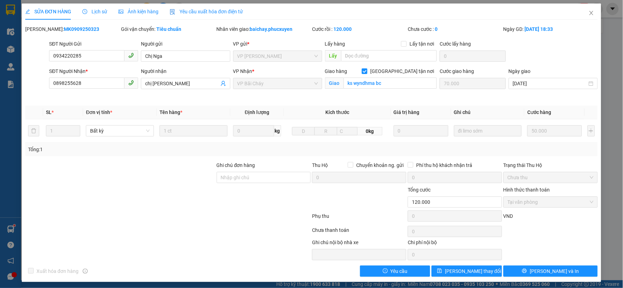
click at [95, 12] on span "Lịch sử" at bounding box center [94, 12] width 25 height 6
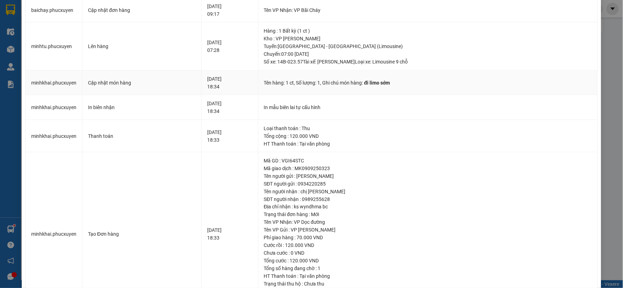
scroll to position [194, 0]
